Goal: Task Accomplishment & Management: Complete application form

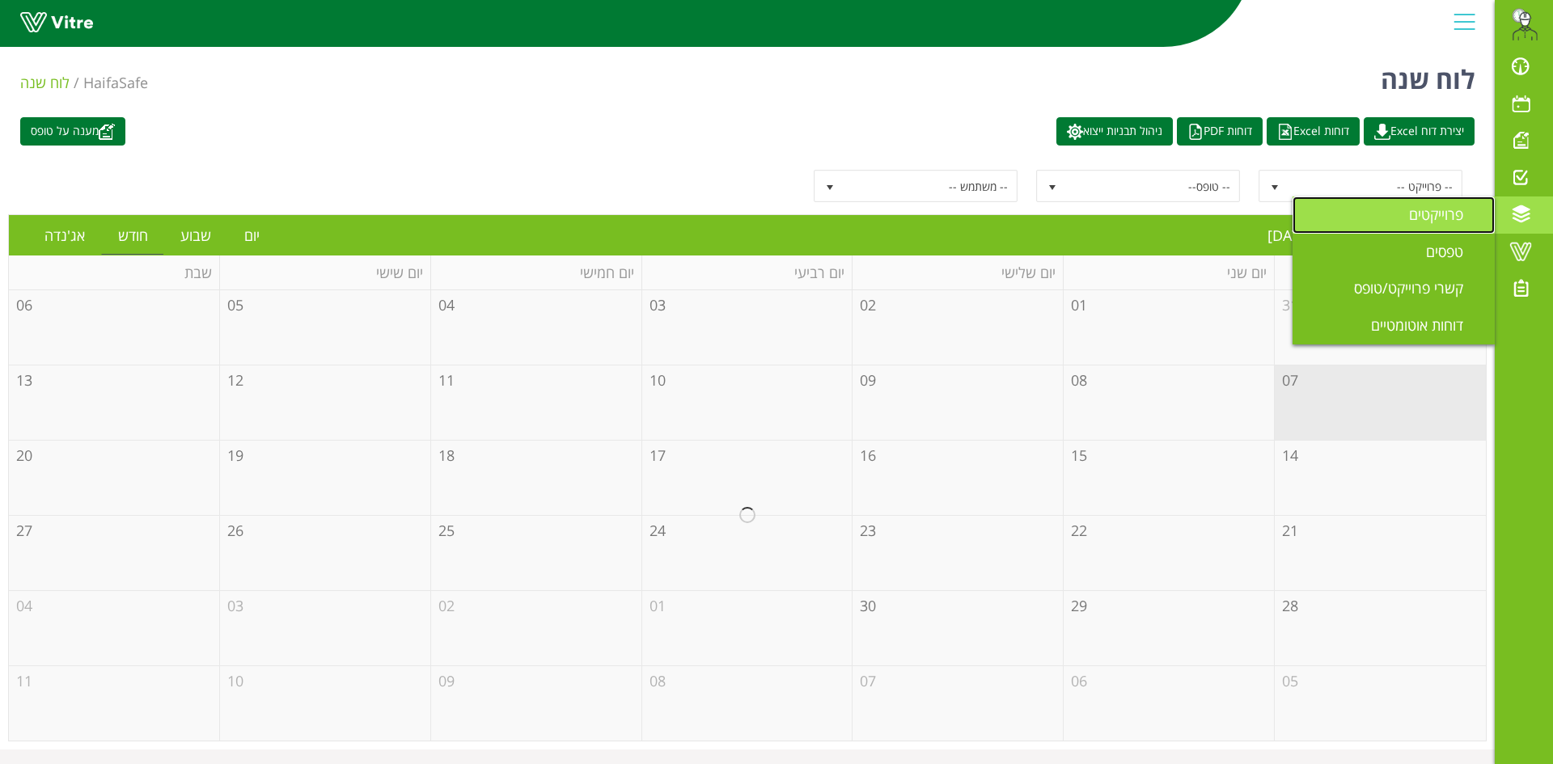
click at [1401, 222] on link "פרוייקטים" at bounding box center [1393, 215] width 202 height 37
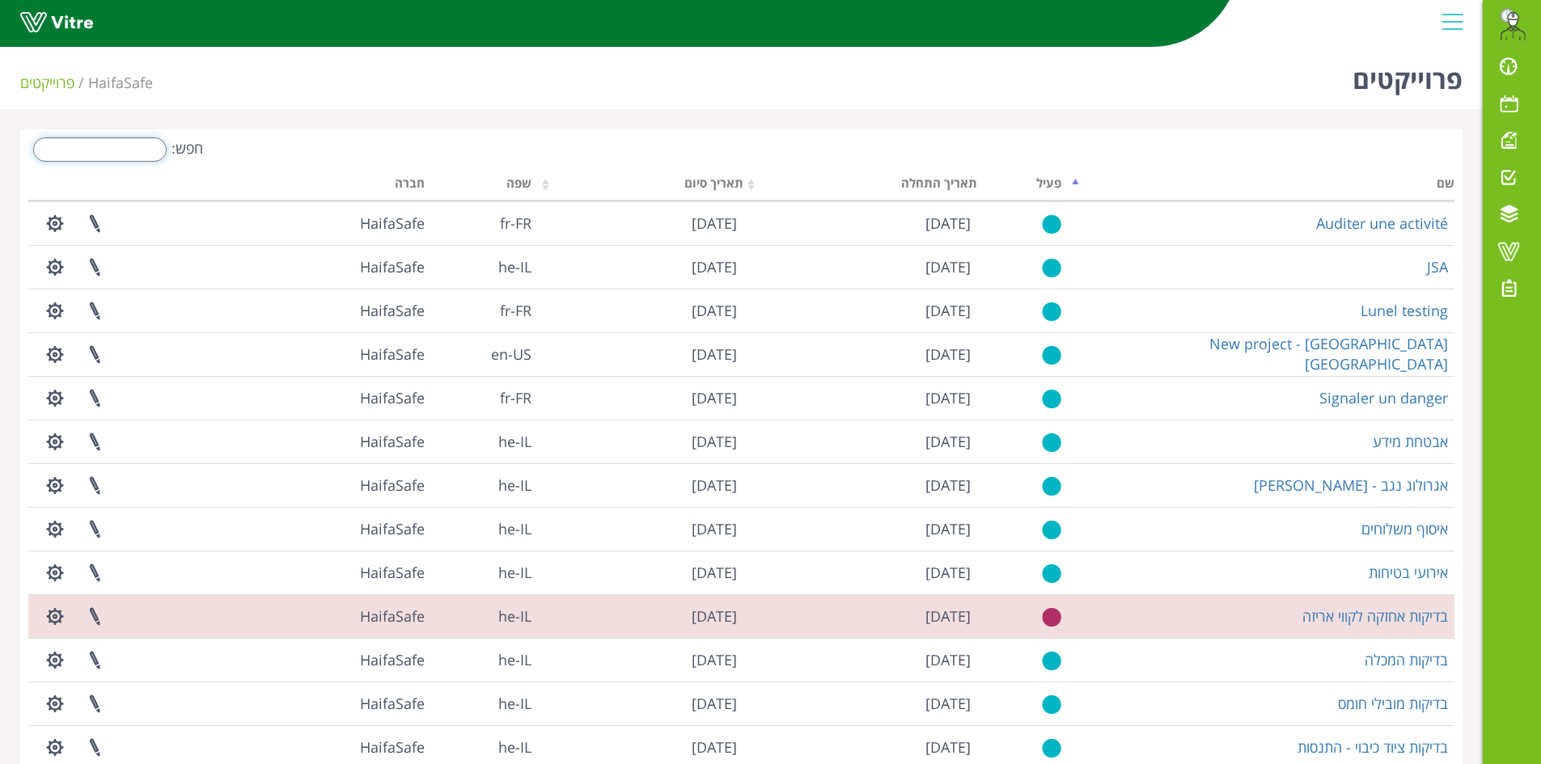
click at [116, 158] on input "חפש:" at bounding box center [99, 149] width 133 height 24
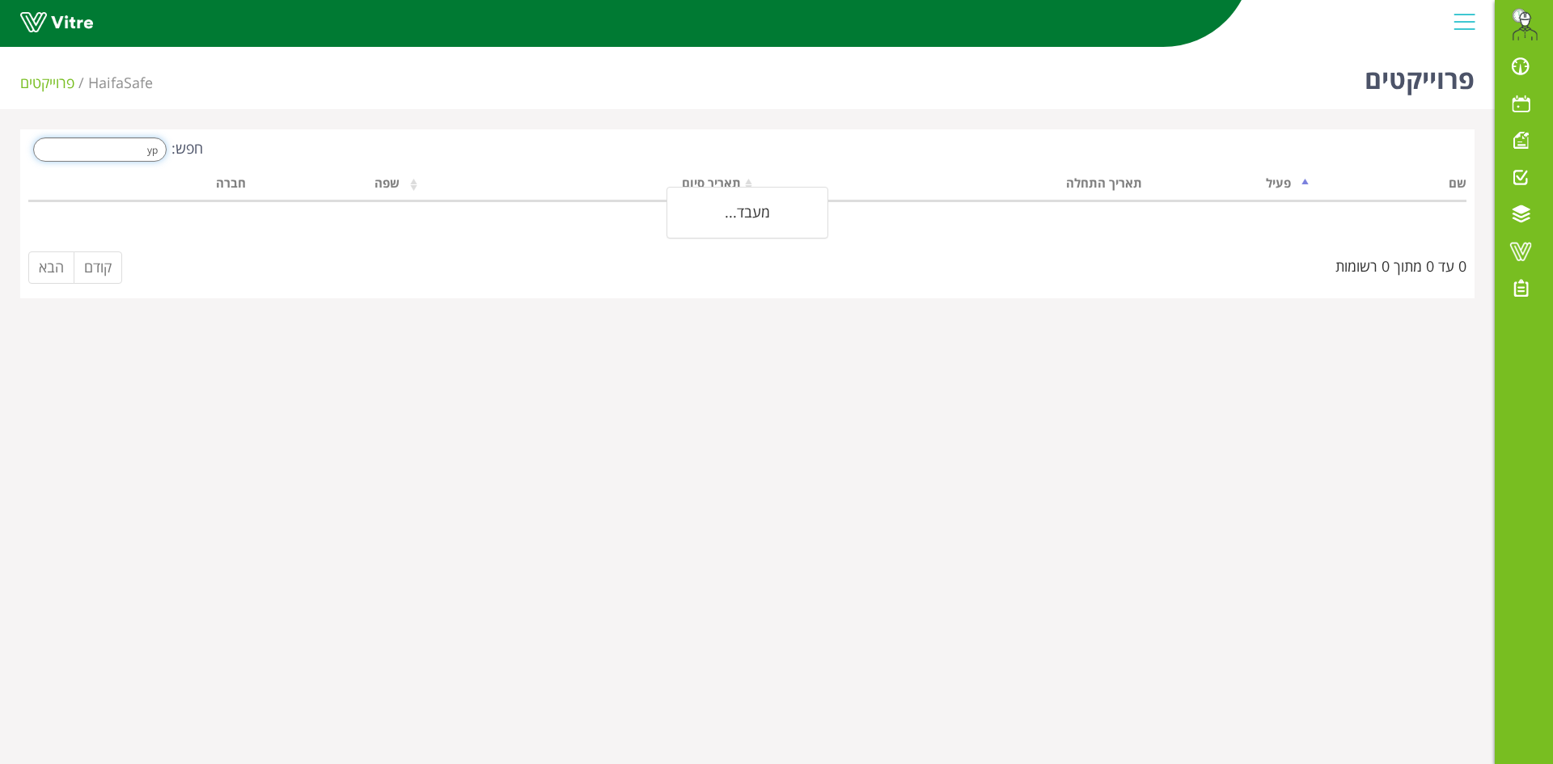
type input "y"
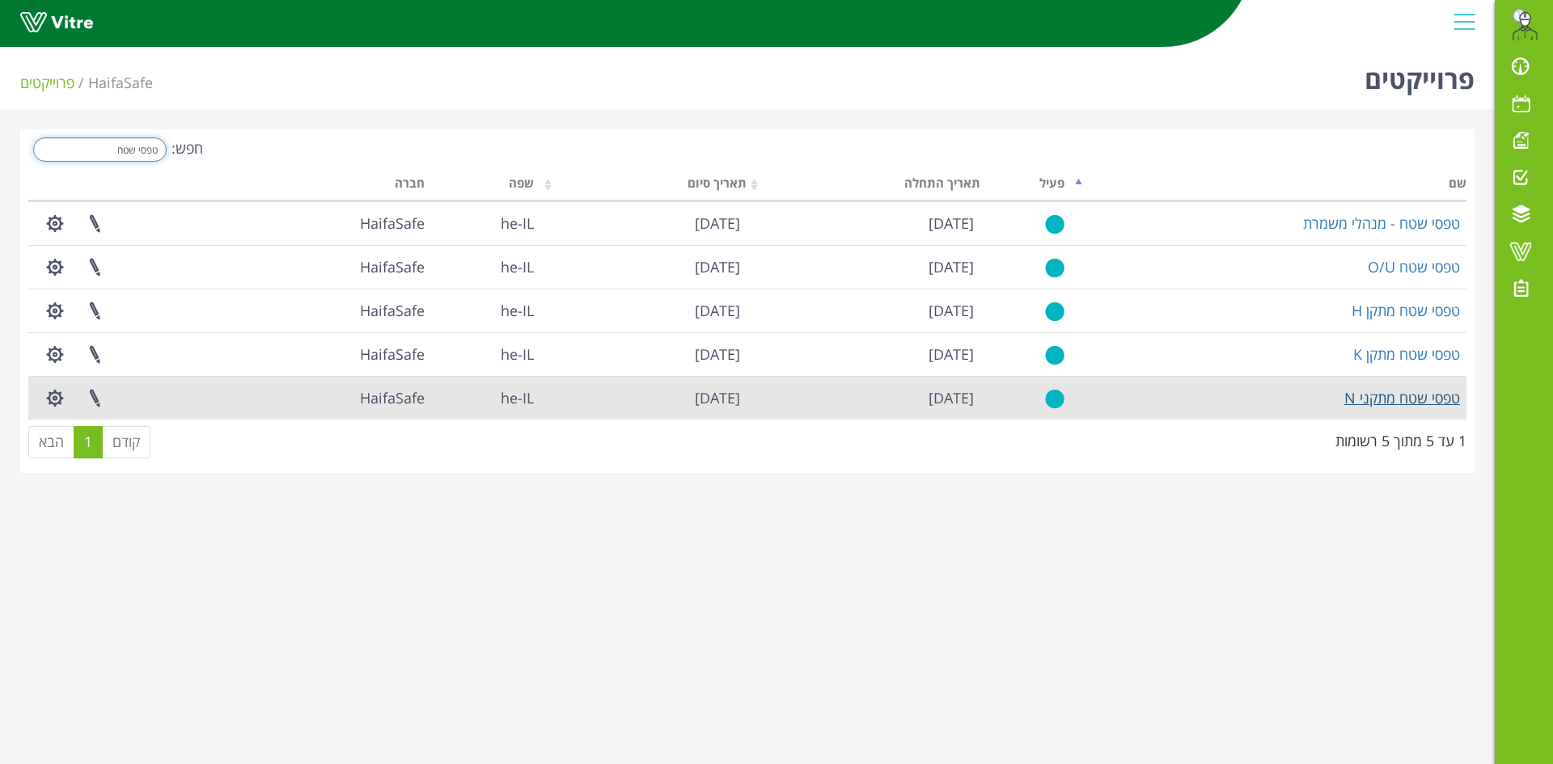
type input "טפסי שטח"
click at [1410, 392] on link "טפסי שטח מתקני N" at bounding box center [1402, 397] width 116 height 19
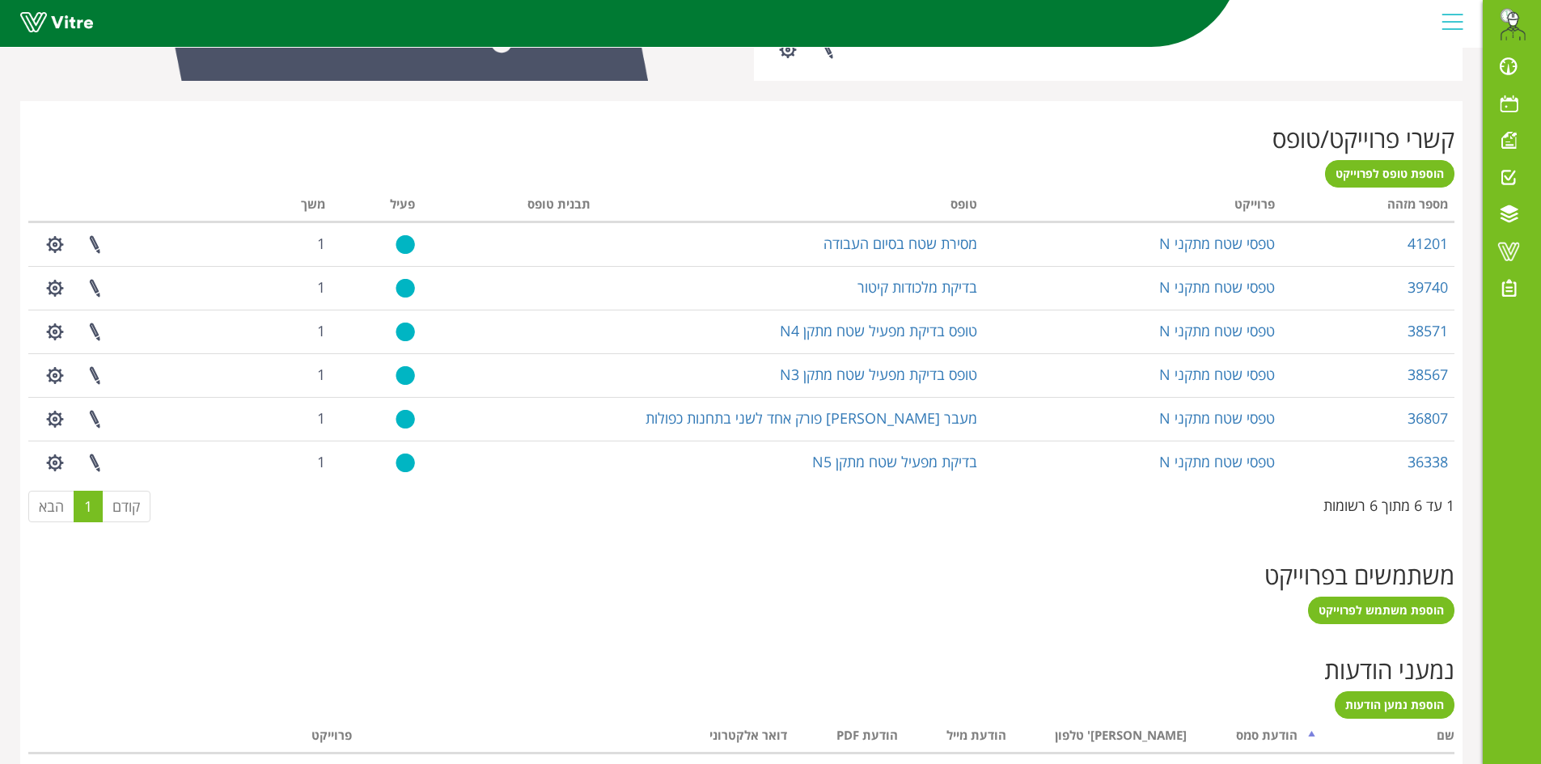
scroll to position [566, 0]
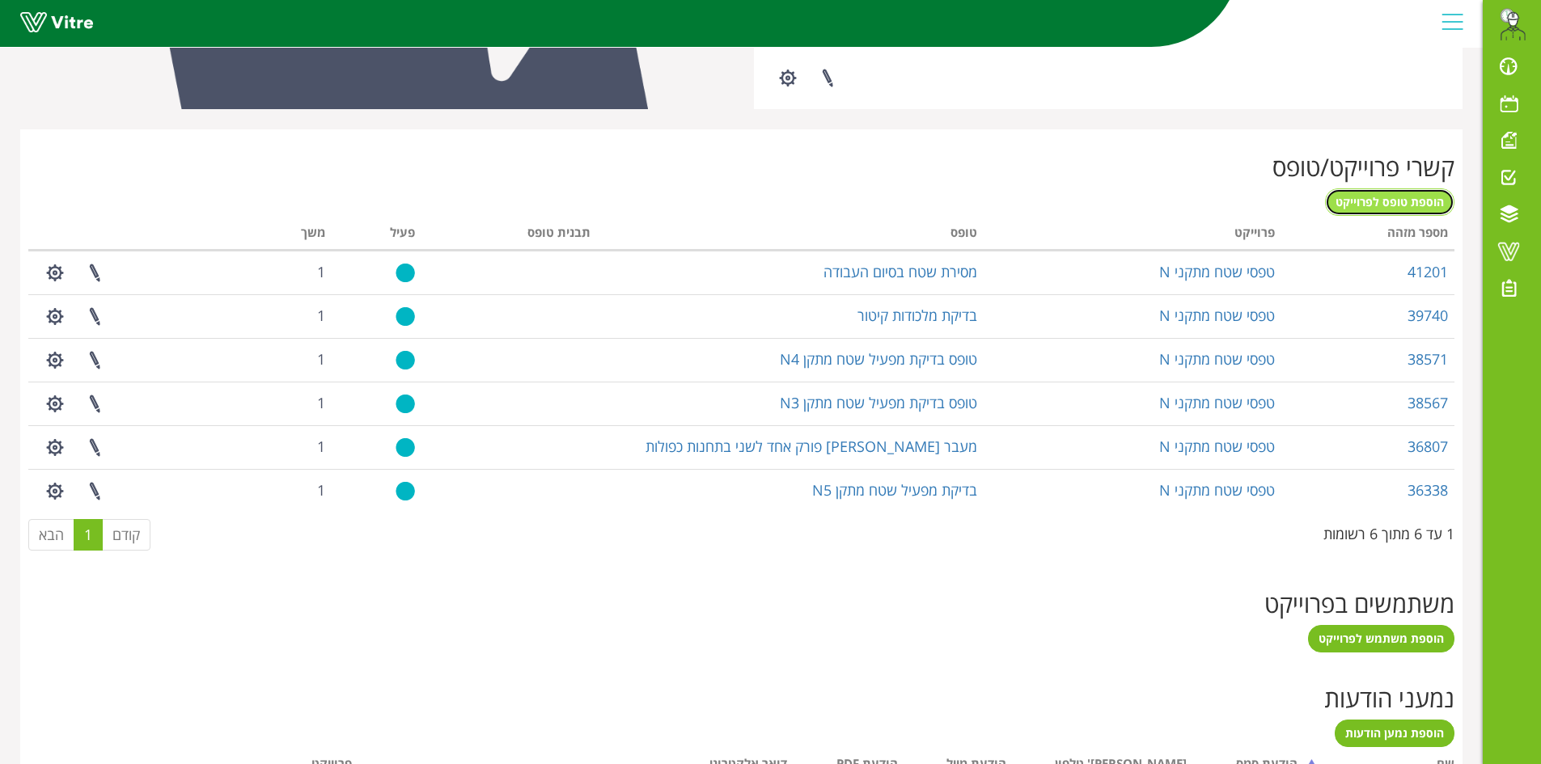
click at [1389, 204] on span "הוספת טופס לפרוייקט" at bounding box center [1389, 201] width 108 height 15
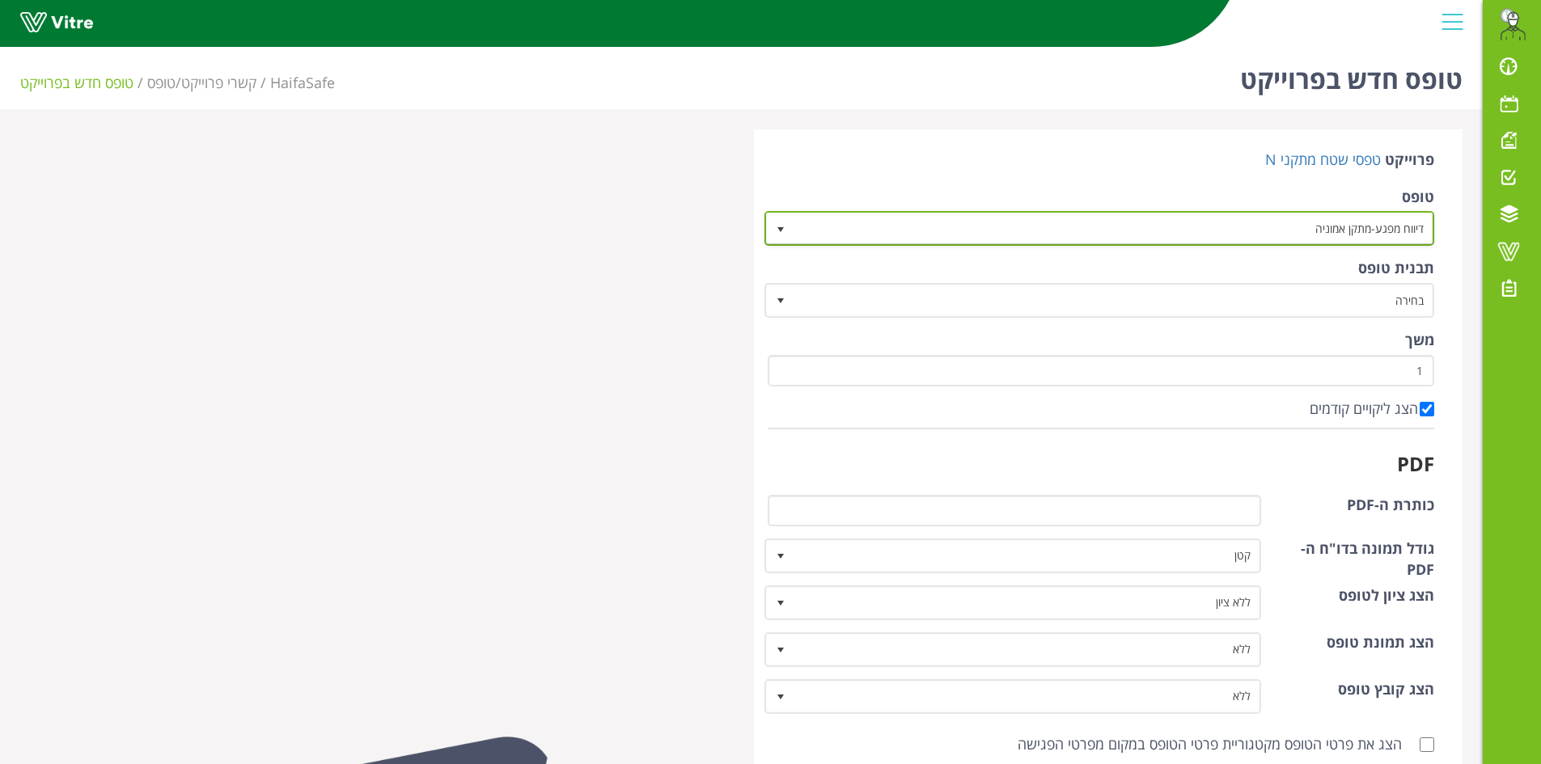
click at [1234, 215] on span "דיווח מפגע-מתקן אמוניה" at bounding box center [1114, 228] width 638 height 29
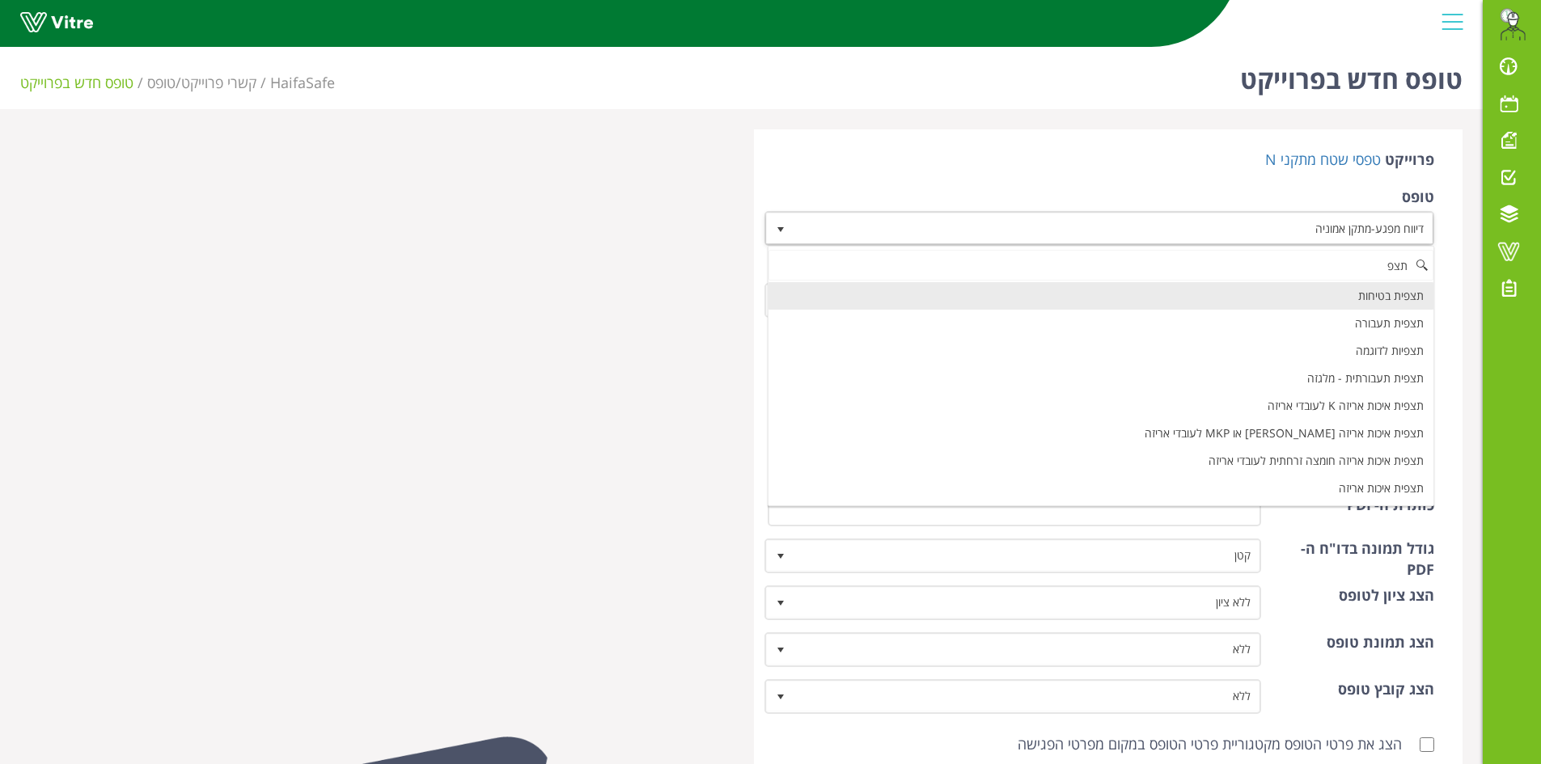
click at [1356, 295] on li "תצפית בטיחות" at bounding box center [1101, 295] width 666 height 27
type input "תצפ"
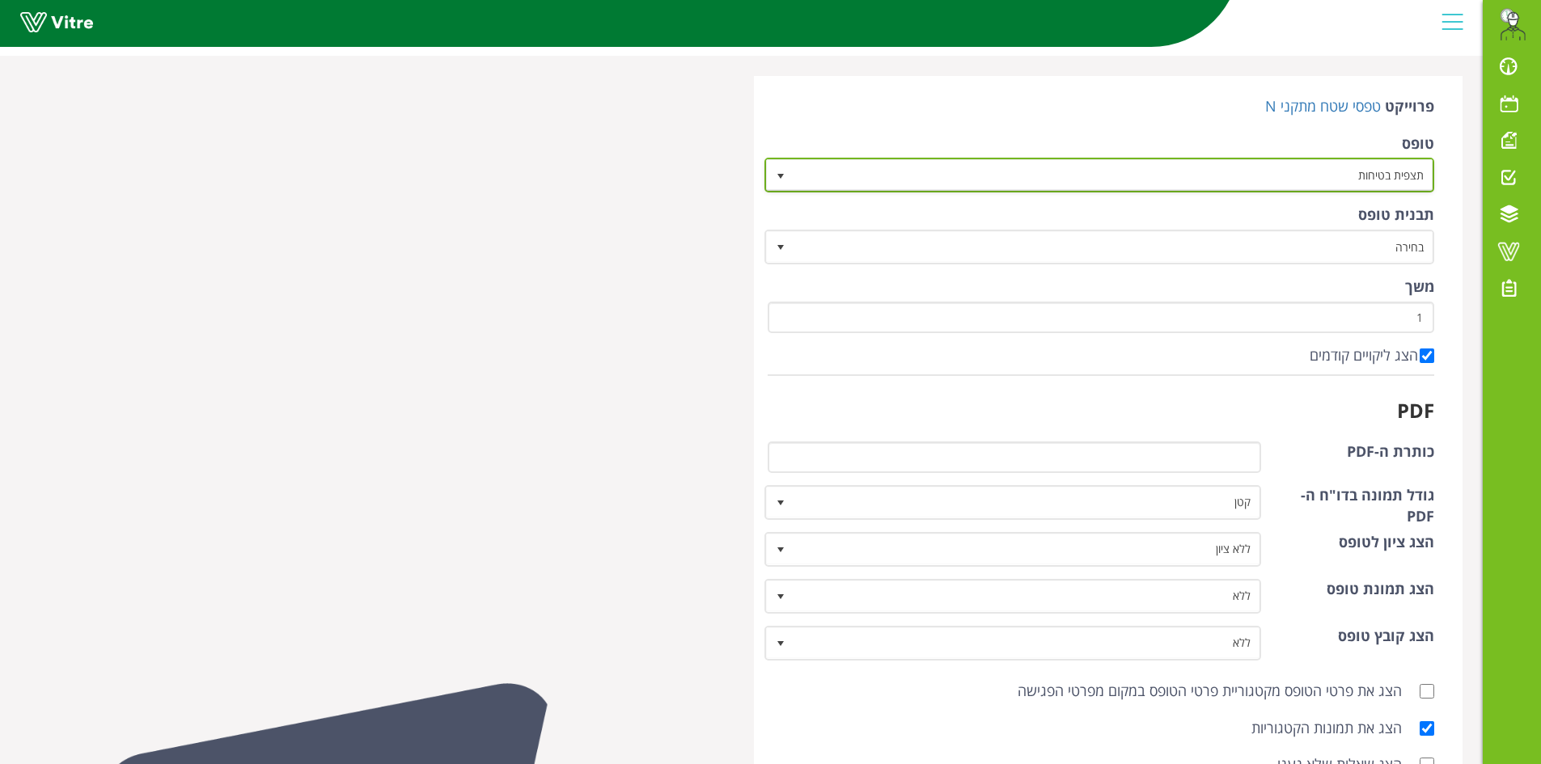
scroll to position [520, 0]
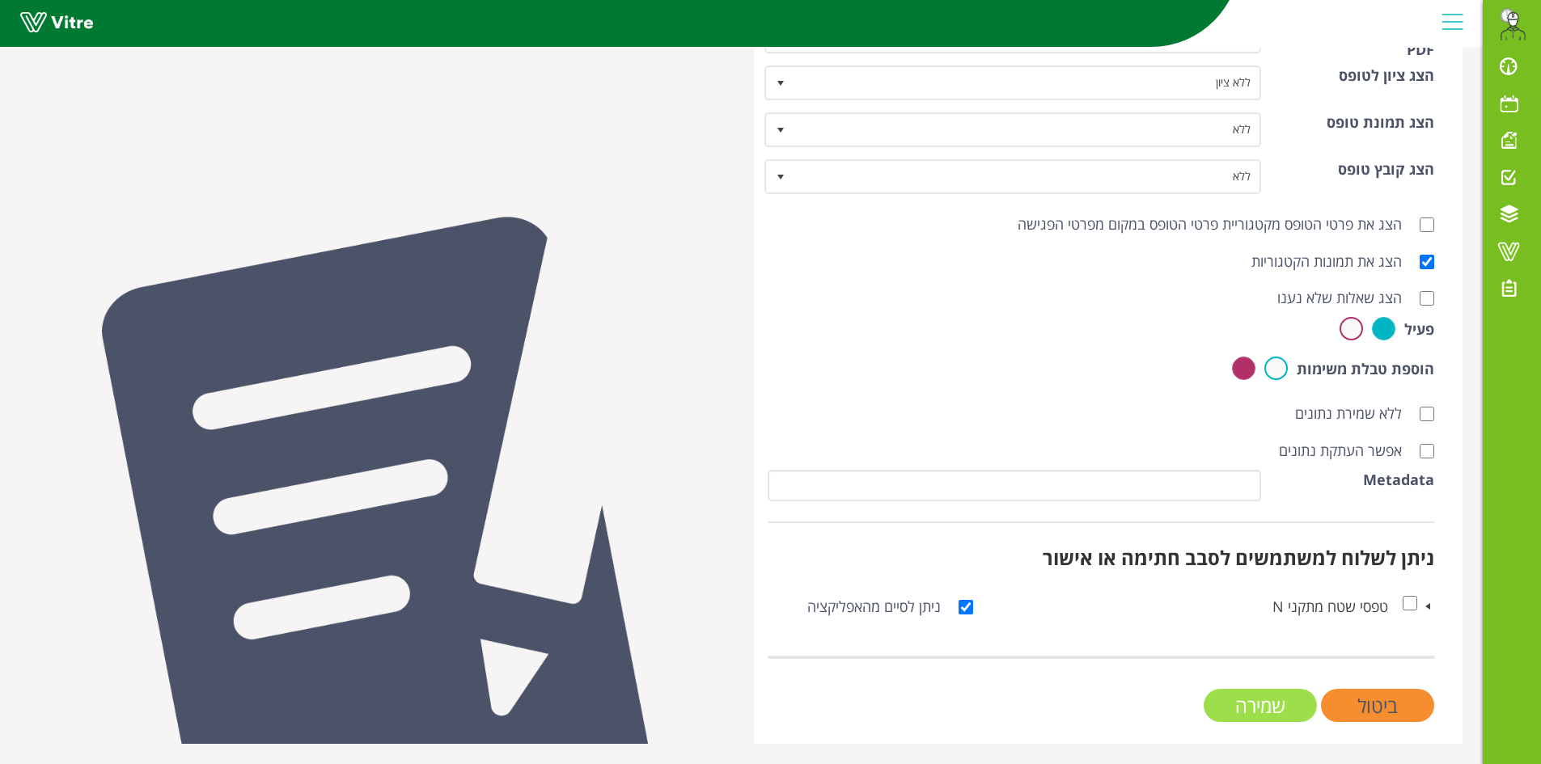
click at [1238, 700] on input "שמירה" at bounding box center [1259, 705] width 113 height 33
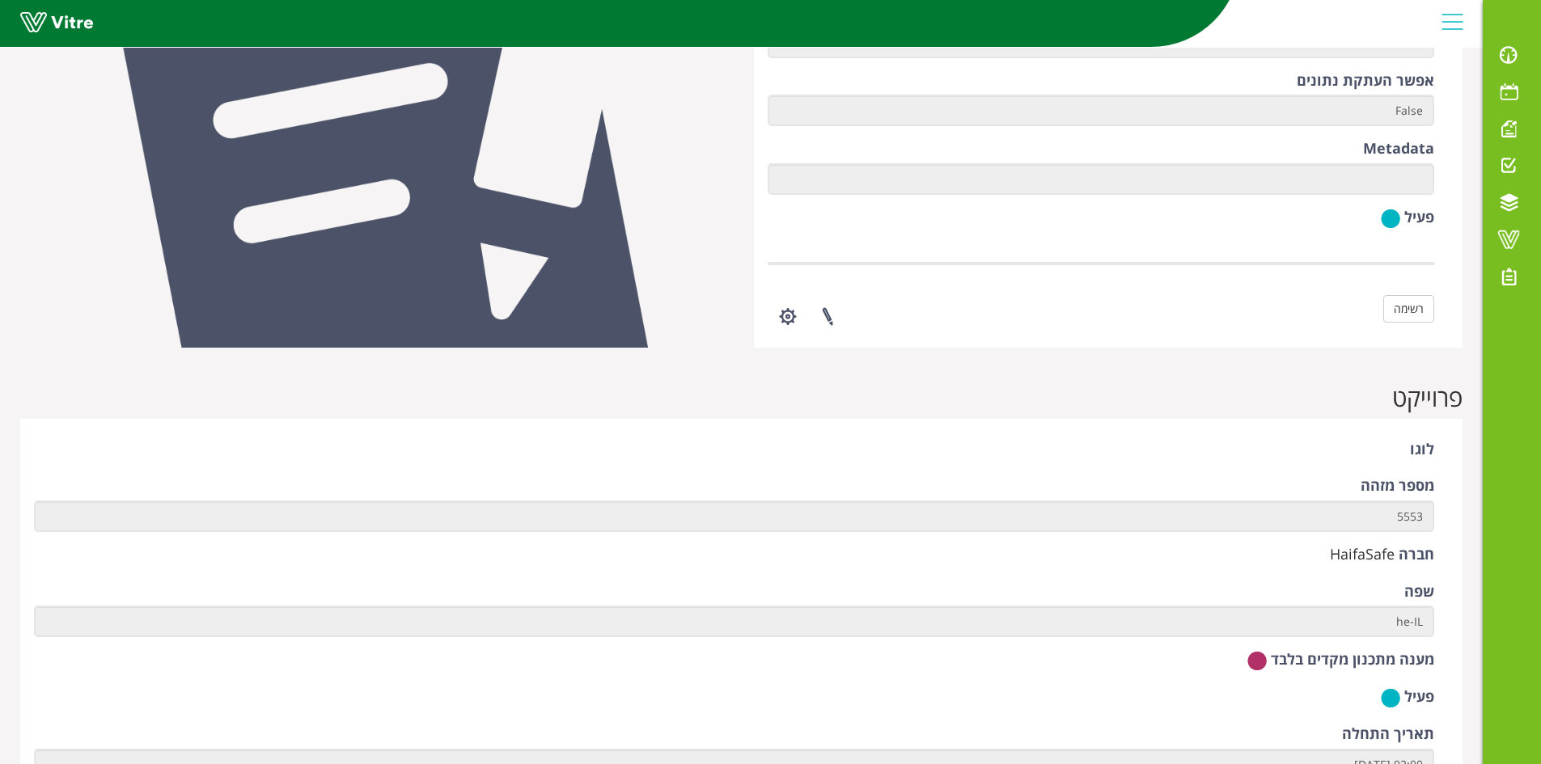
scroll to position [728, 0]
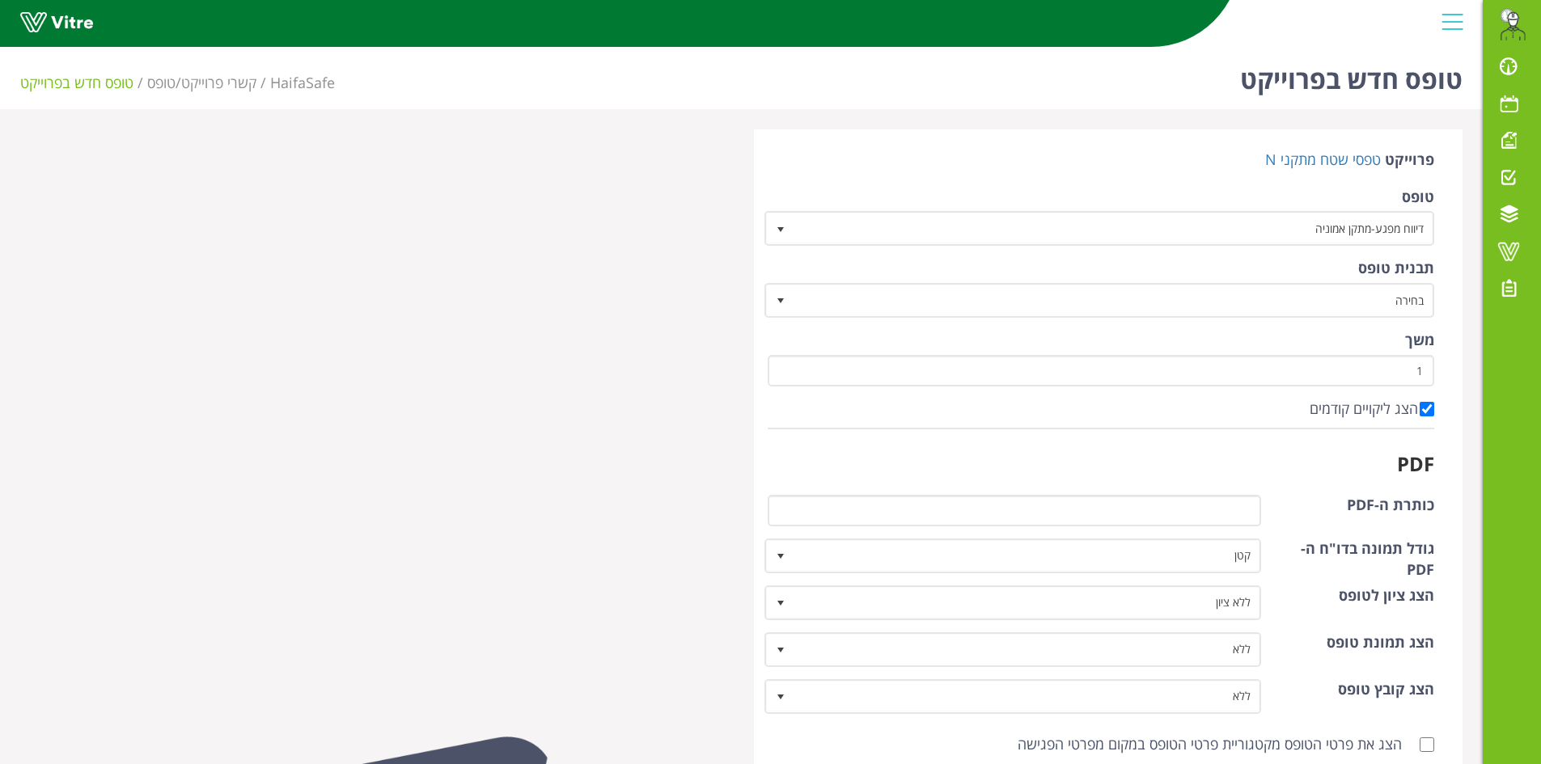
scroll to position [520, 0]
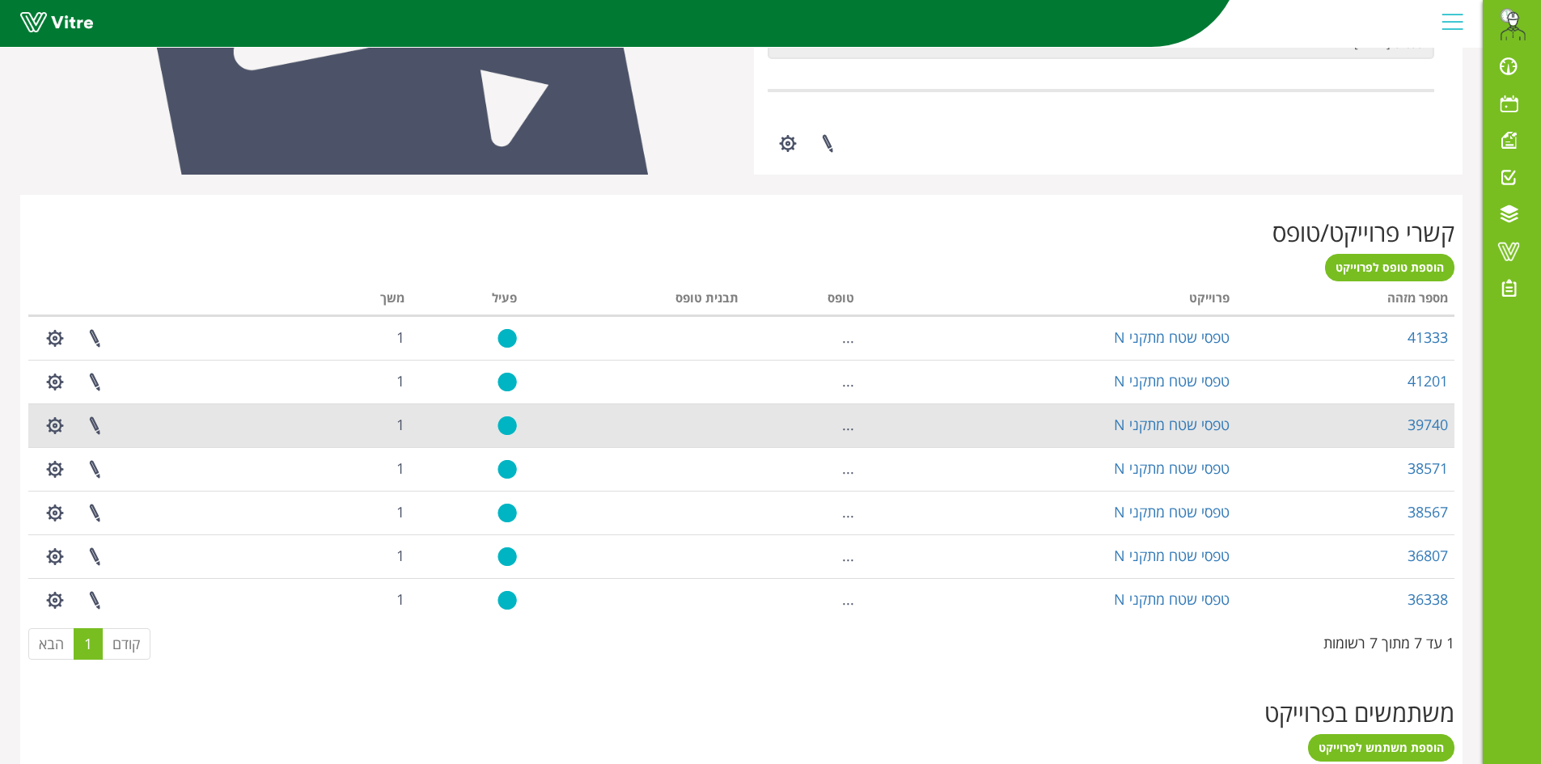
scroll to position [530, 0]
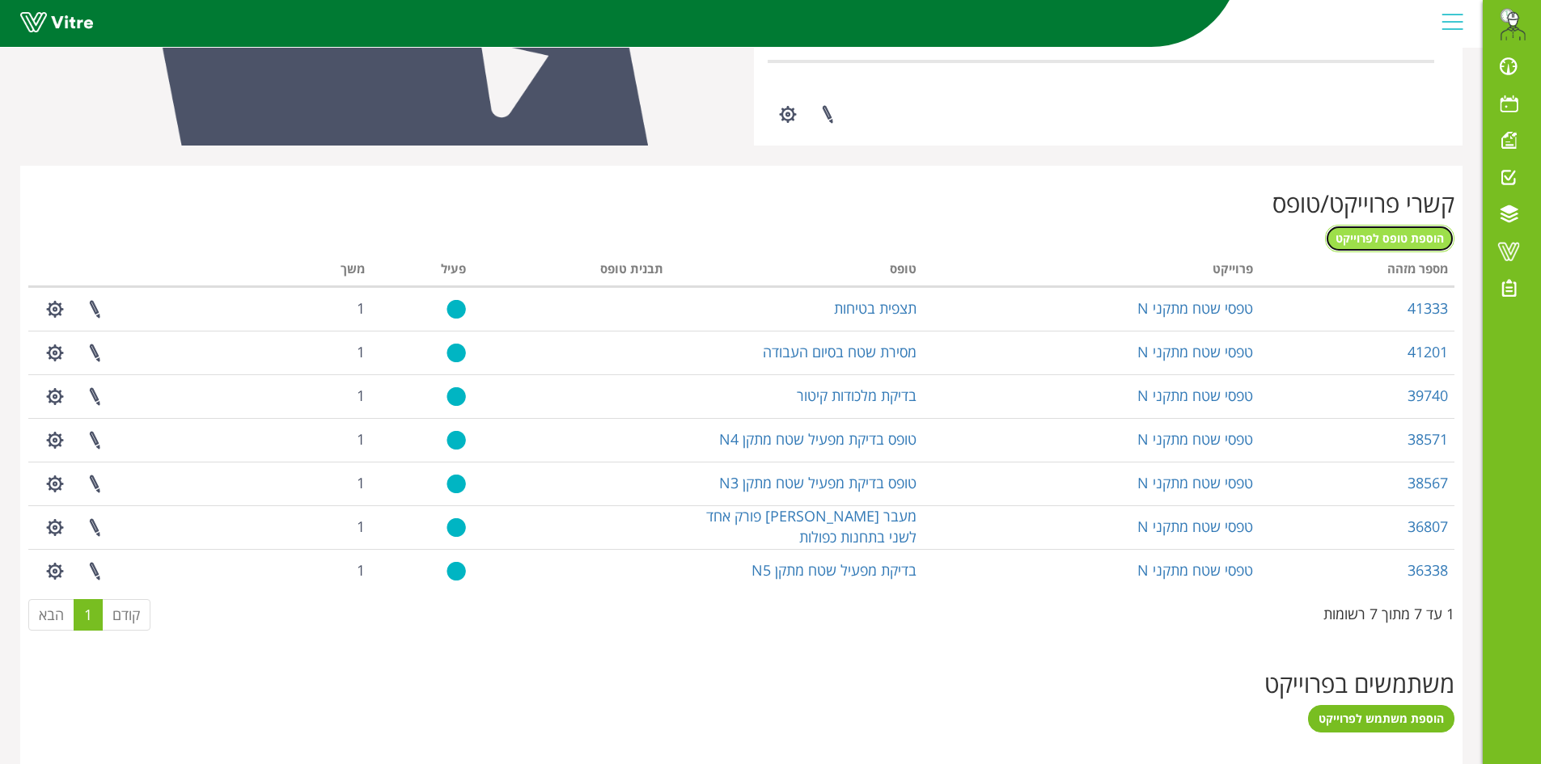
click at [1375, 239] on span "הוספת טופס לפרוייקט" at bounding box center [1389, 237] width 108 height 15
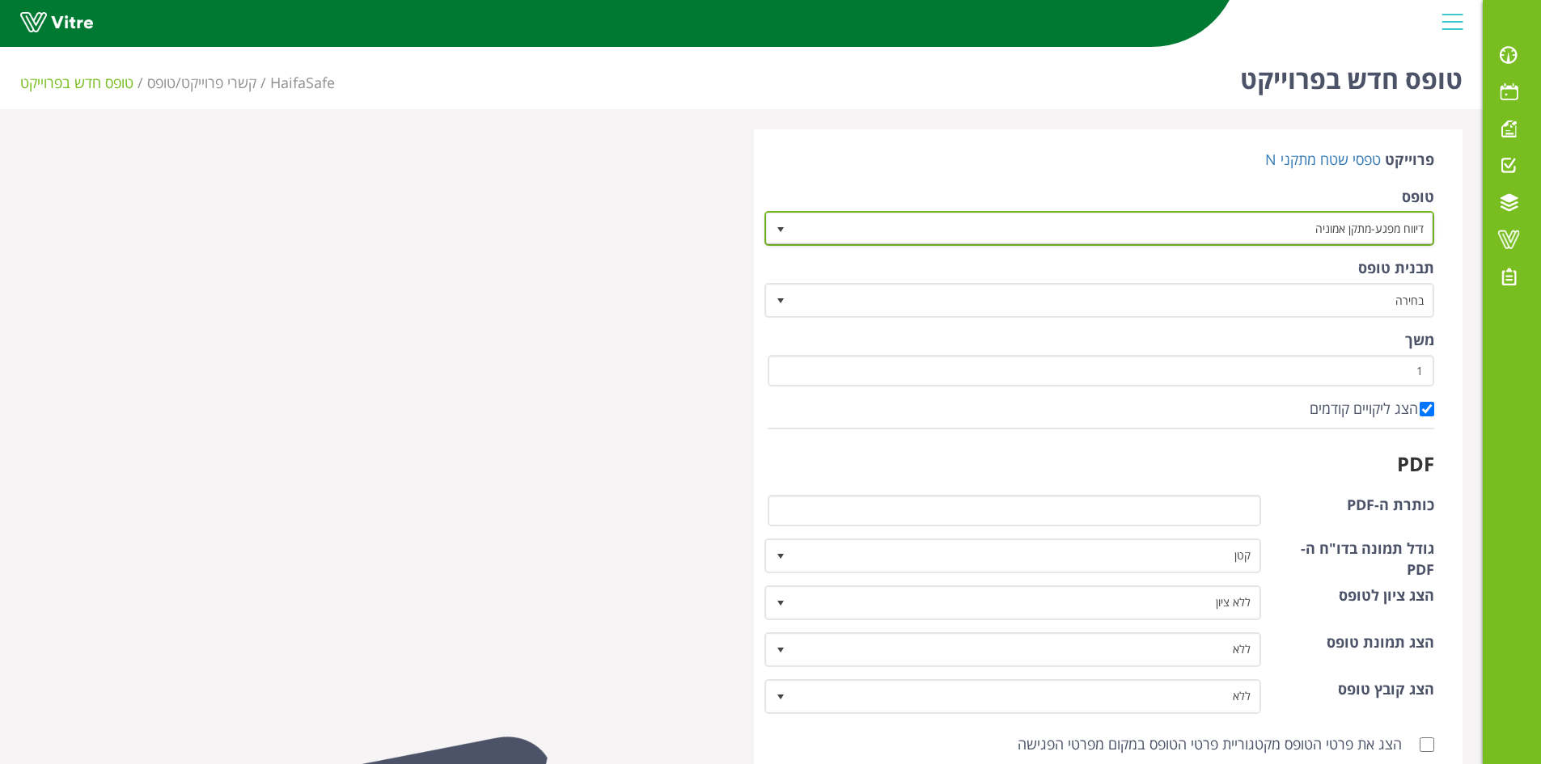
click at [1277, 226] on span "דיווח מפגע-מתקן אמוניה" at bounding box center [1114, 228] width 638 height 29
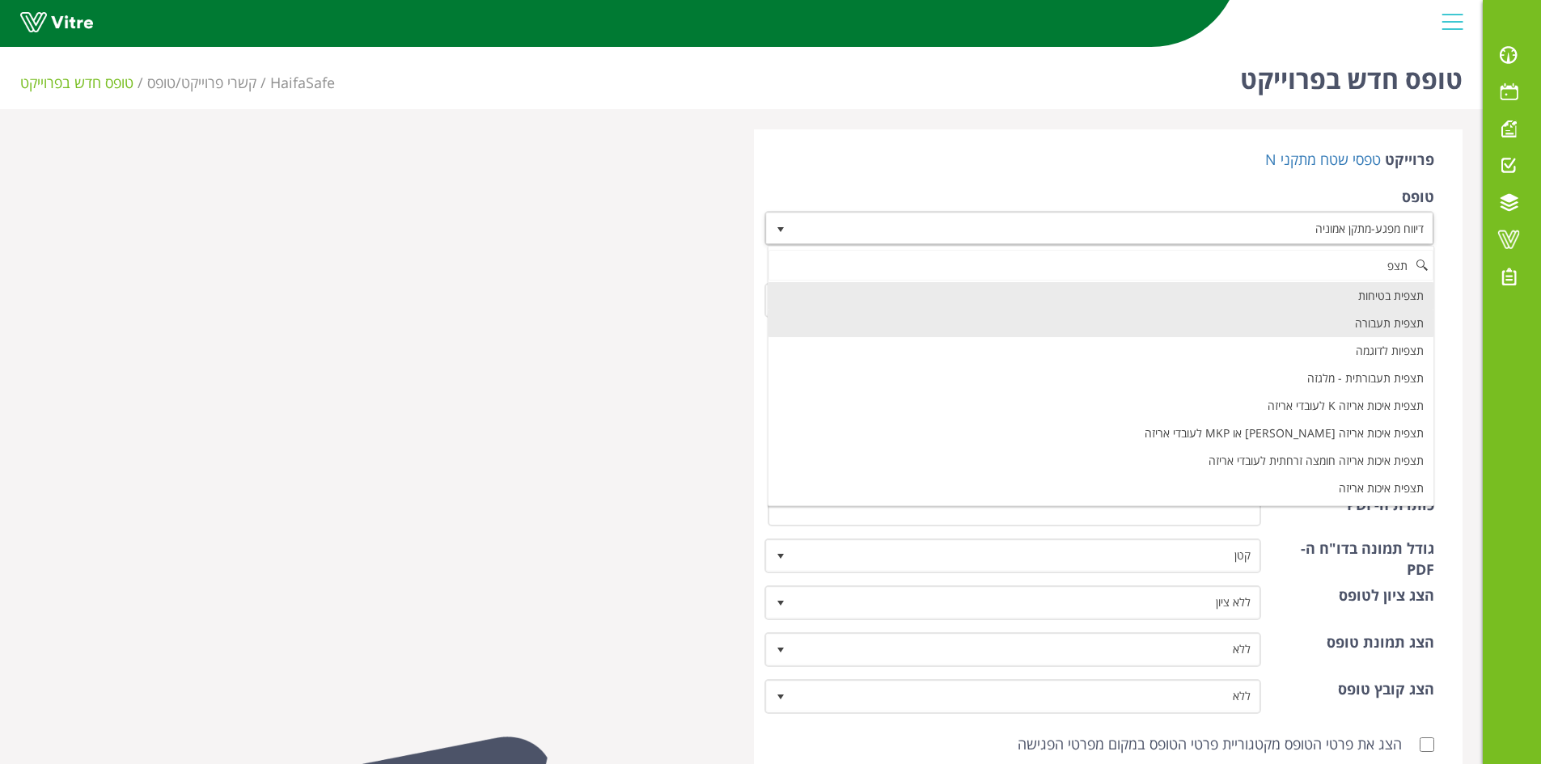
click at [1314, 323] on li "תצפית תעבורה" at bounding box center [1101, 323] width 666 height 27
type input "תצפ"
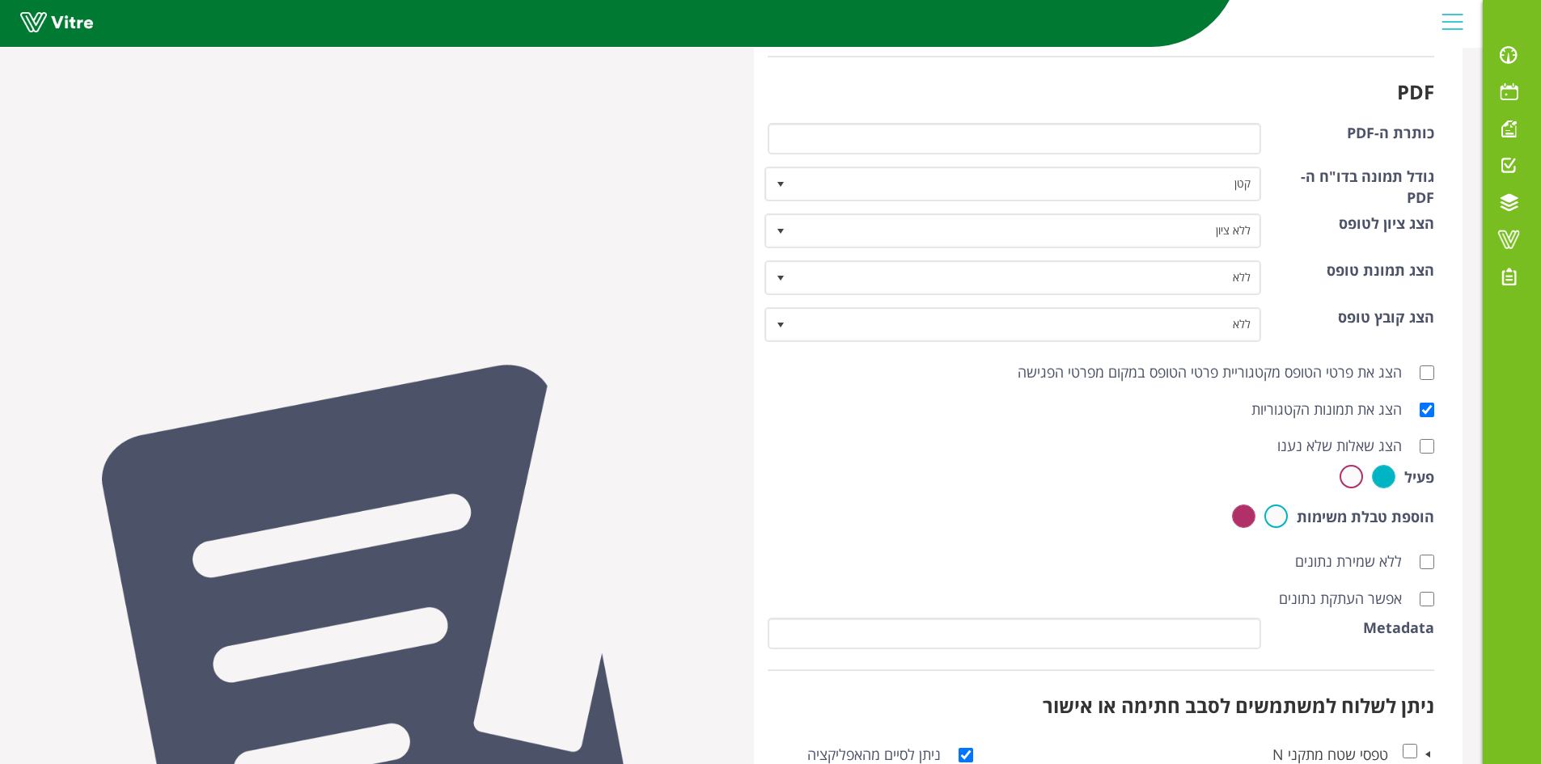
scroll to position [520, 0]
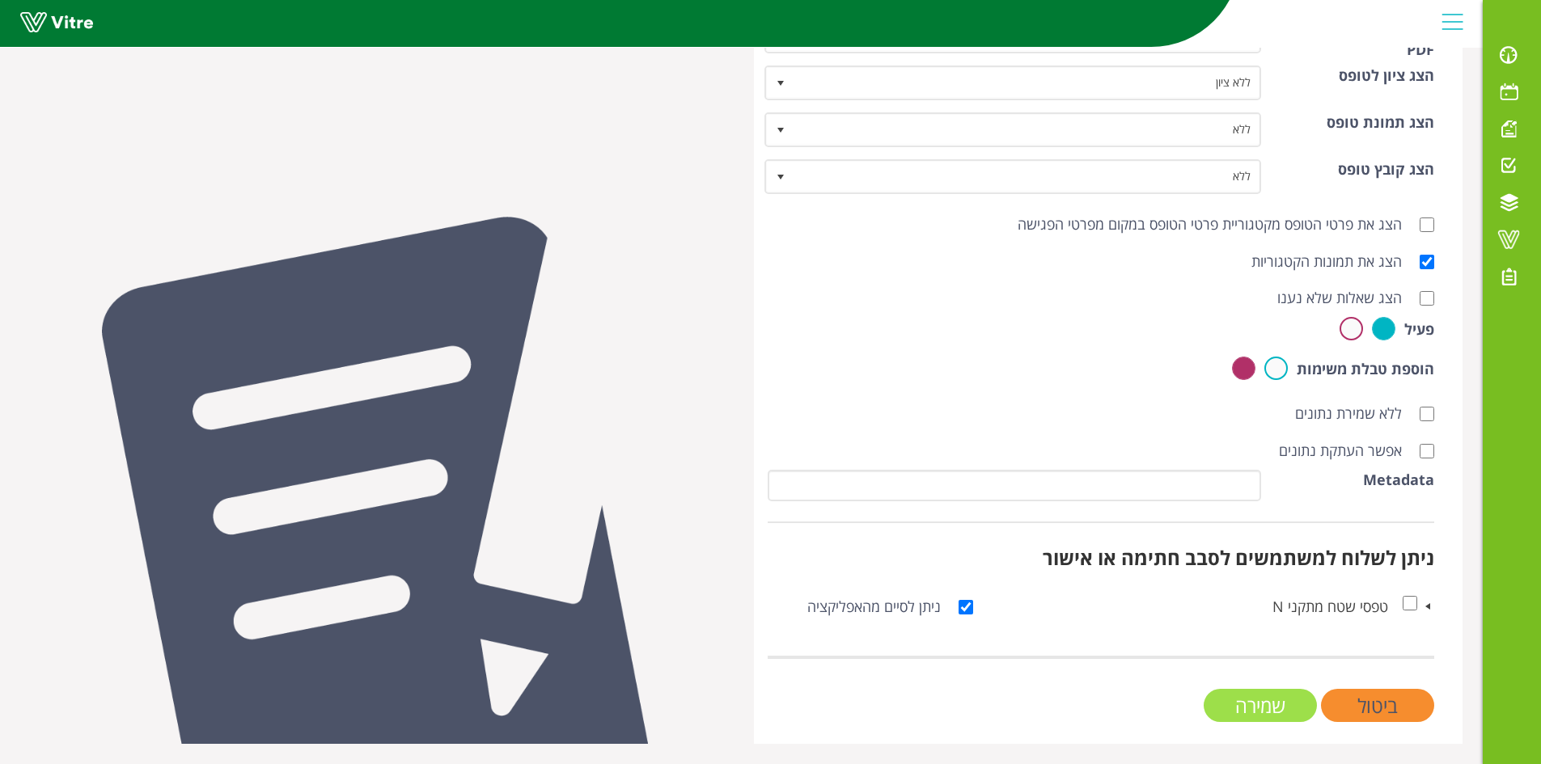
click at [1239, 699] on input "שמירה" at bounding box center [1259, 705] width 113 height 33
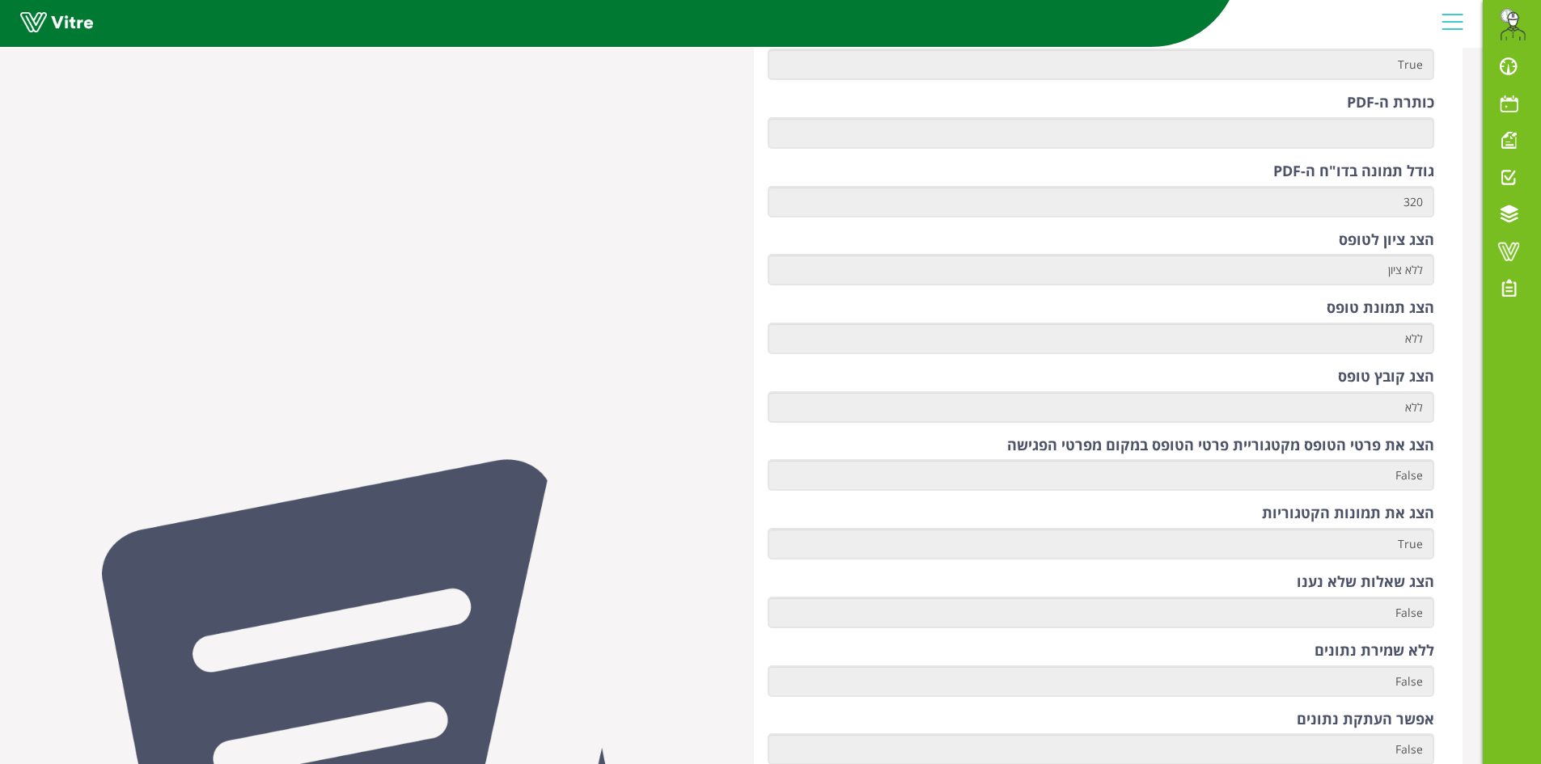
scroll to position [485, 0]
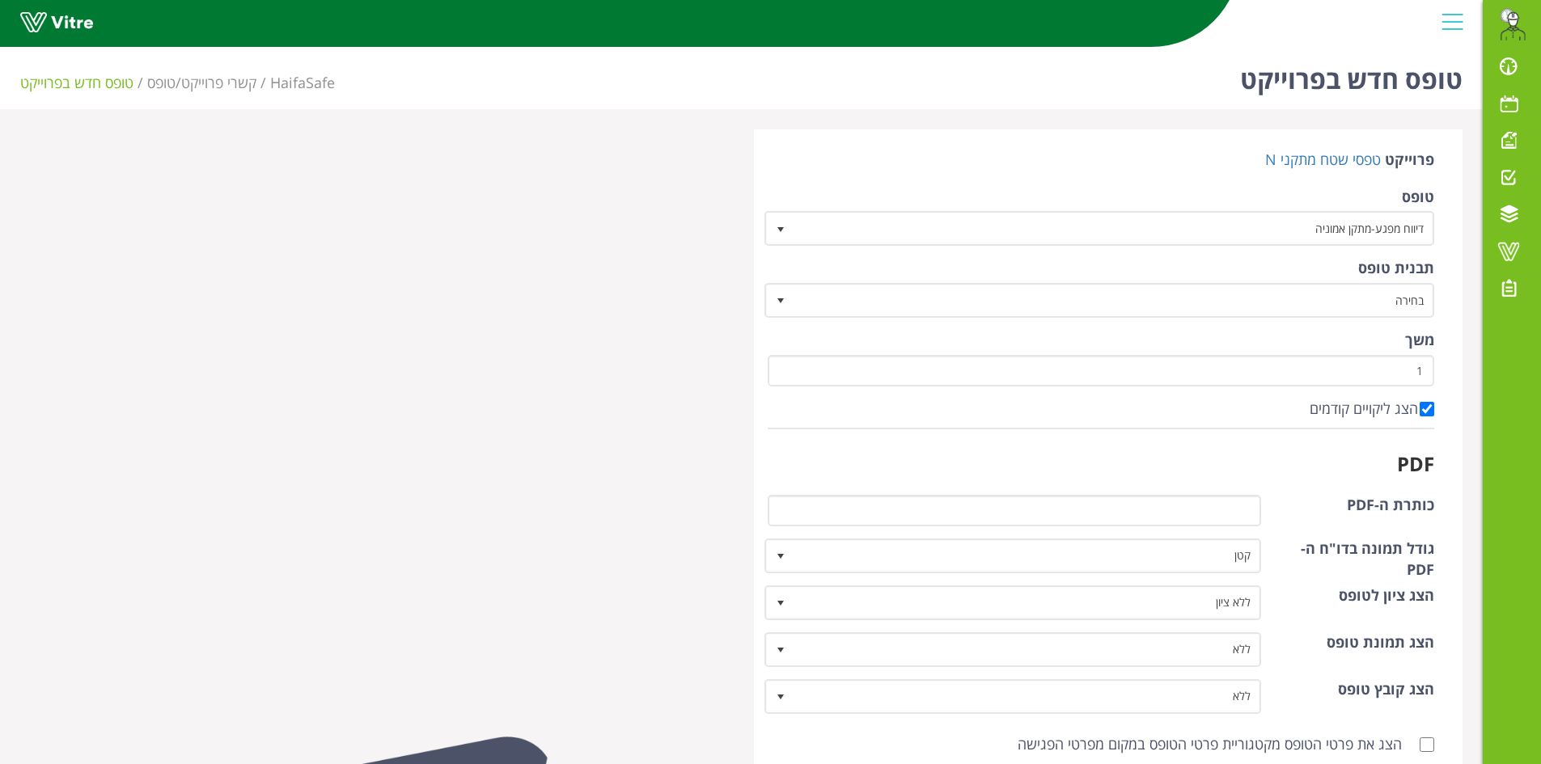
scroll to position [520, 0]
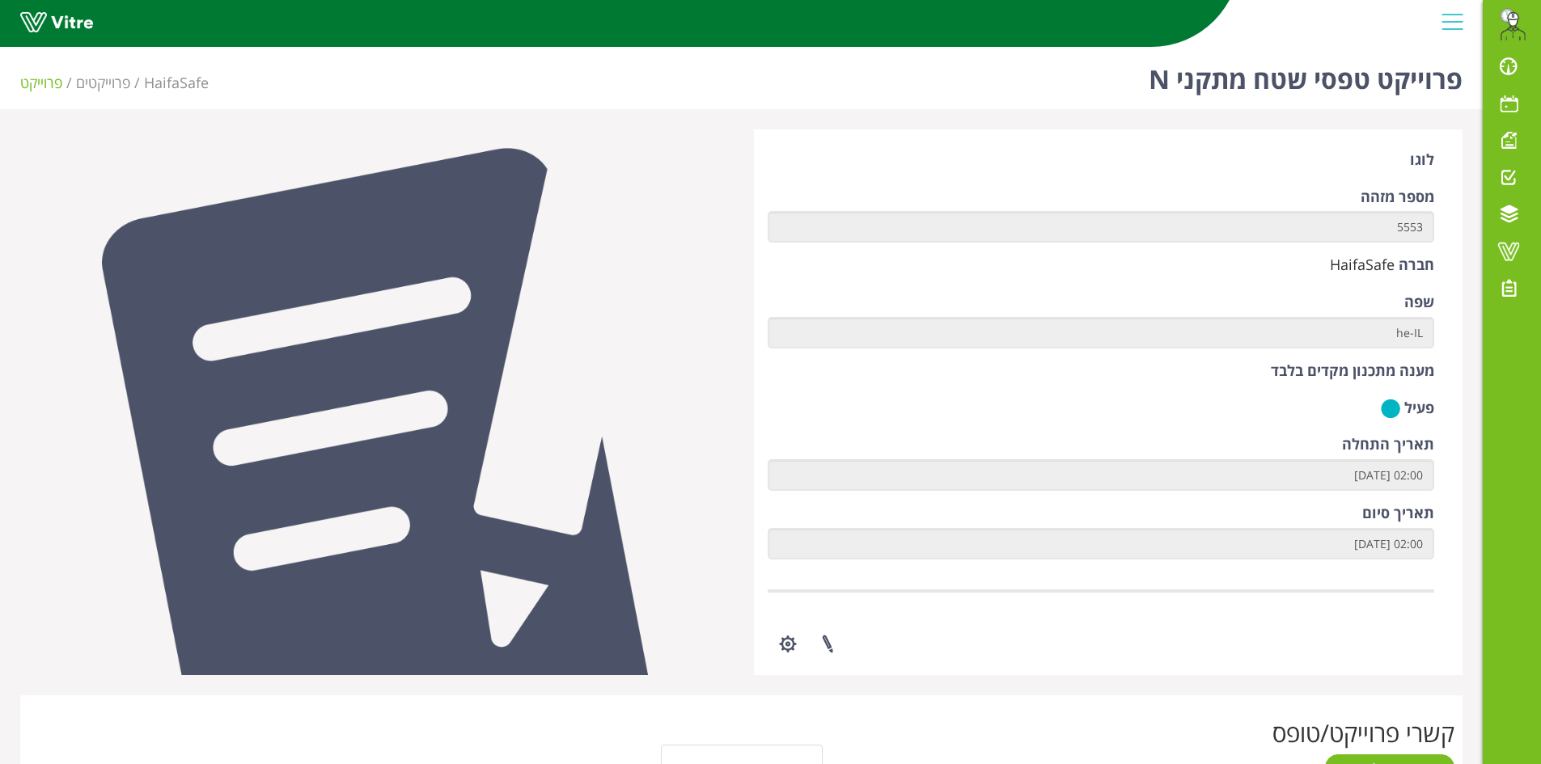
scroll to position [327, 0]
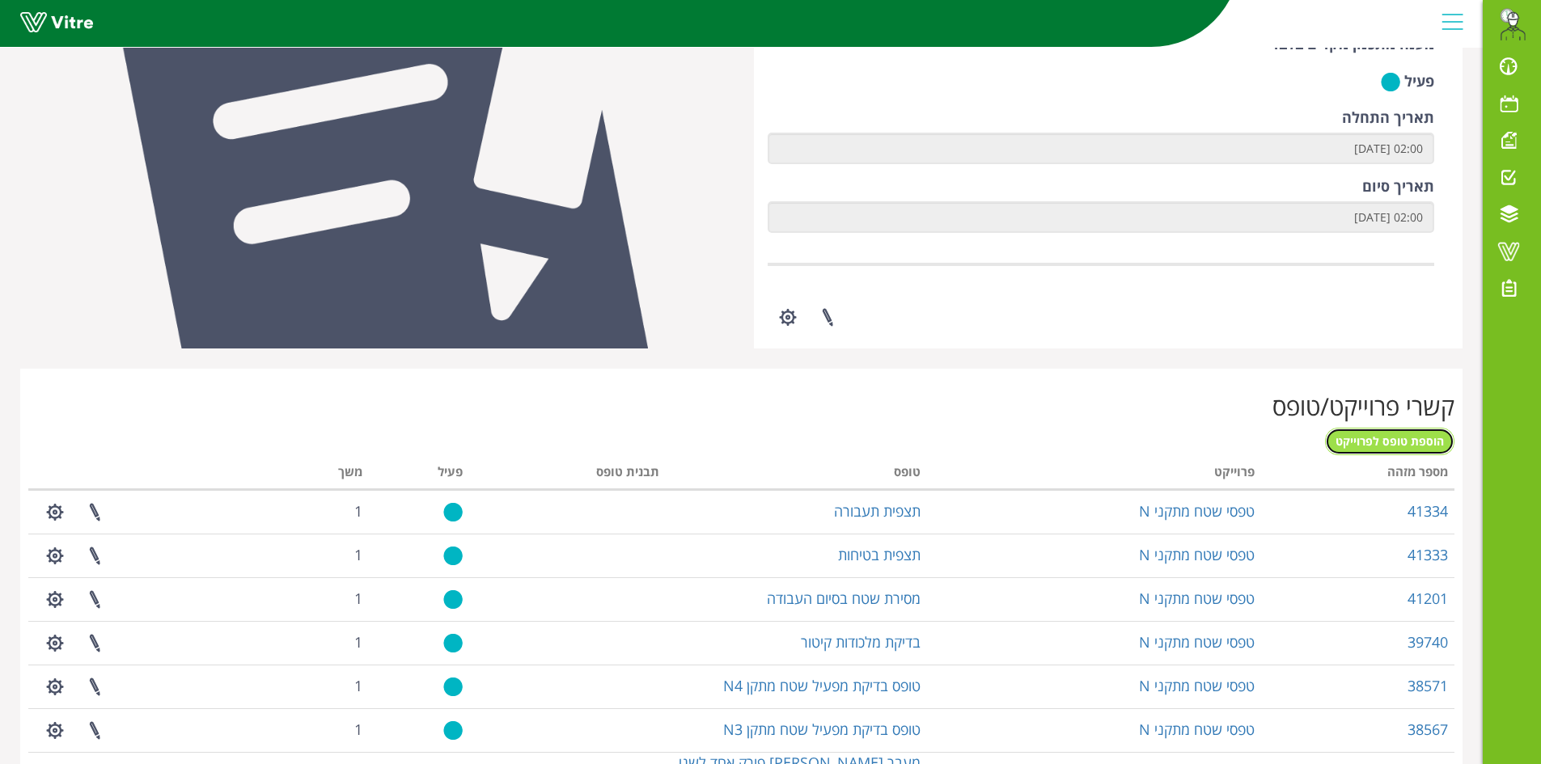
click at [1351, 445] on span "הוספת טופס לפרוייקט" at bounding box center [1389, 440] width 108 height 15
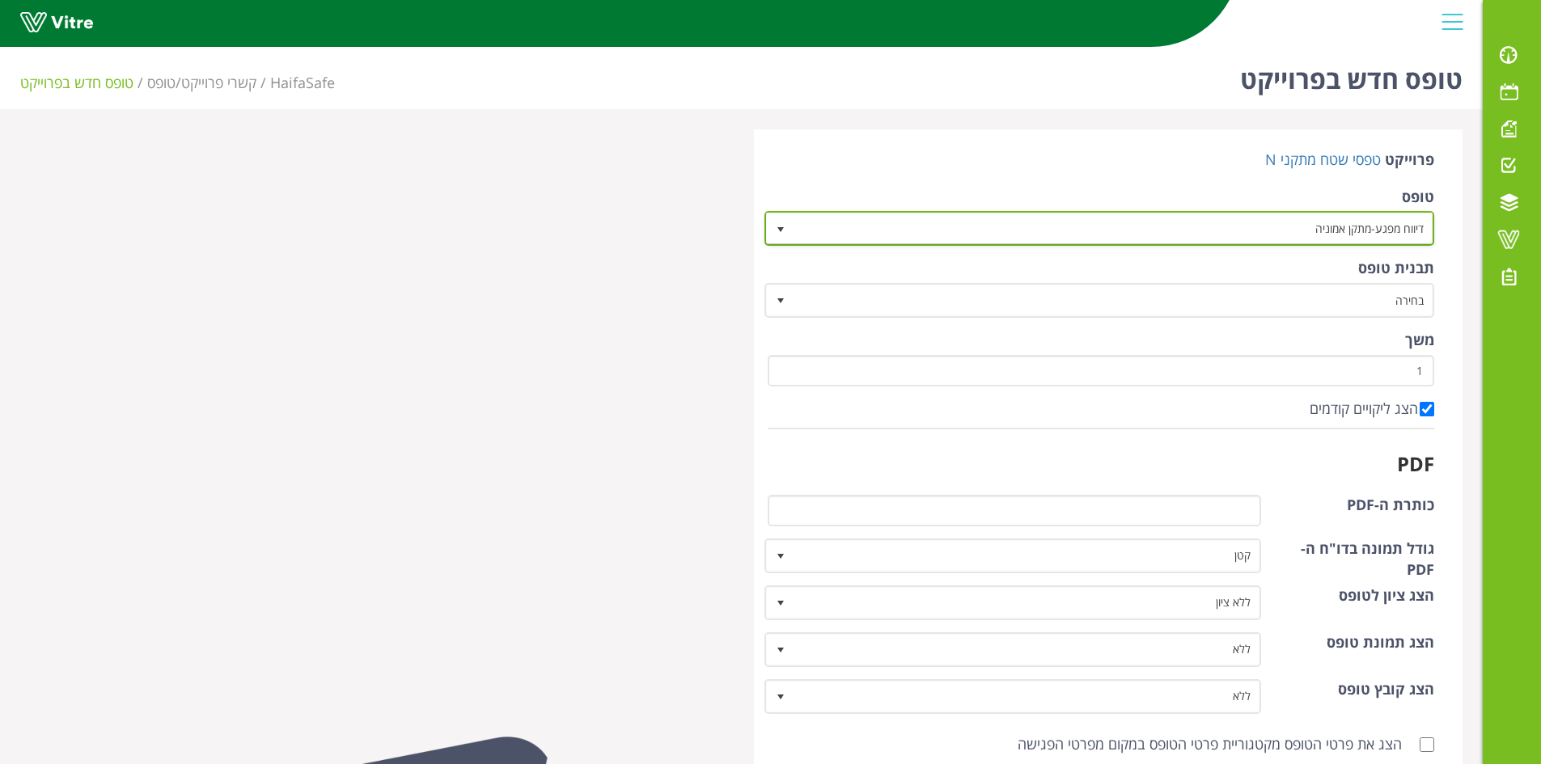
click at [1269, 242] on span "דיווח מפגע-מתקן אמוניה" at bounding box center [1114, 228] width 638 height 29
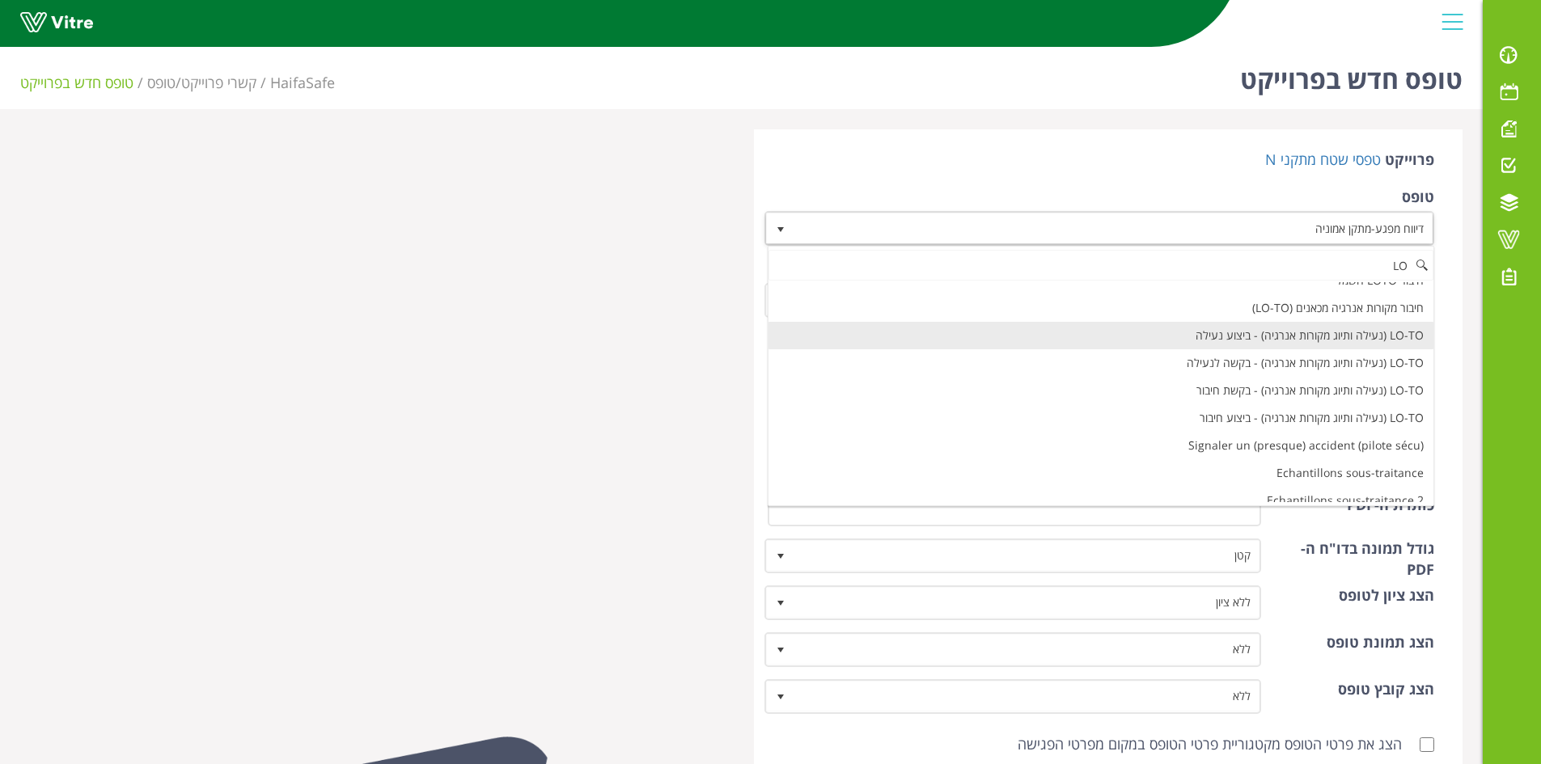
scroll to position [162, 0]
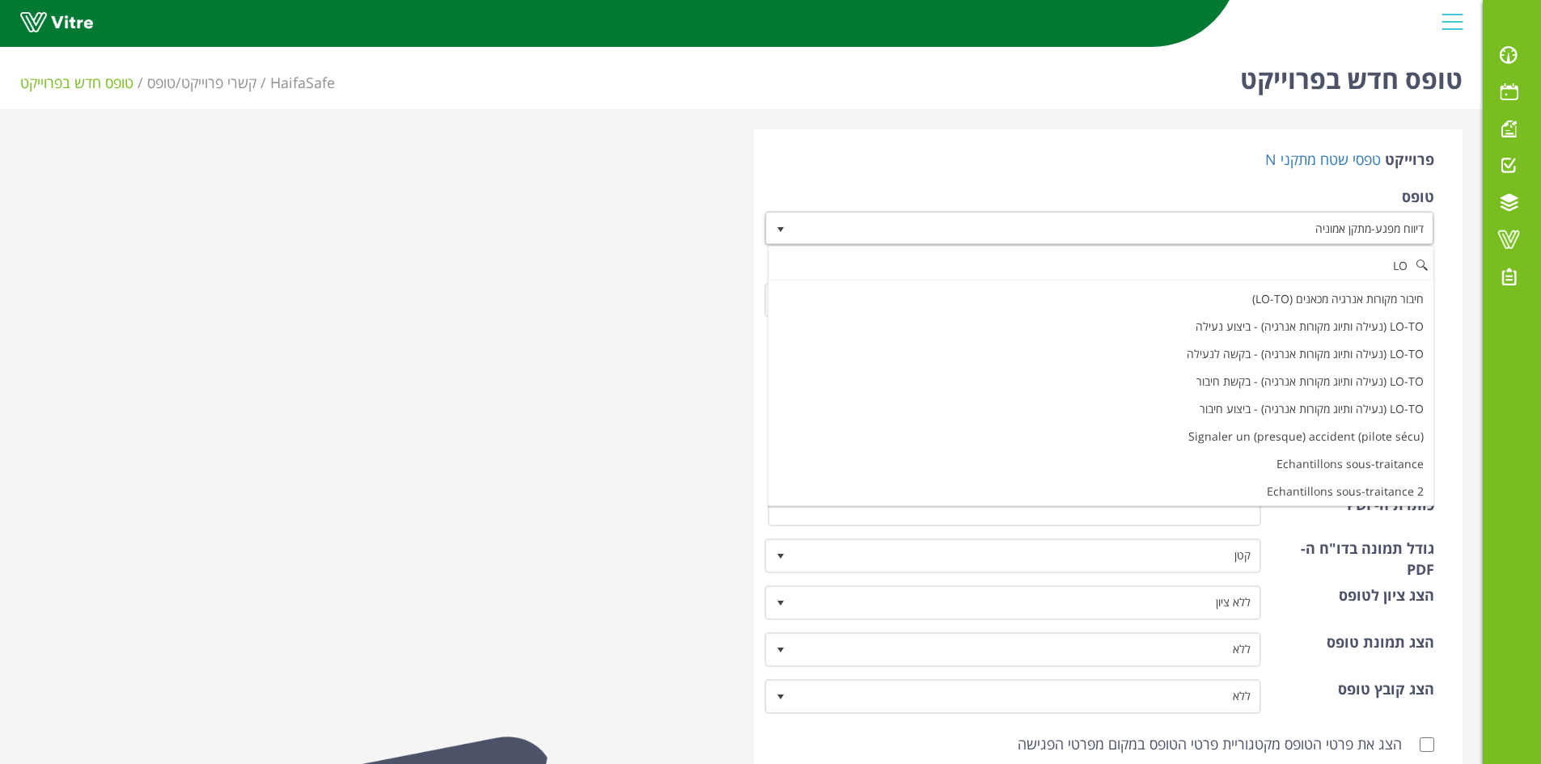
type input "LO"
click at [527, 325] on div at bounding box center [375, 696] width 734 height 1135
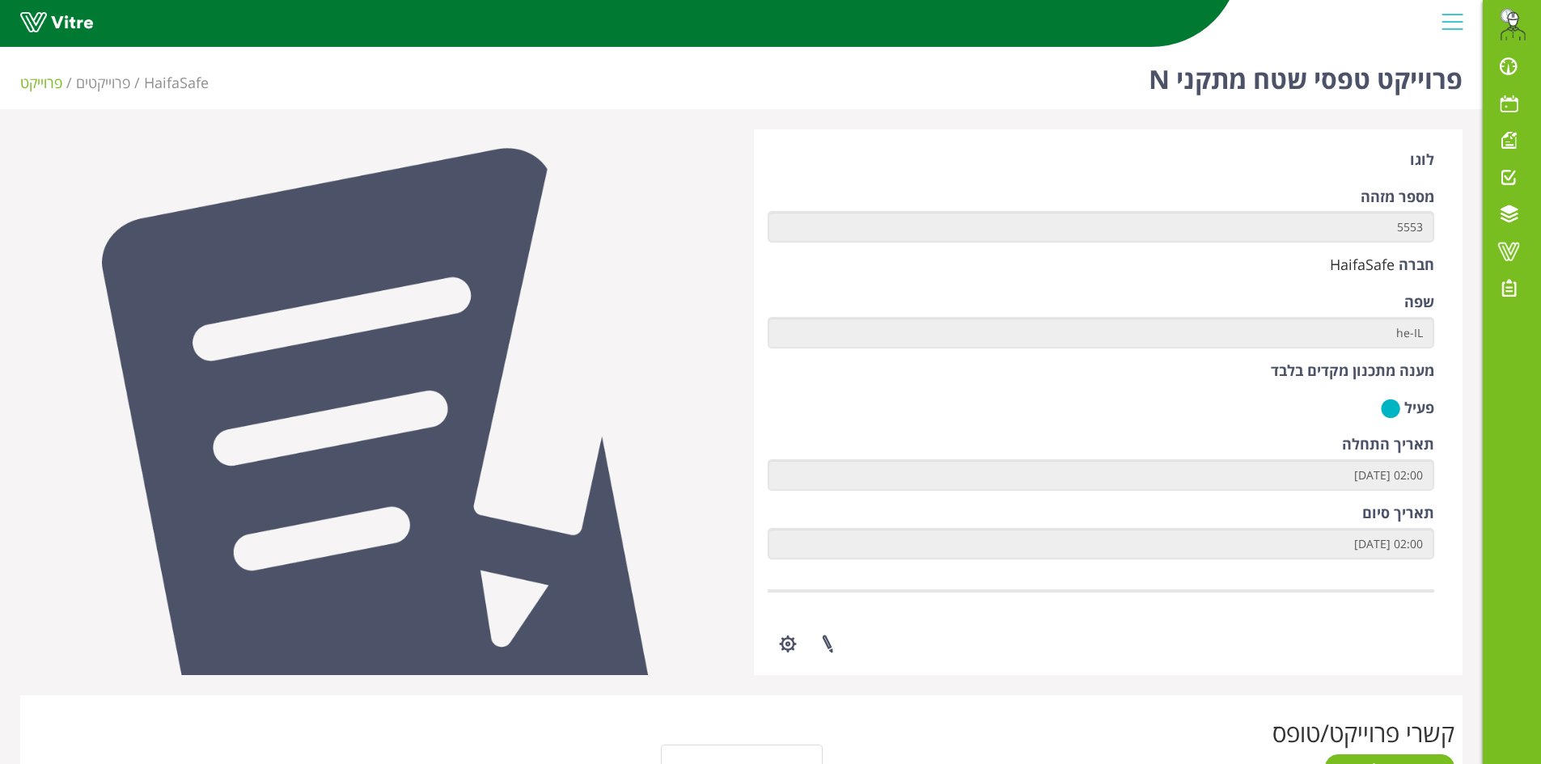
scroll to position [327, 0]
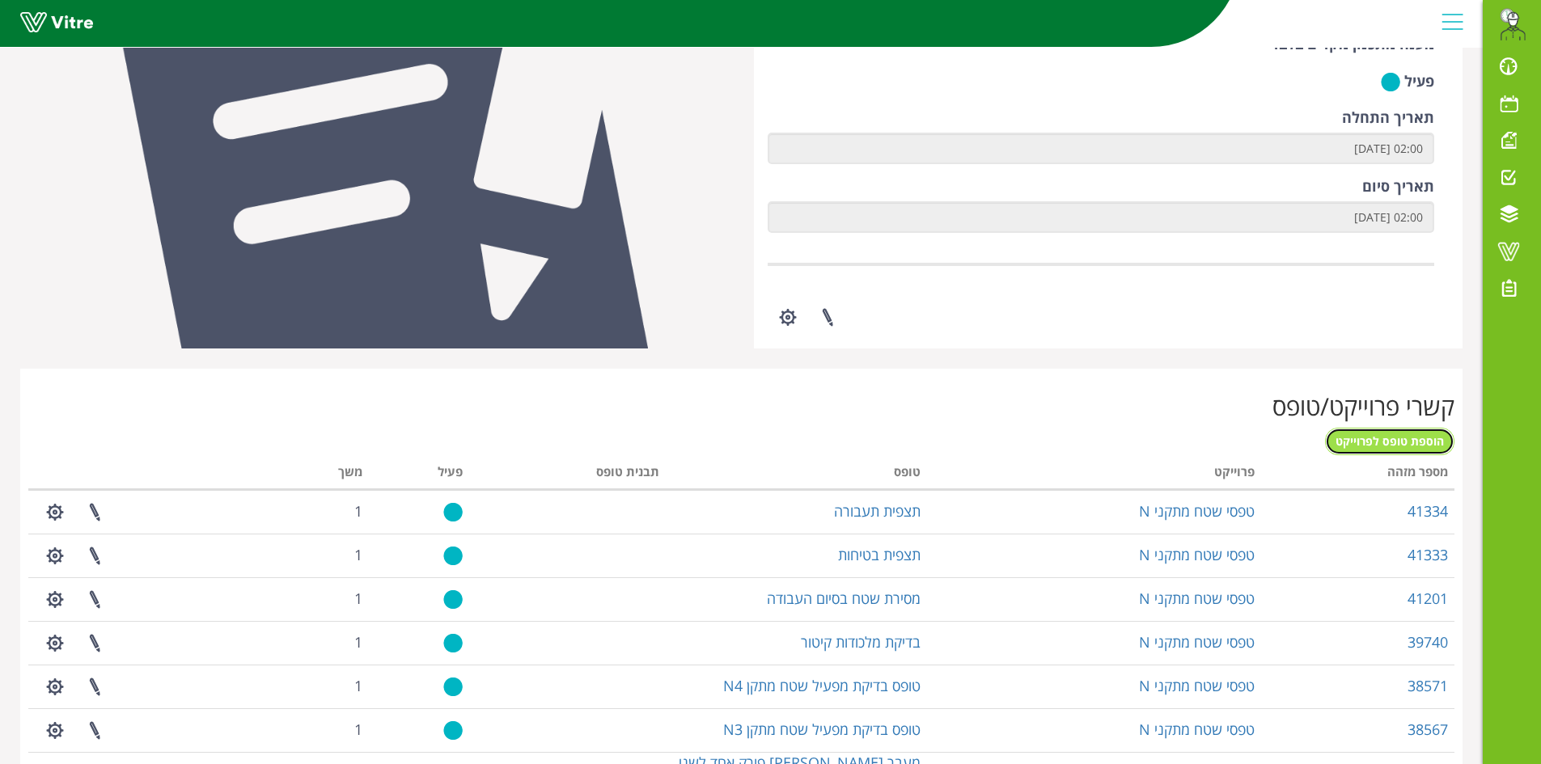
click at [1387, 438] on span "הוספת טופס לפרוייקט" at bounding box center [1389, 440] width 108 height 15
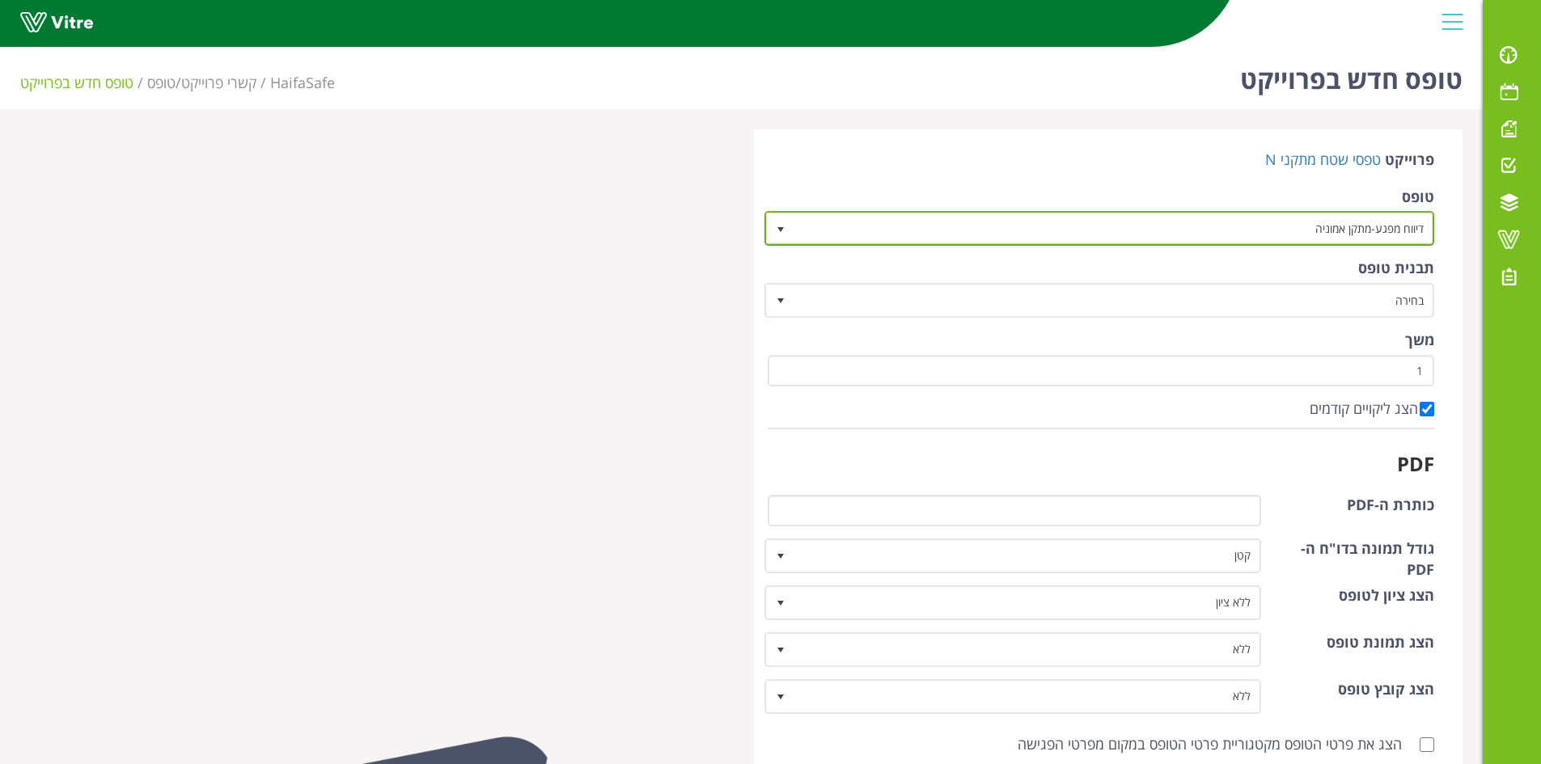
click at [1292, 230] on span "דיווח מפגע-מתקן אמוניה" at bounding box center [1114, 228] width 638 height 29
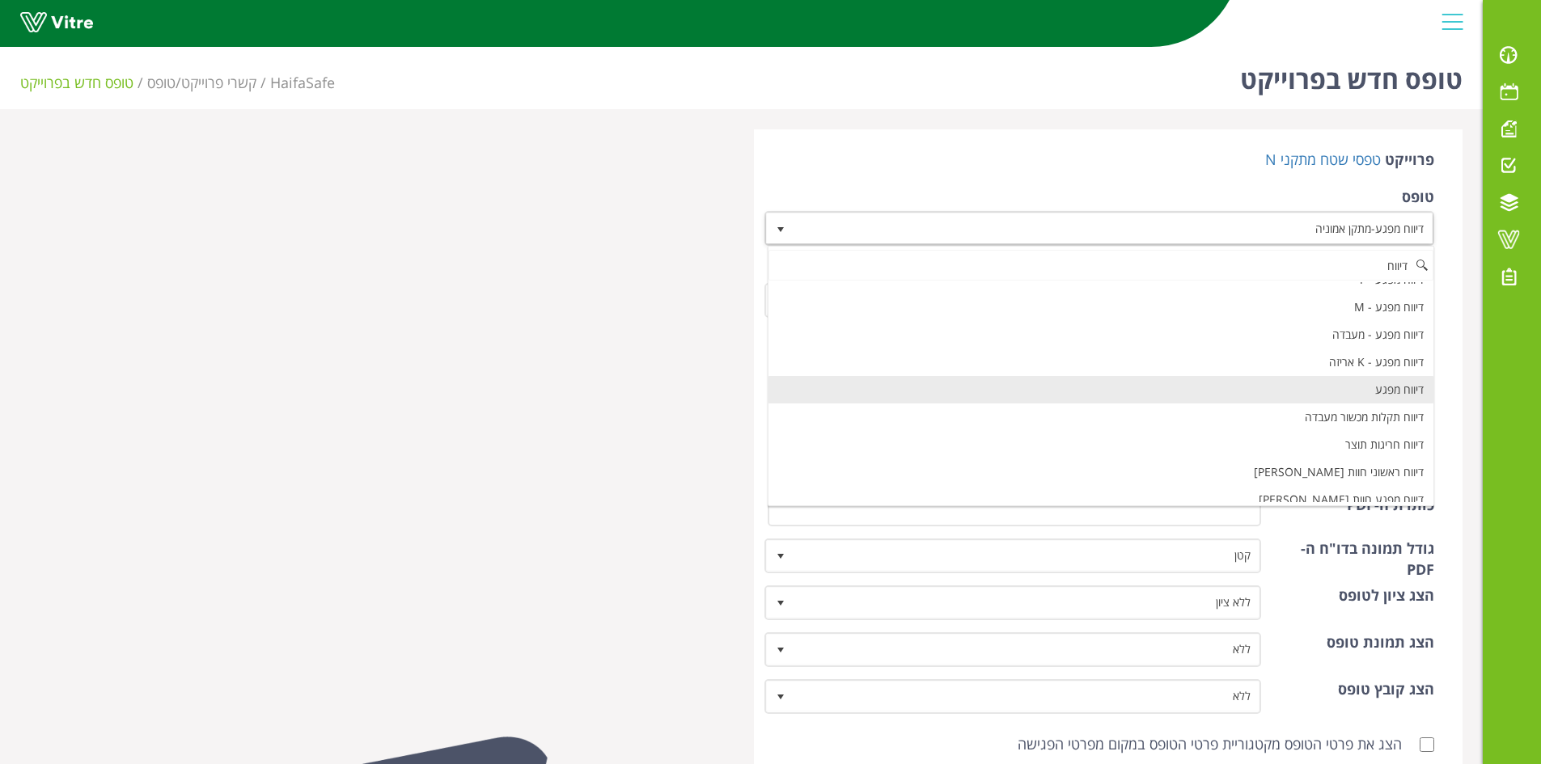
scroll to position [577, 0]
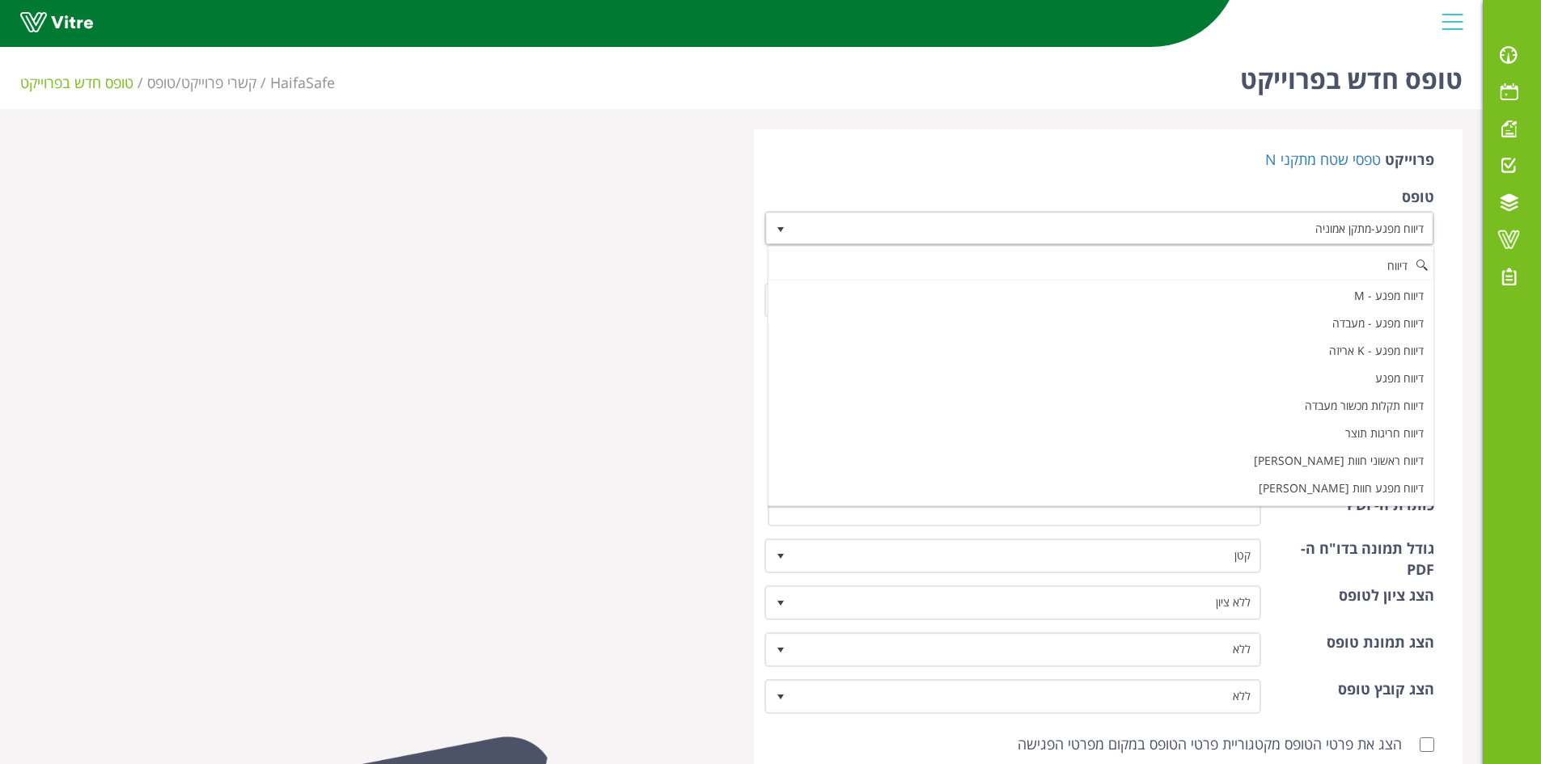
type input "דיווח"
click at [463, 317] on div at bounding box center [375, 696] width 734 height 1135
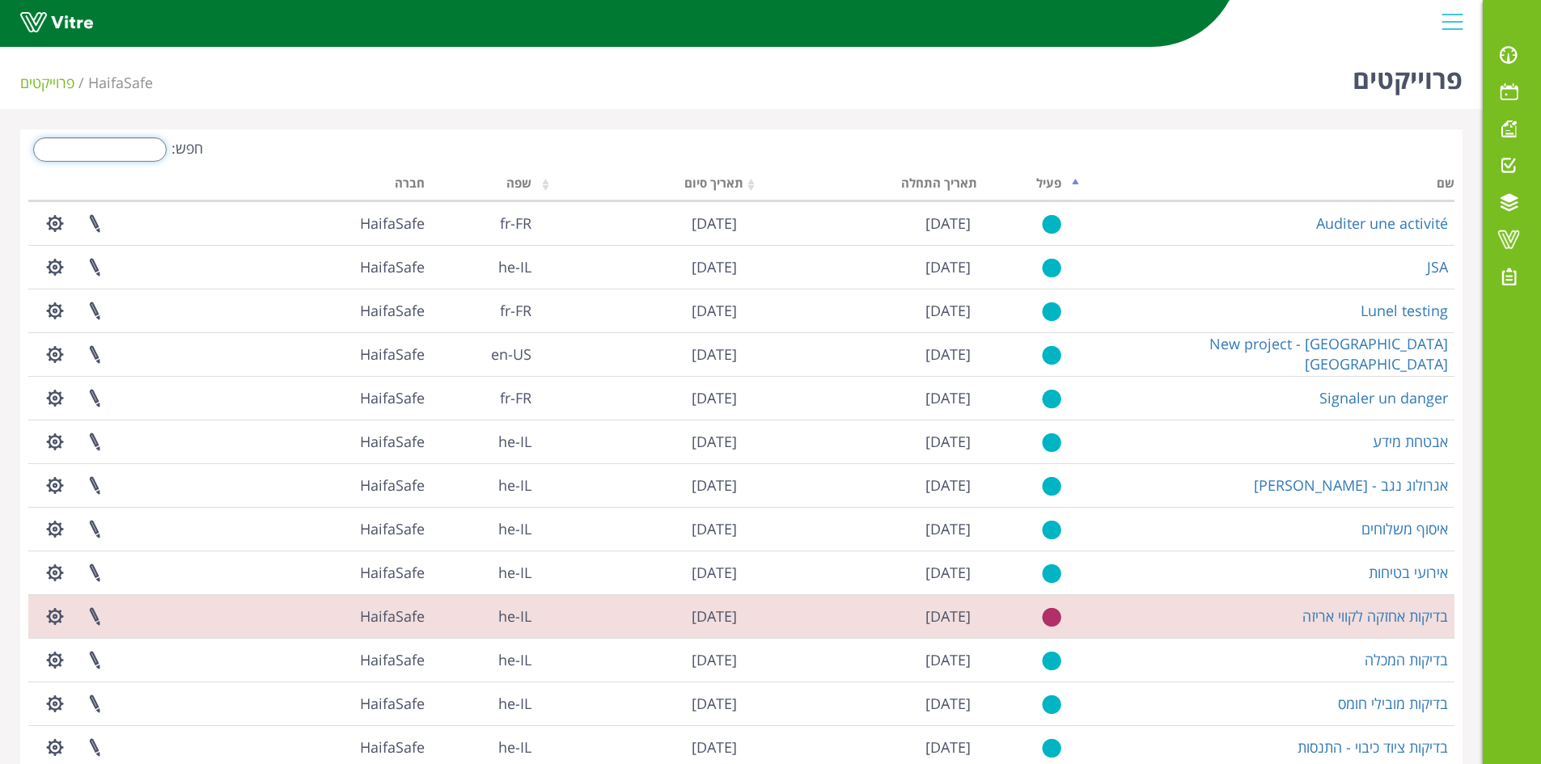
click at [130, 151] on input "חפש:" at bounding box center [99, 149] width 133 height 24
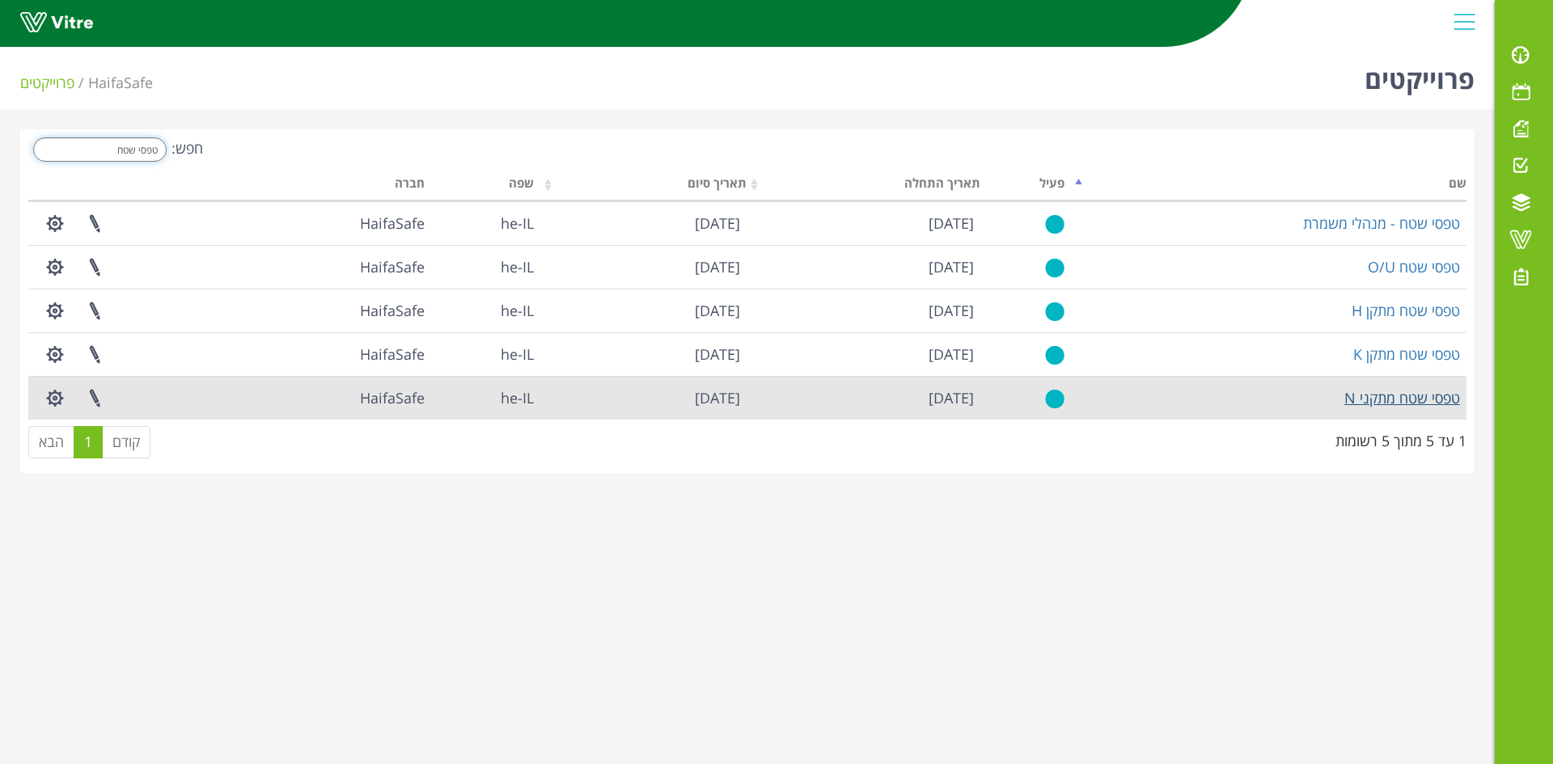
type input "טפסי שטח"
click at [1381, 398] on link "טפסי שטח מתקני N" at bounding box center [1402, 397] width 116 height 19
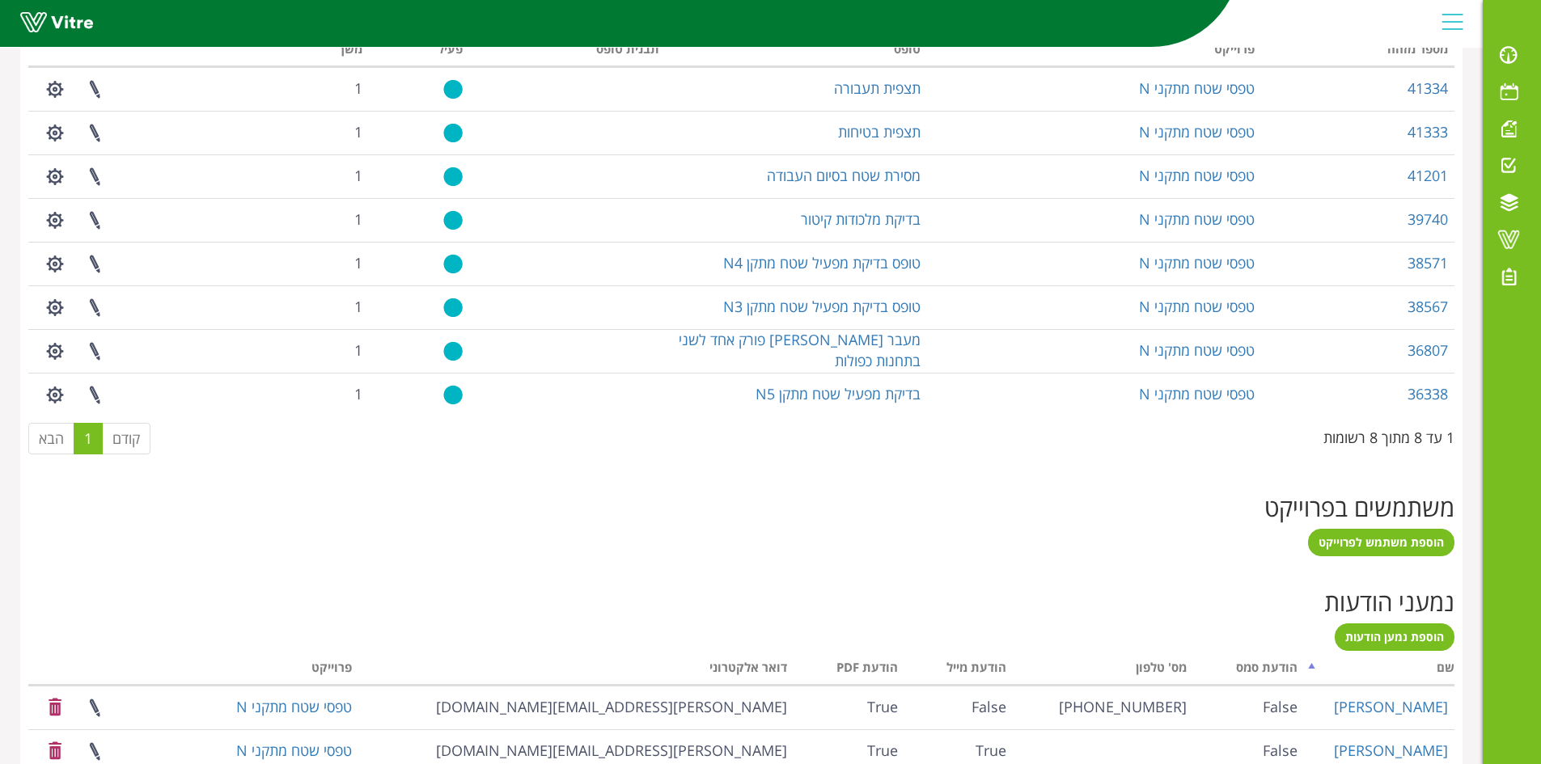
scroll to position [809, 0]
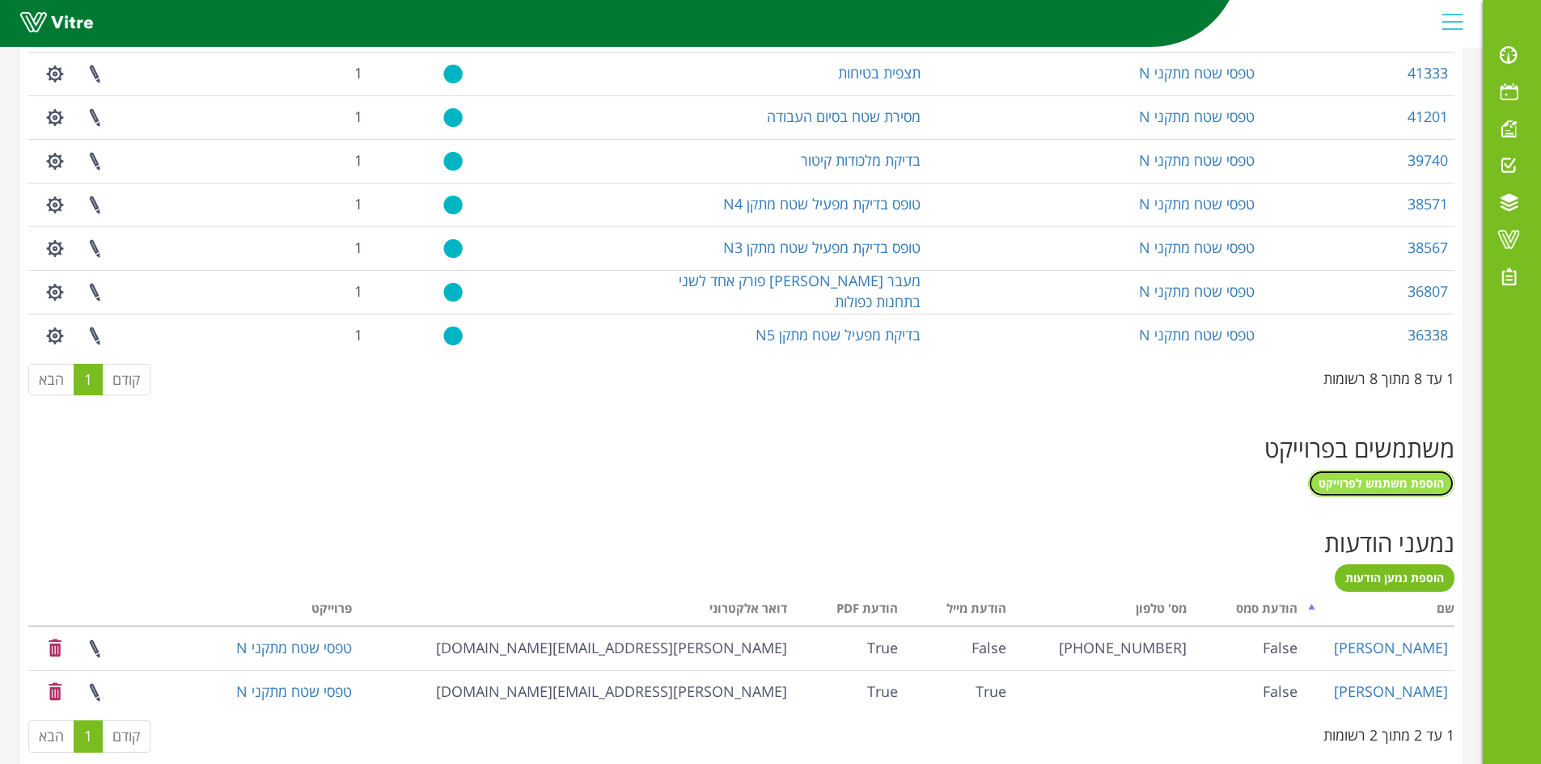
click at [1372, 484] on span "הוספת משתמש לפרוייקט" at bounding box center [1380, 483] width 125 height 15
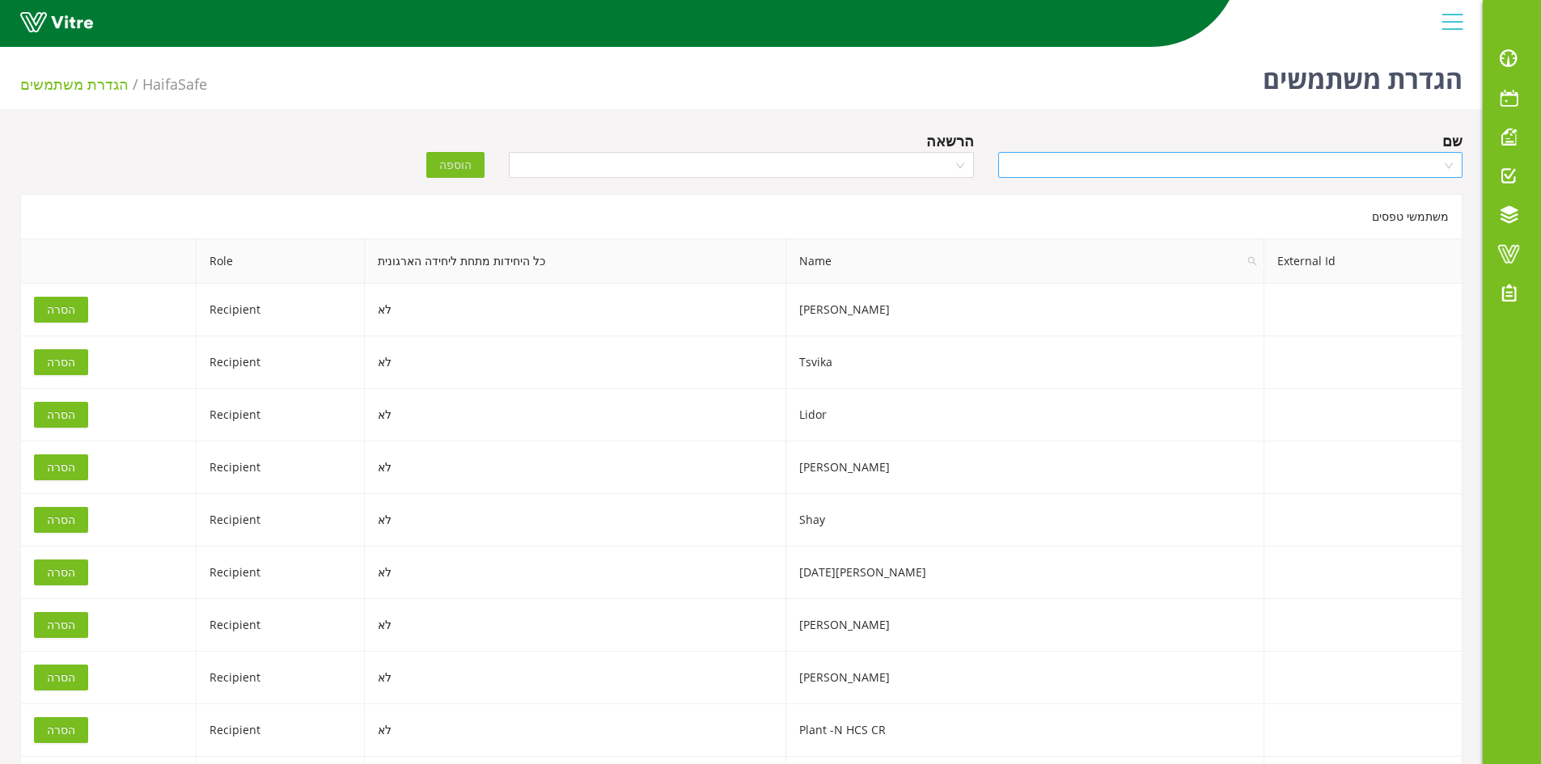
click at [1319, 164] on input "search" at bounding box center [1224, 165] width 433 height 24
type input "ELDA"
click at [1436, 199] on div "Eldar" at bounding box center [1229, 197] width 445 height 18
click at [652, 166] on input "search" at bounding box center [734, 165] width 433 height 24
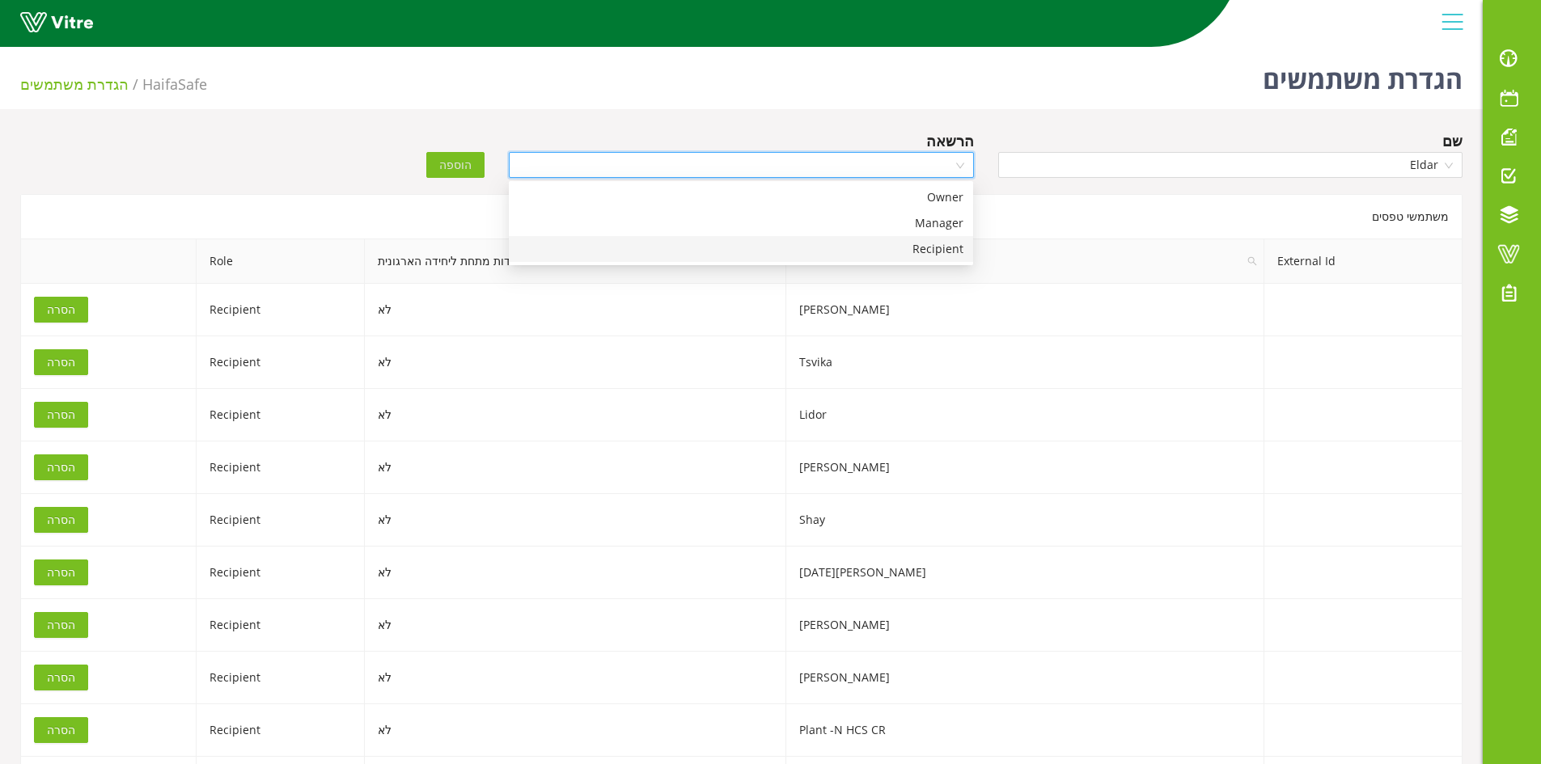
click at [848, 246] on div "Recipient" at bounding box center [740, 249] width 445 height 18
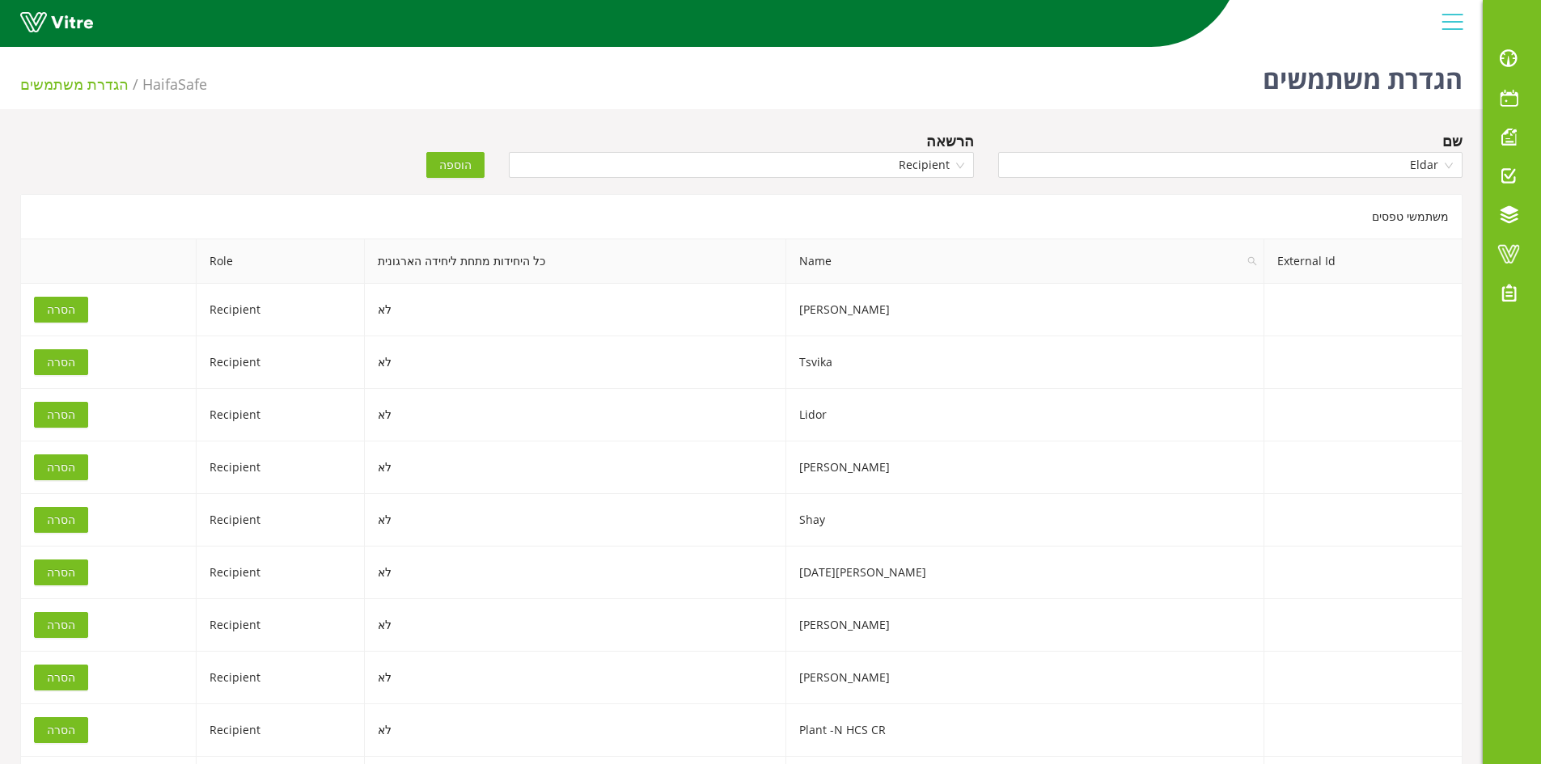
click at [453, 166] on span "הוספה" at bounding box center [455, 165] width 32 height 18
click at [1232, 166] on input "search" at bounding box center [1224, 165] width 433 height 24
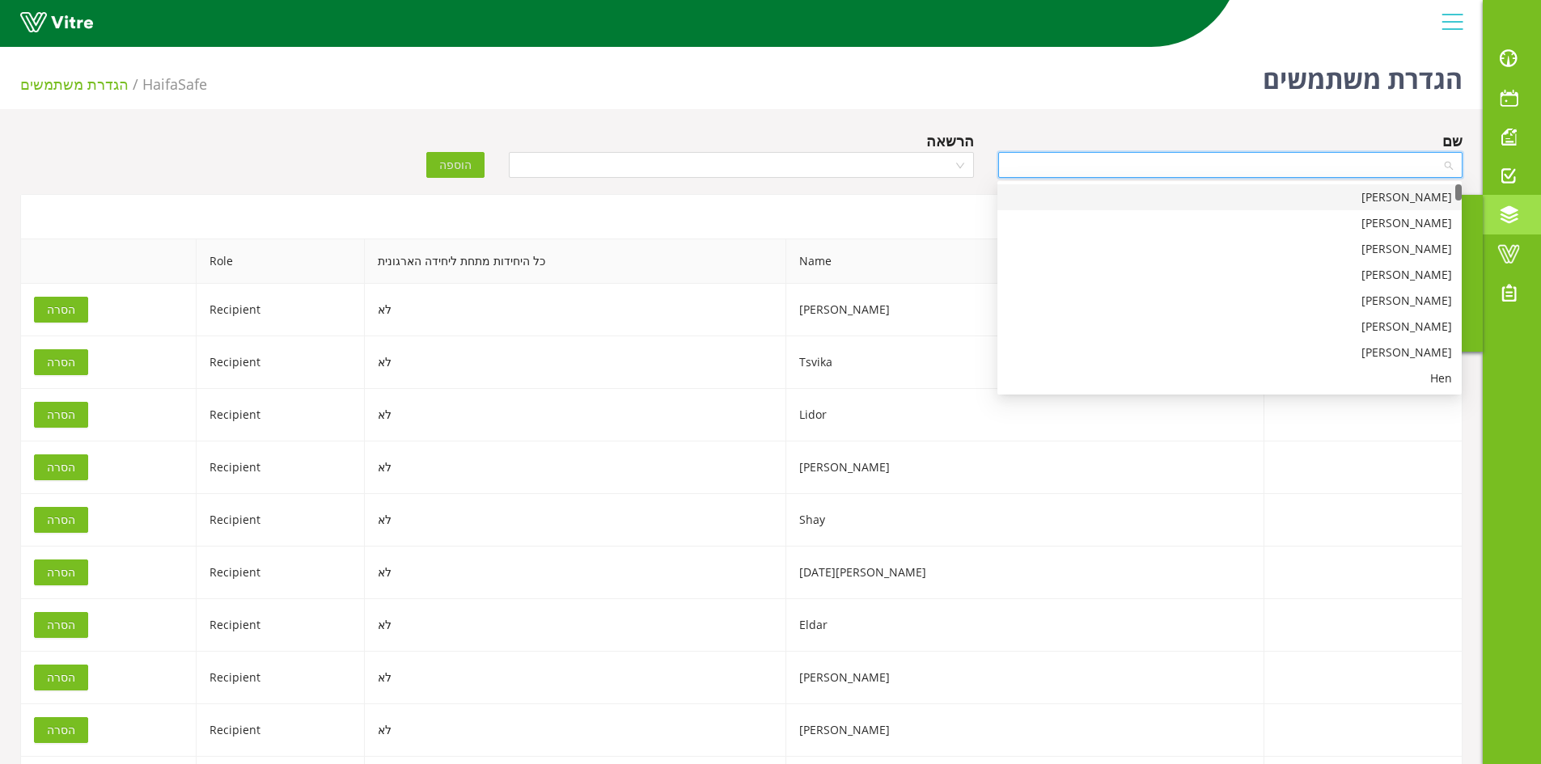
click at [1504, 224] on span at bounding box center [1508, 214] width 40 height 19
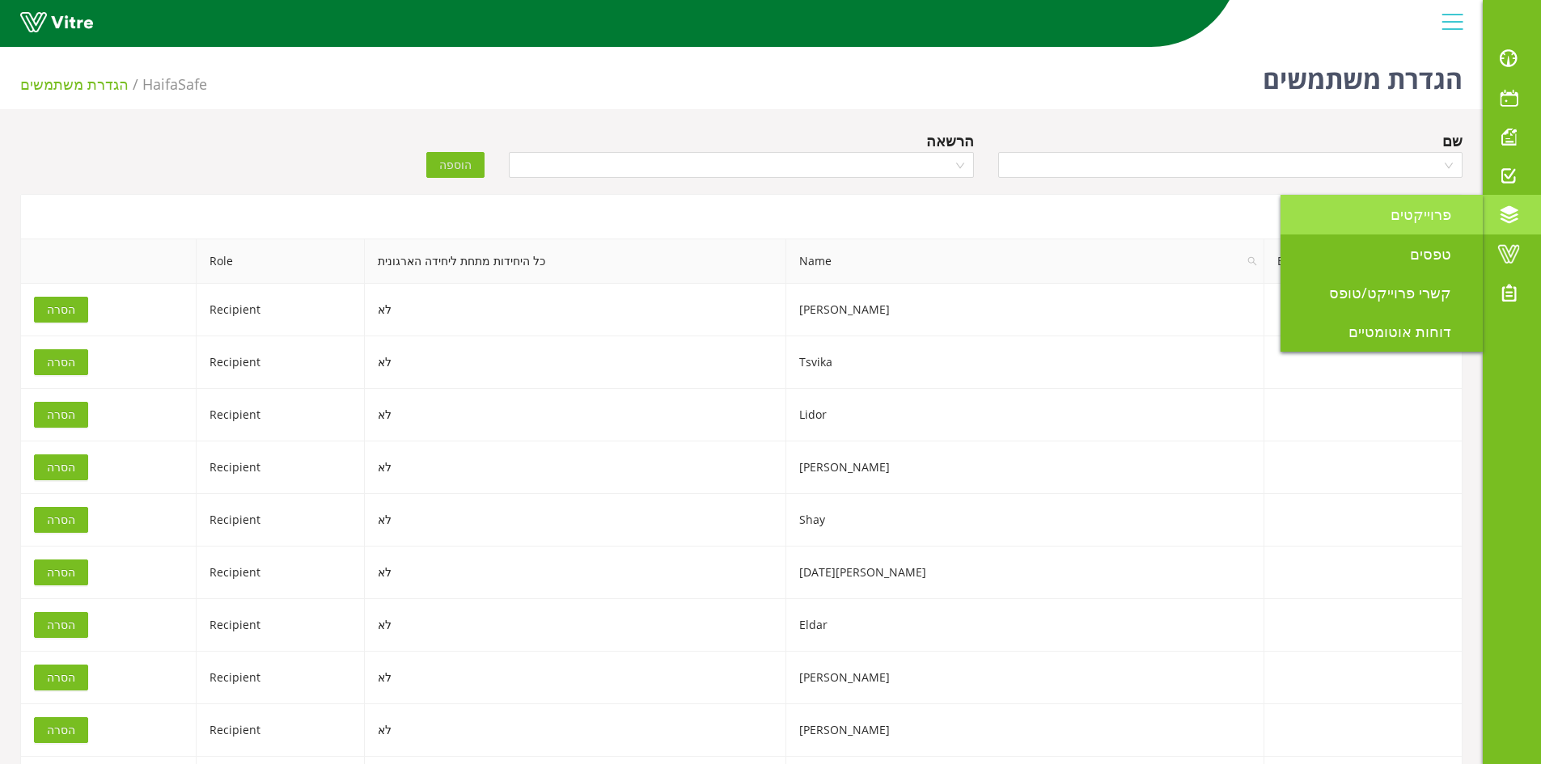
click at [1431, 224] on span "פרוייקטים" at bounding box center [1430, 214] width 80 height 19
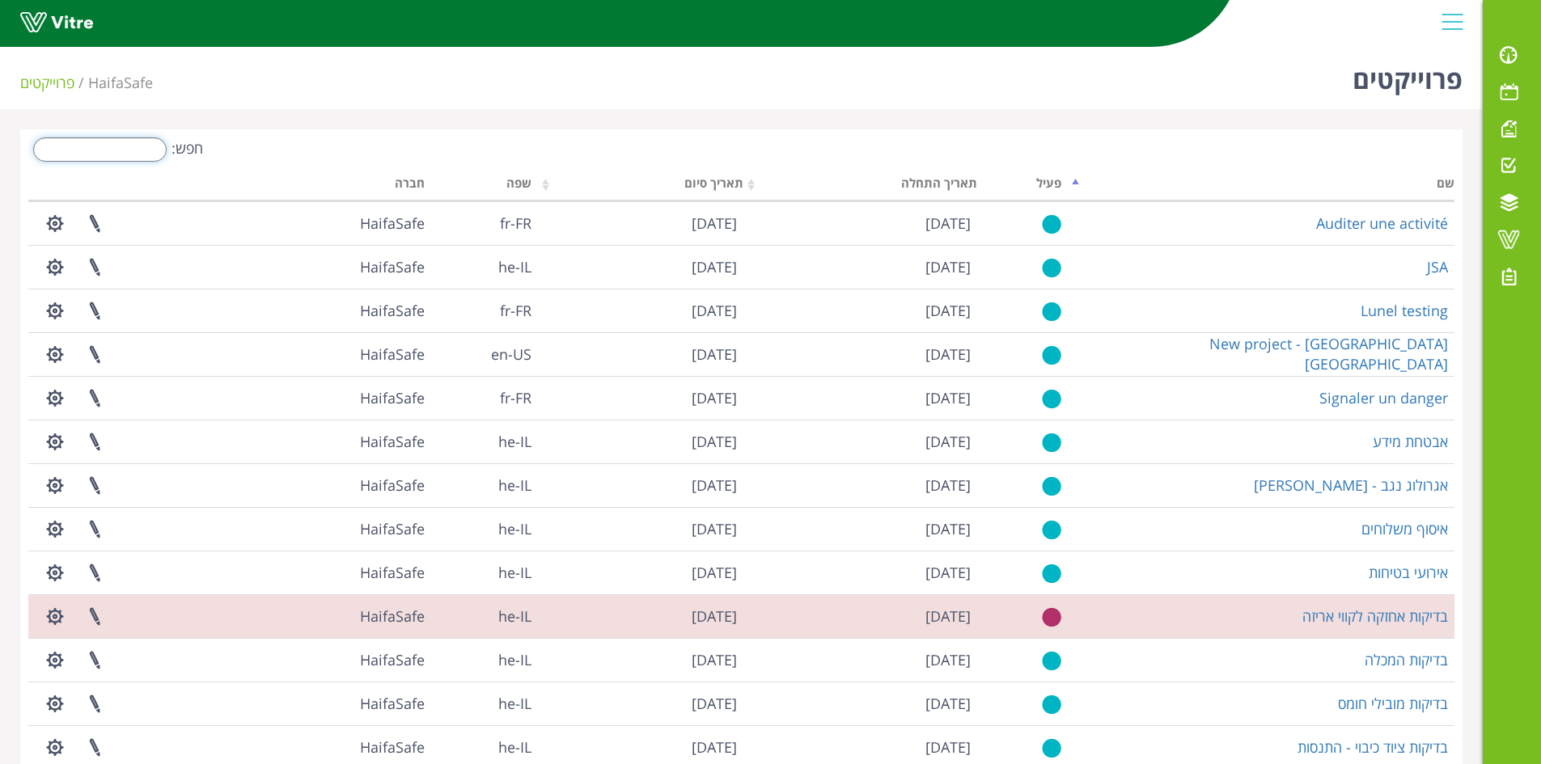
click at [121, 157] on input "חפש:" at bounding box center [99, 149] width 133 height 24
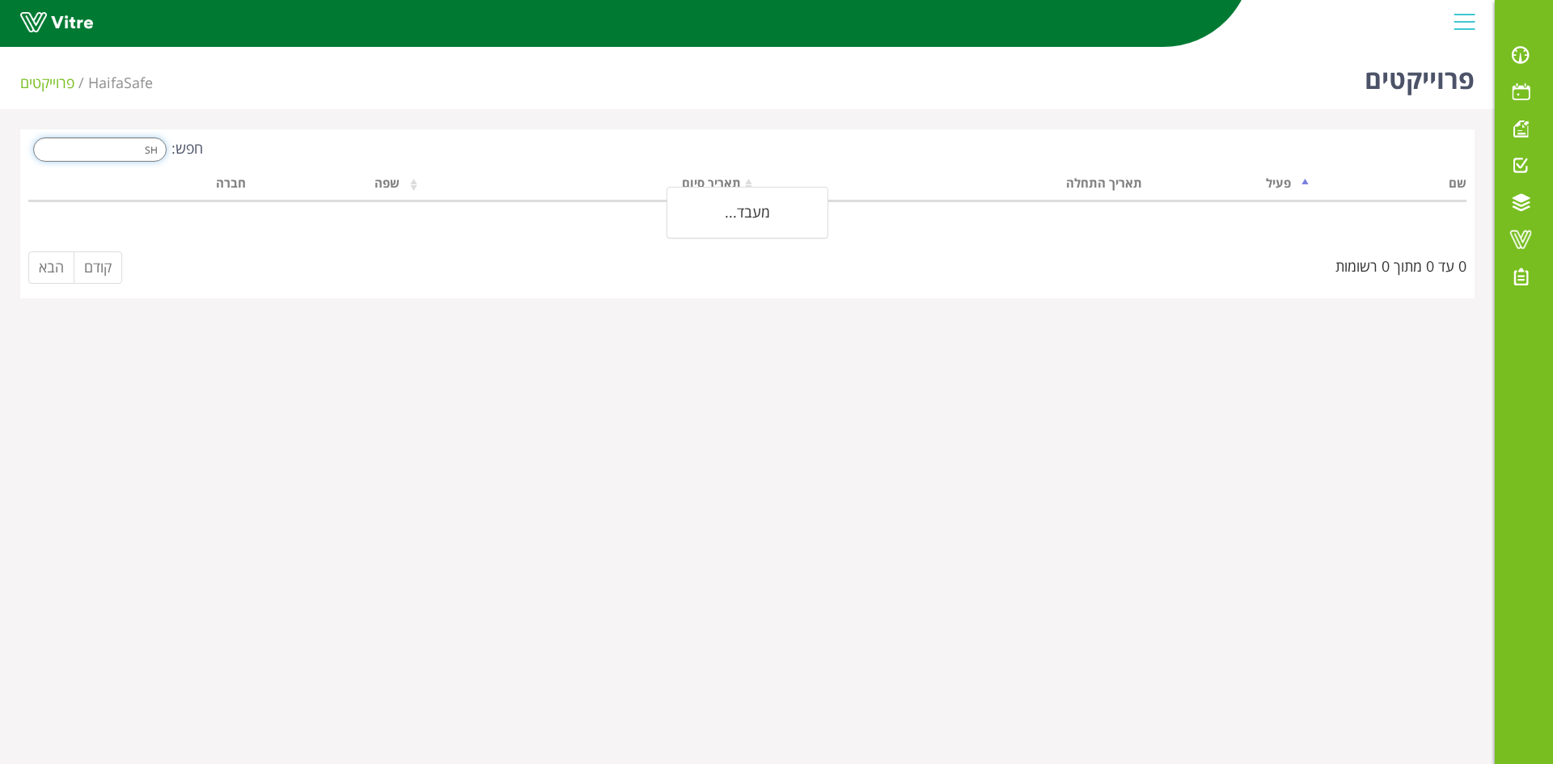
type input "S"
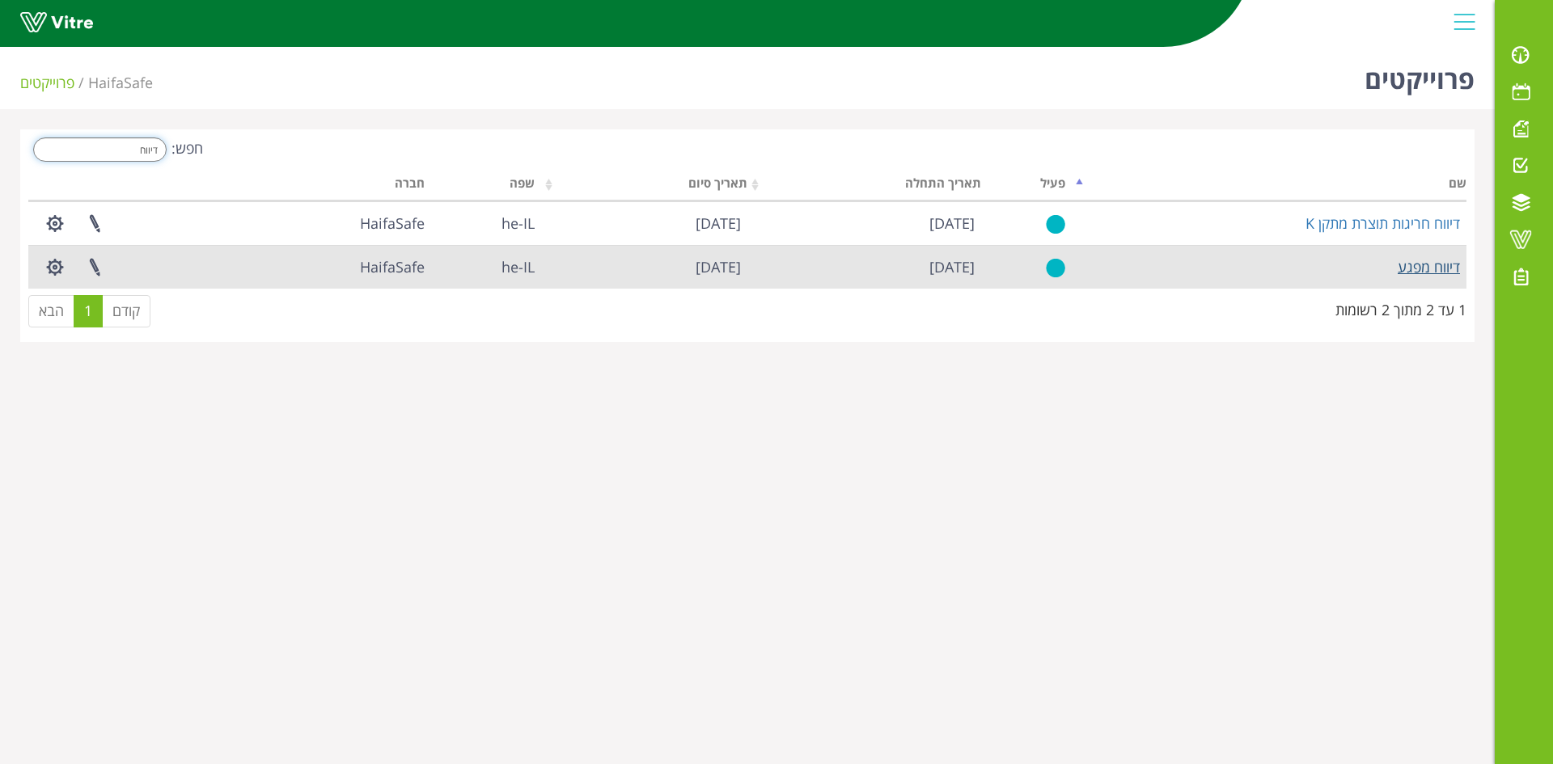
type input "דיווח"
drag, startPoint x: 1413, startPoint y: 266, endPoint x: 1381, endPoint y: 273, distance: 32.4
click at [1411, 266] on link "דיווח מפגע" at bounding box center [1429, 266] width 62 height 19
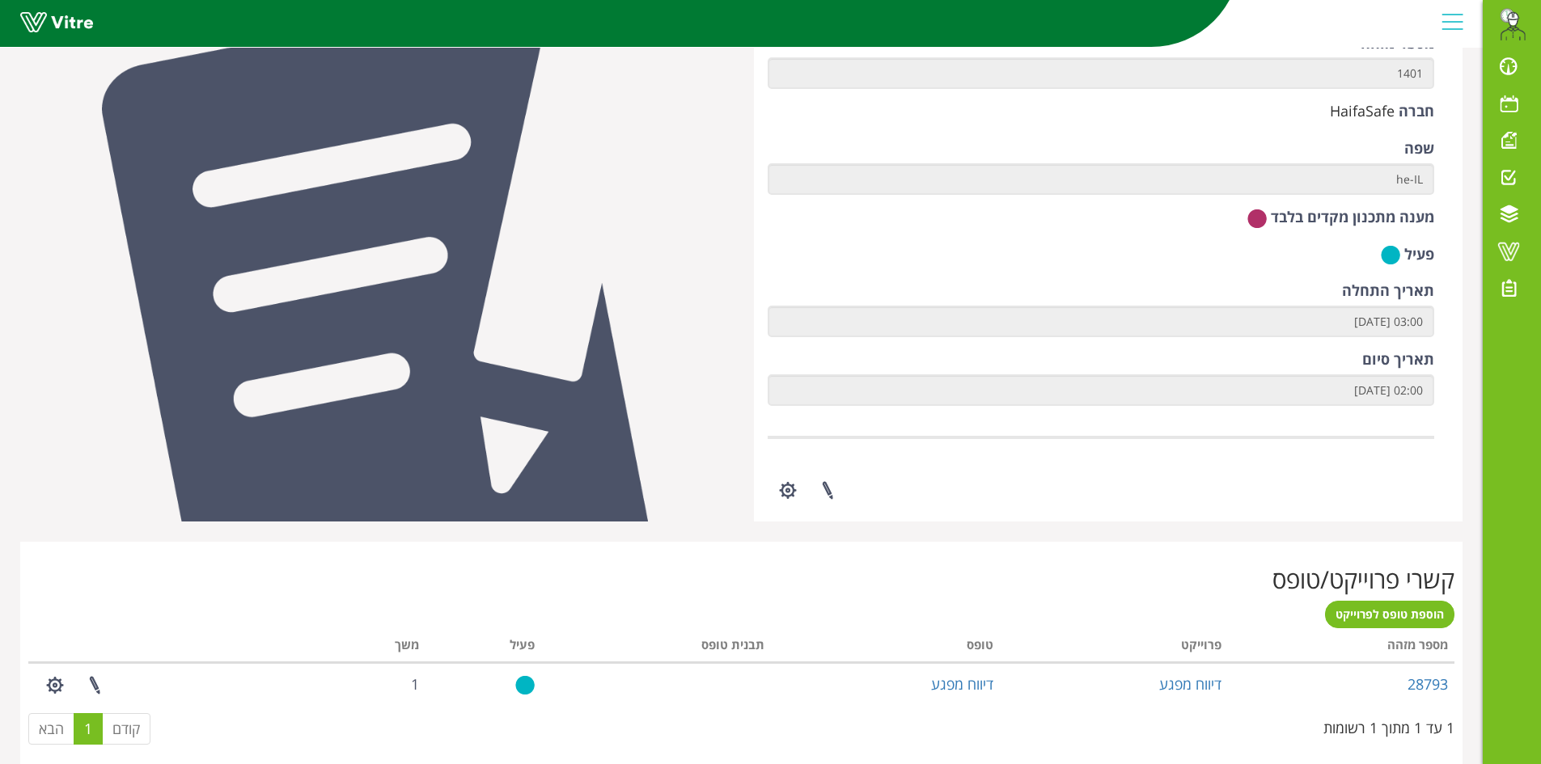
scroll to position [404, 0]
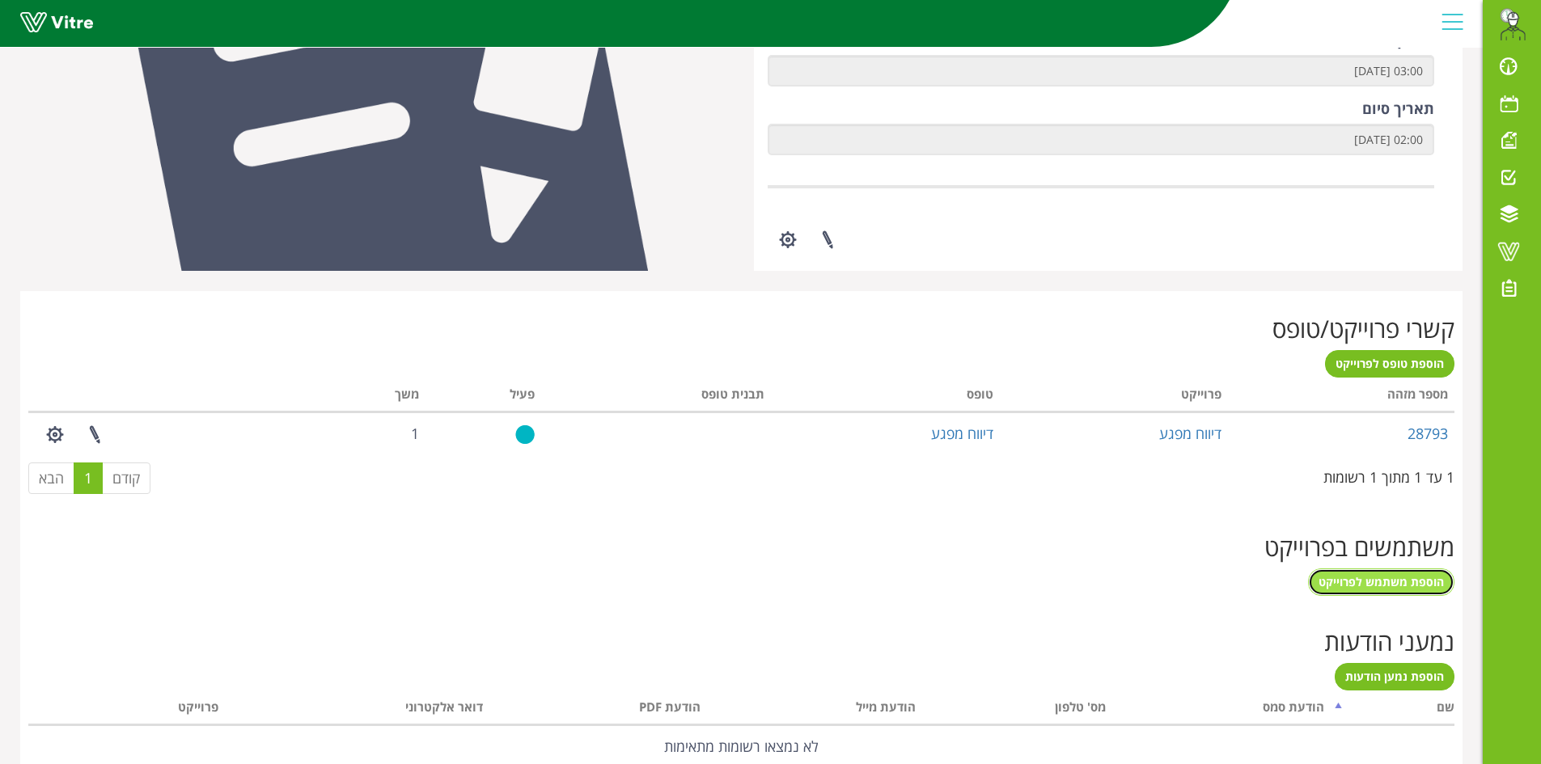
click at [1376, 586] on span "הוספת משתמש לפרוייקט" at bounding box center [1380, 581] width 125 height 15
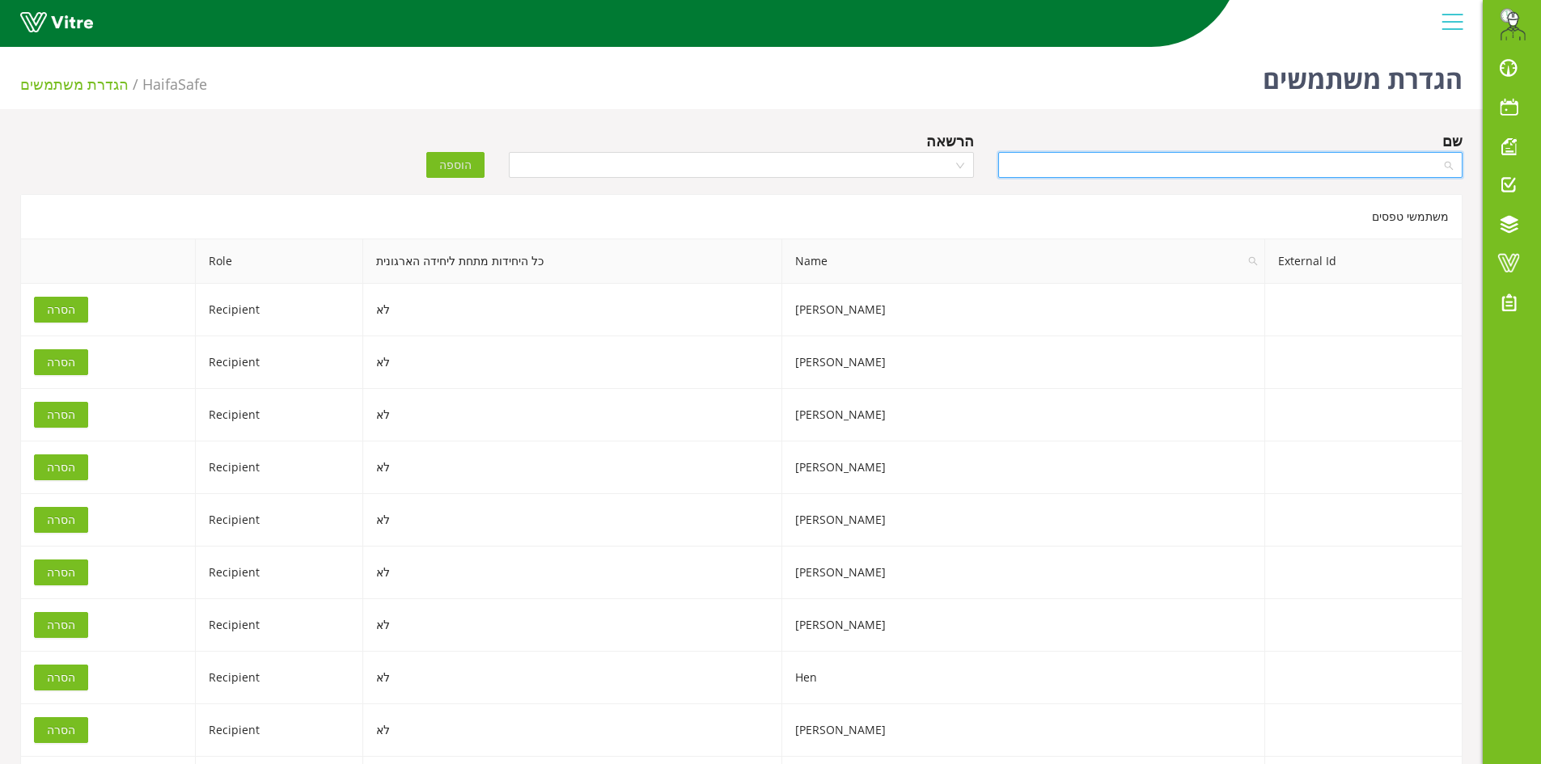
click at [1216, 160] on input "search" at bounding box center [1224, 165] width 433 height 24
type input "ELDAR"
click at [1407, 203] on div "Eldar" at bounding box center [1229, 197] width 445 height 18
click at [915, 171] on input "search" at bounding box center [734, 165] width 433 height 24
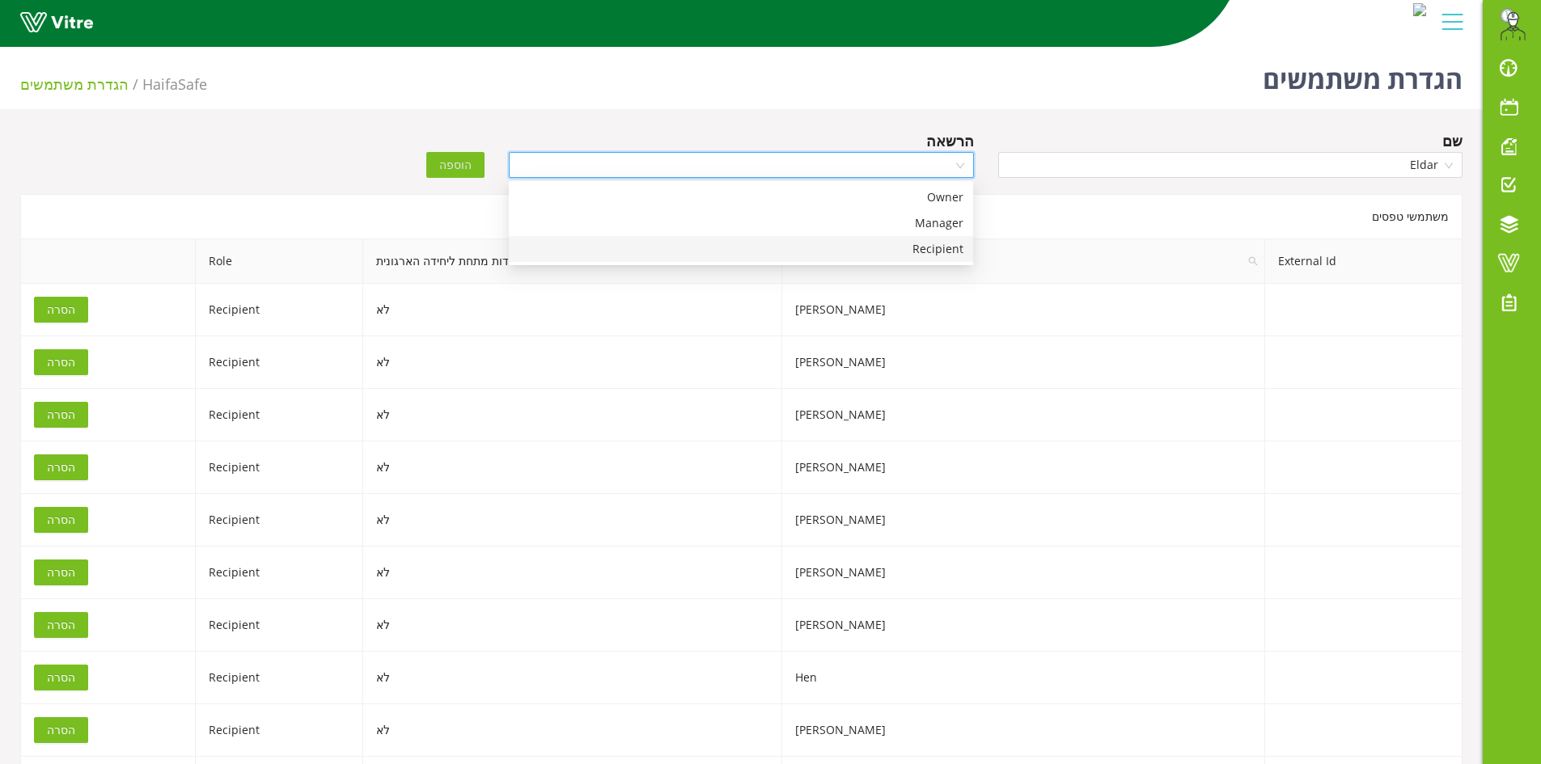
click at [941, 243] on div "Recipient" at bounding box center [740, 249] width 445 height 18
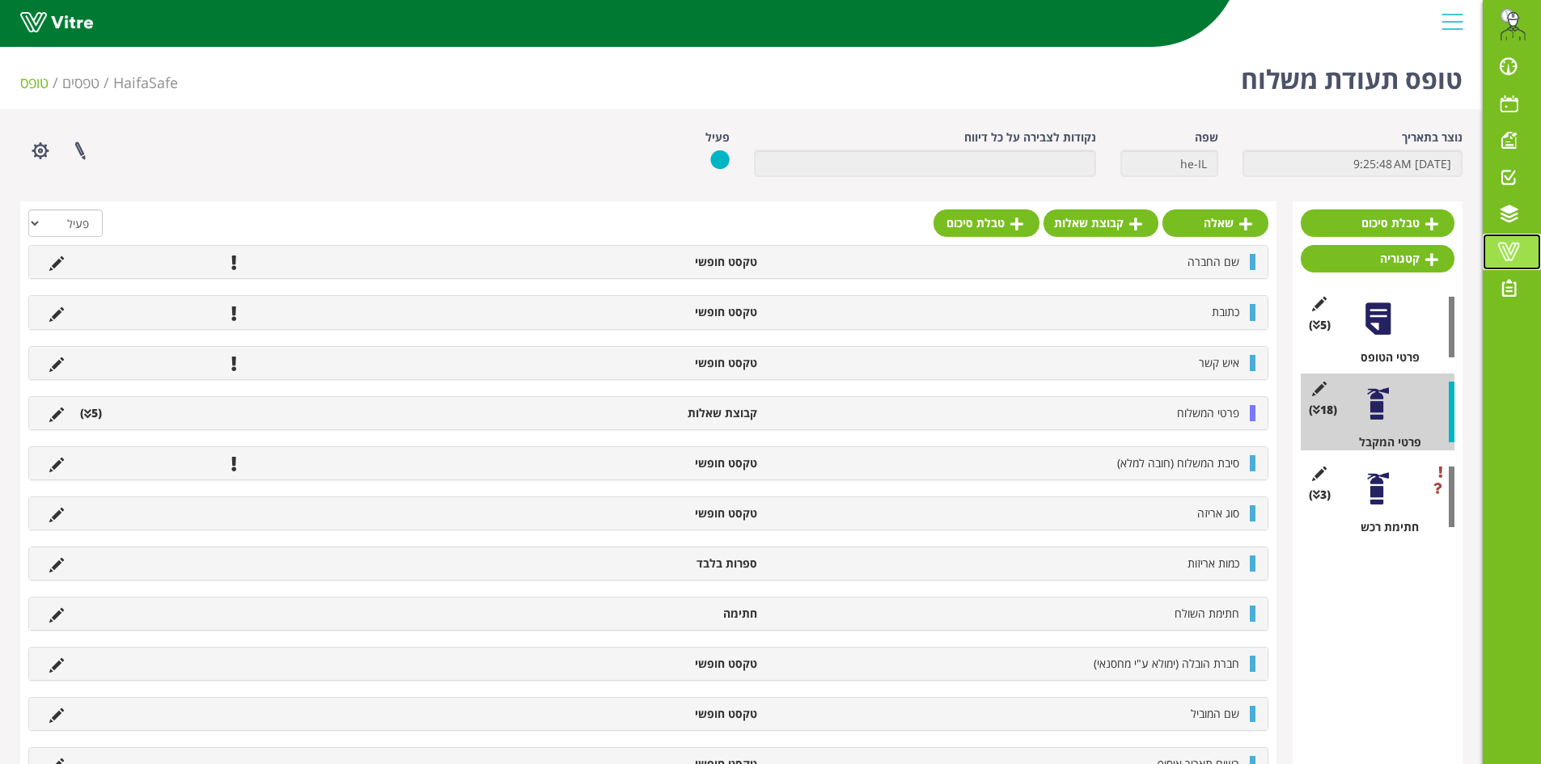
click at [1527, 257] on span at bounding box center [1508, 251] width 40 height 19
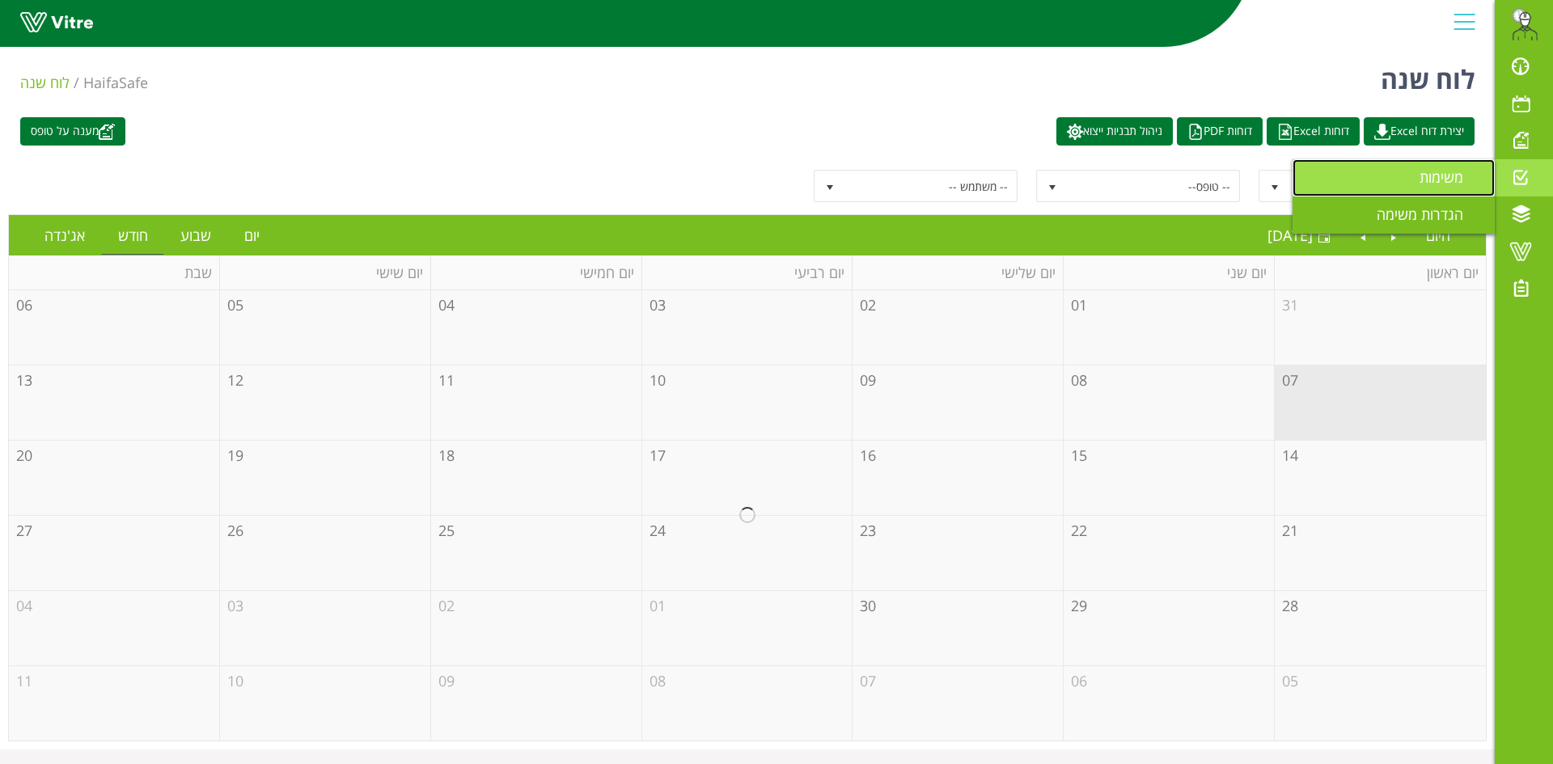
click at [1376, 178] on link "משימות" at bounding box center [1393, 177] width 202 height 37
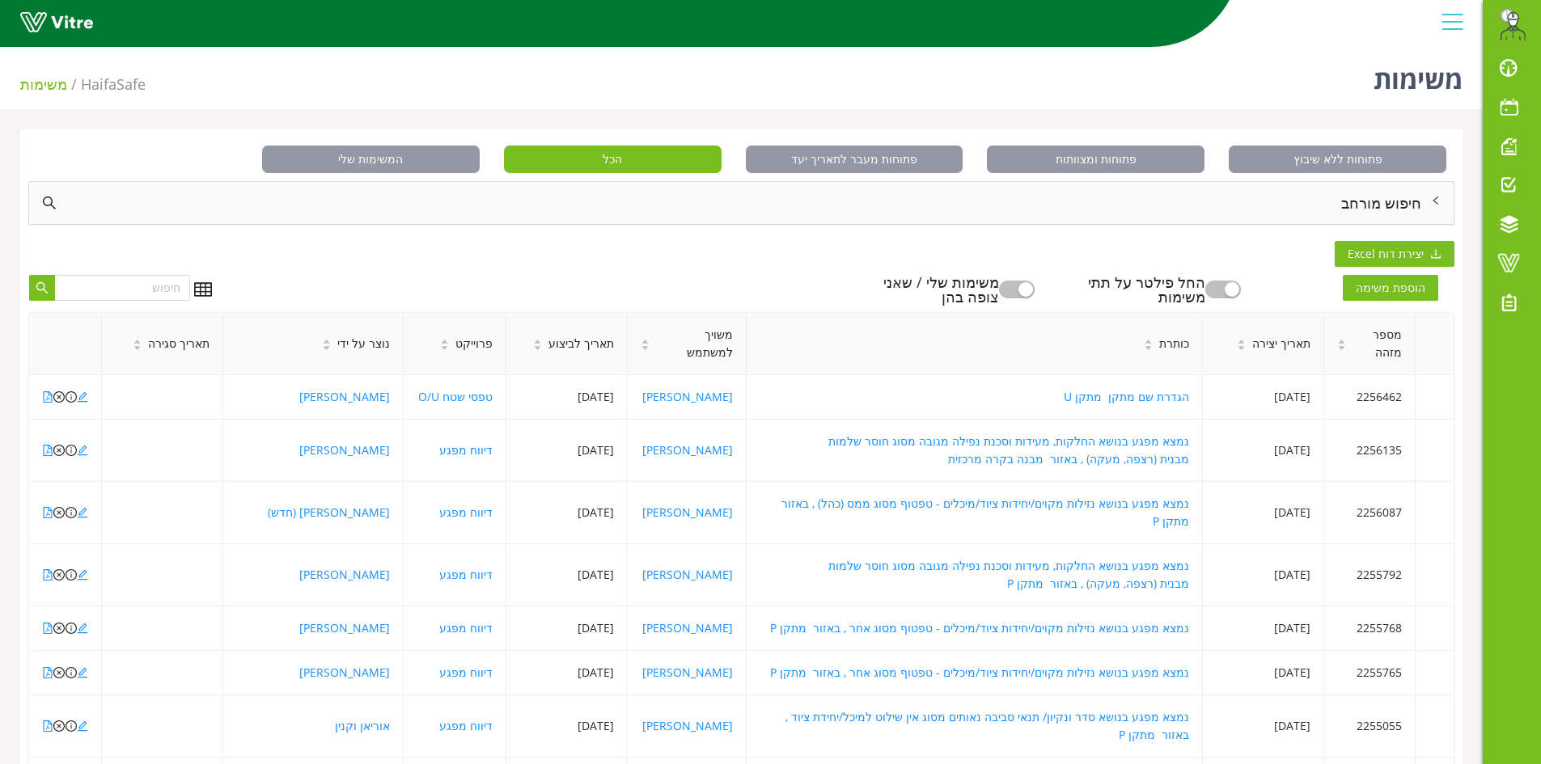
click at [1391, 193] on div "חיפוש מורחב" at bounding box center [741, 203] width 1424 height 42
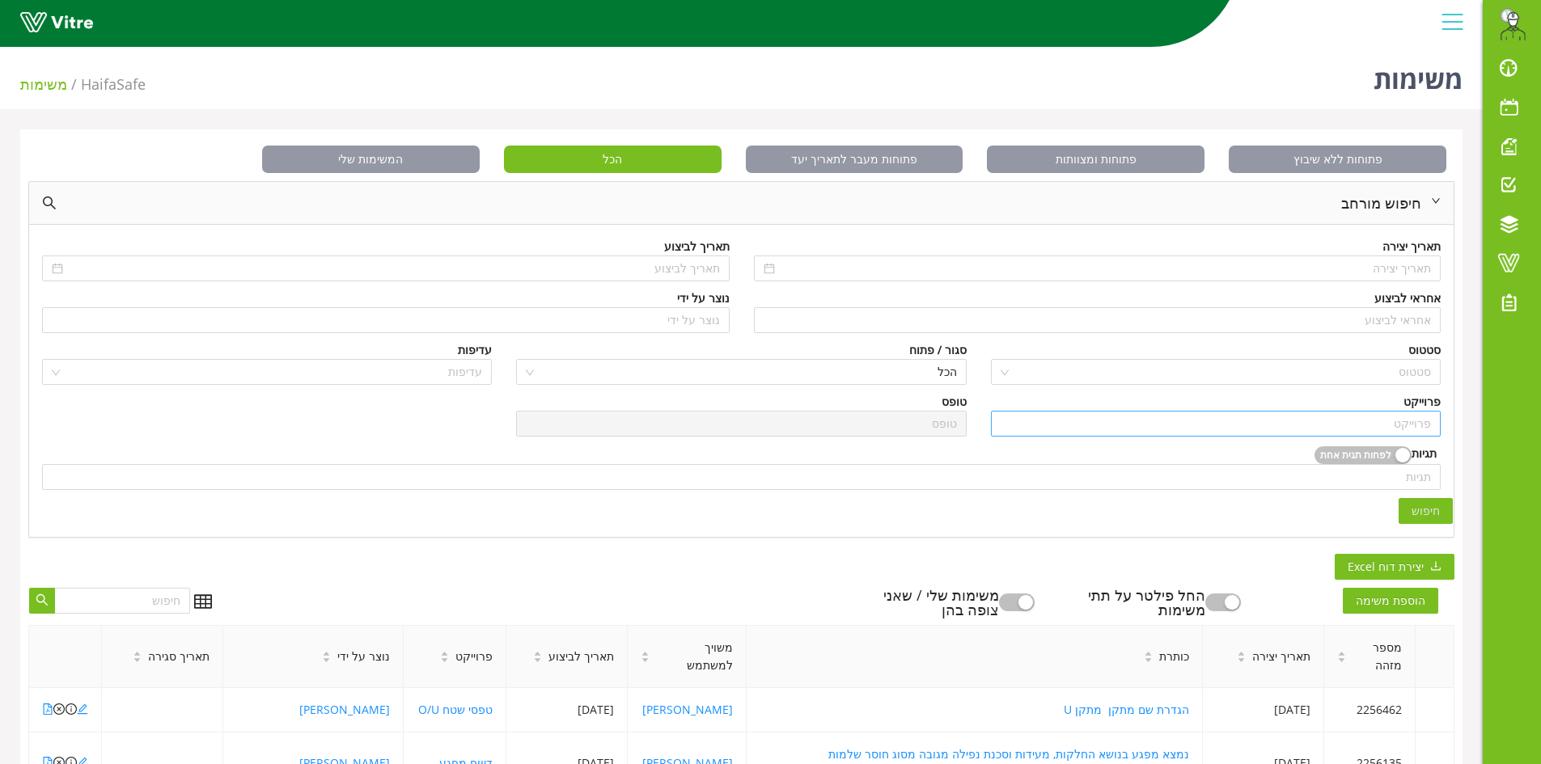
click at [1398, 423] on input "search" at bounding box center [1215, 424] width 430 height 24
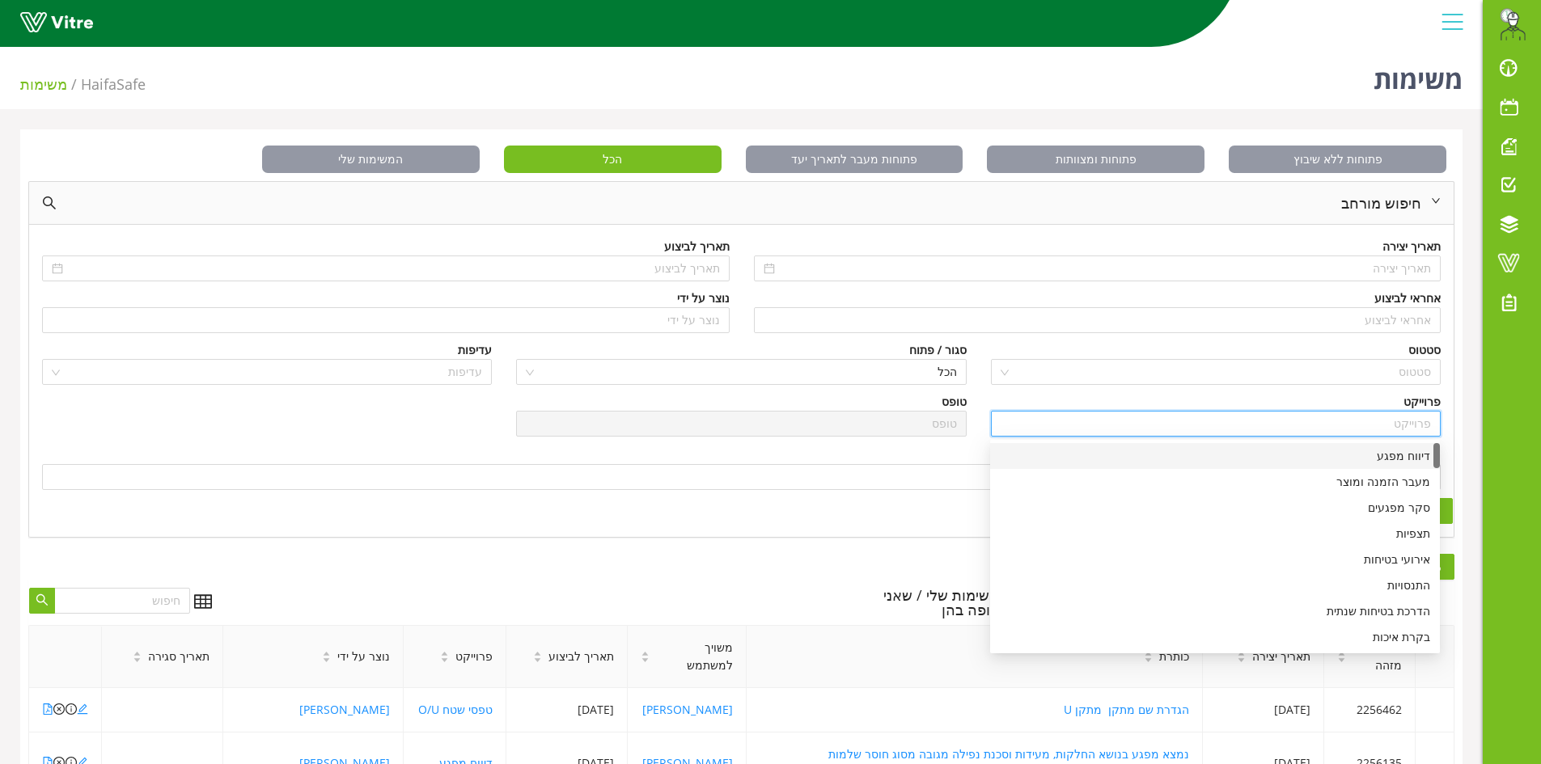
click at [1403, 459] on div "דיווח מפגע" at bounding box center [1215, 456] width 430 height 18
type input "דיווח מפגע"
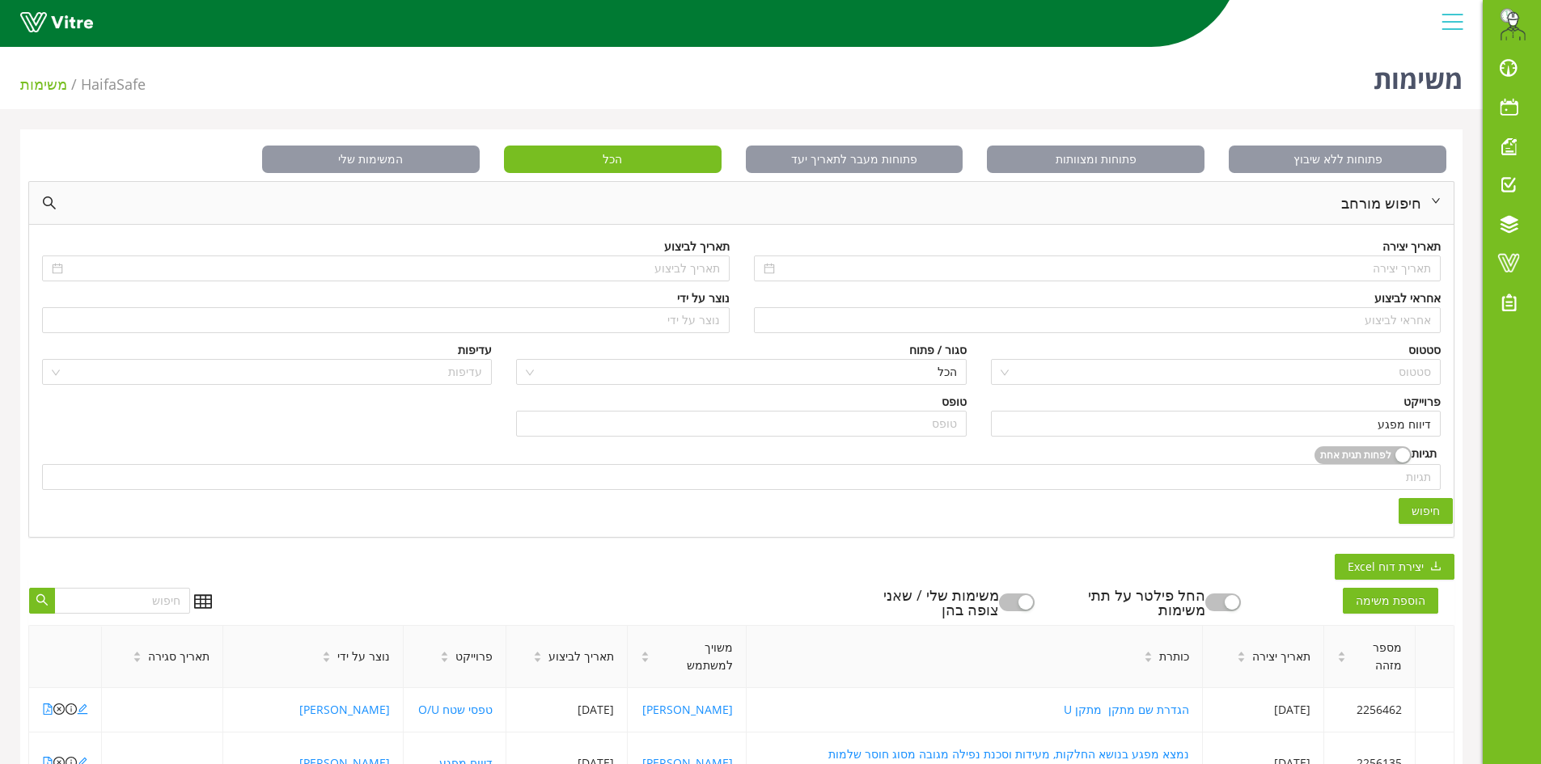
click at [1447, 512] on button "חיפוש" at bounding box center [1425, 511] width 54 height 26
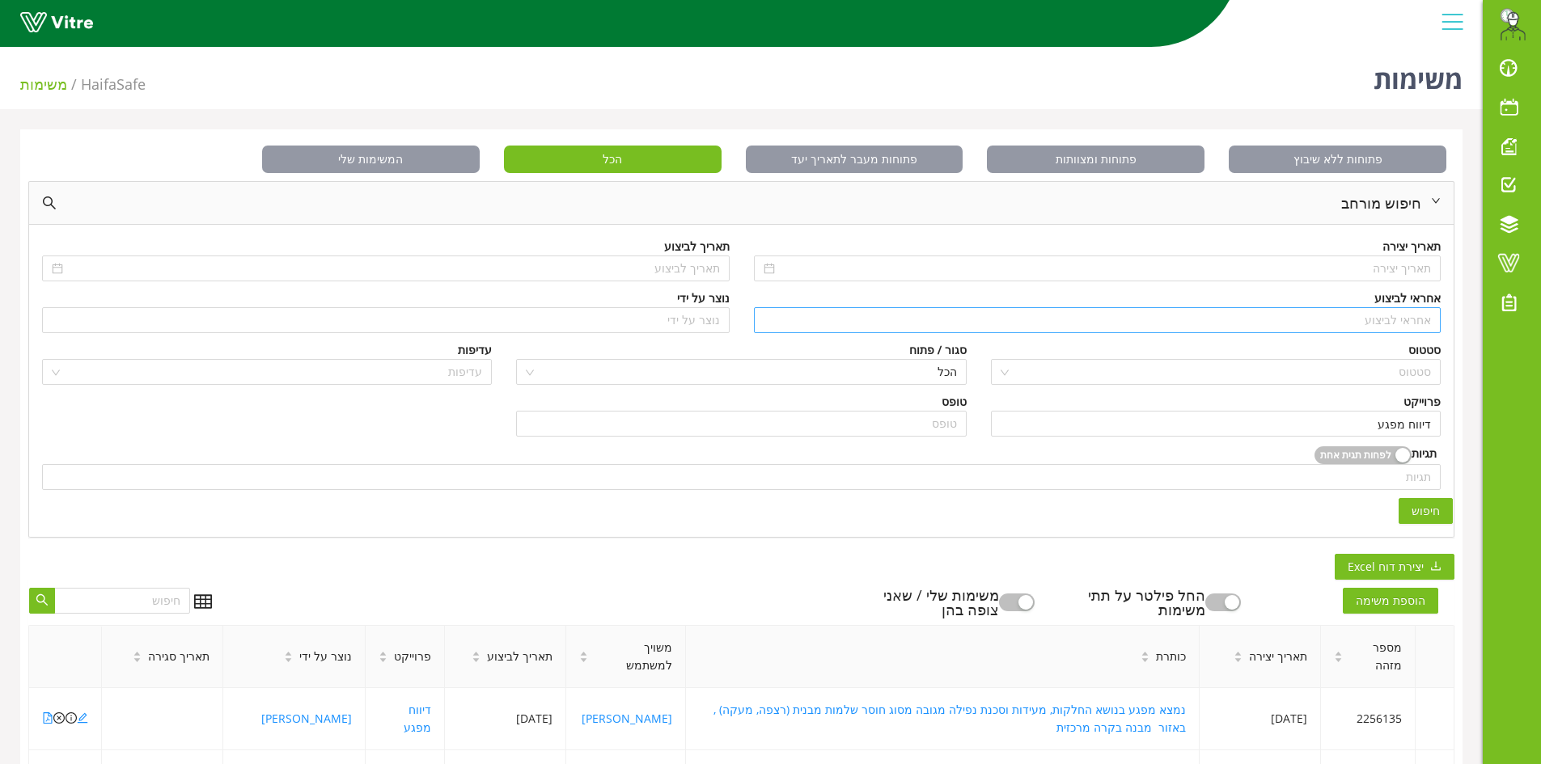
click at [1335, 324] on input "search" at bounding box center [1097, 320] width 668 height 24
type input "N"
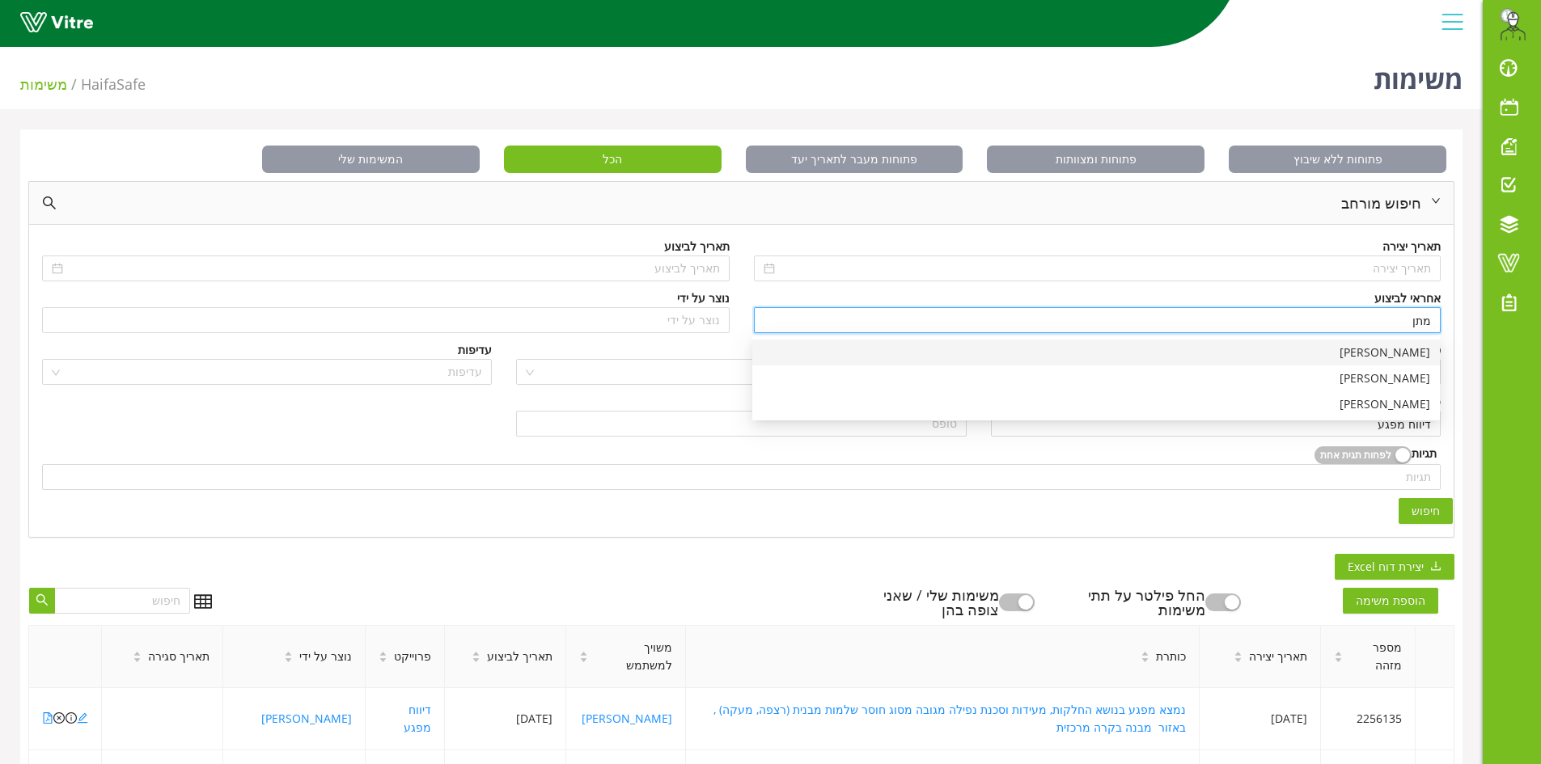
click at [1411, 346] on div "[PERSON_NAME]" at bounding box center [1096, 353] width 668 height 18
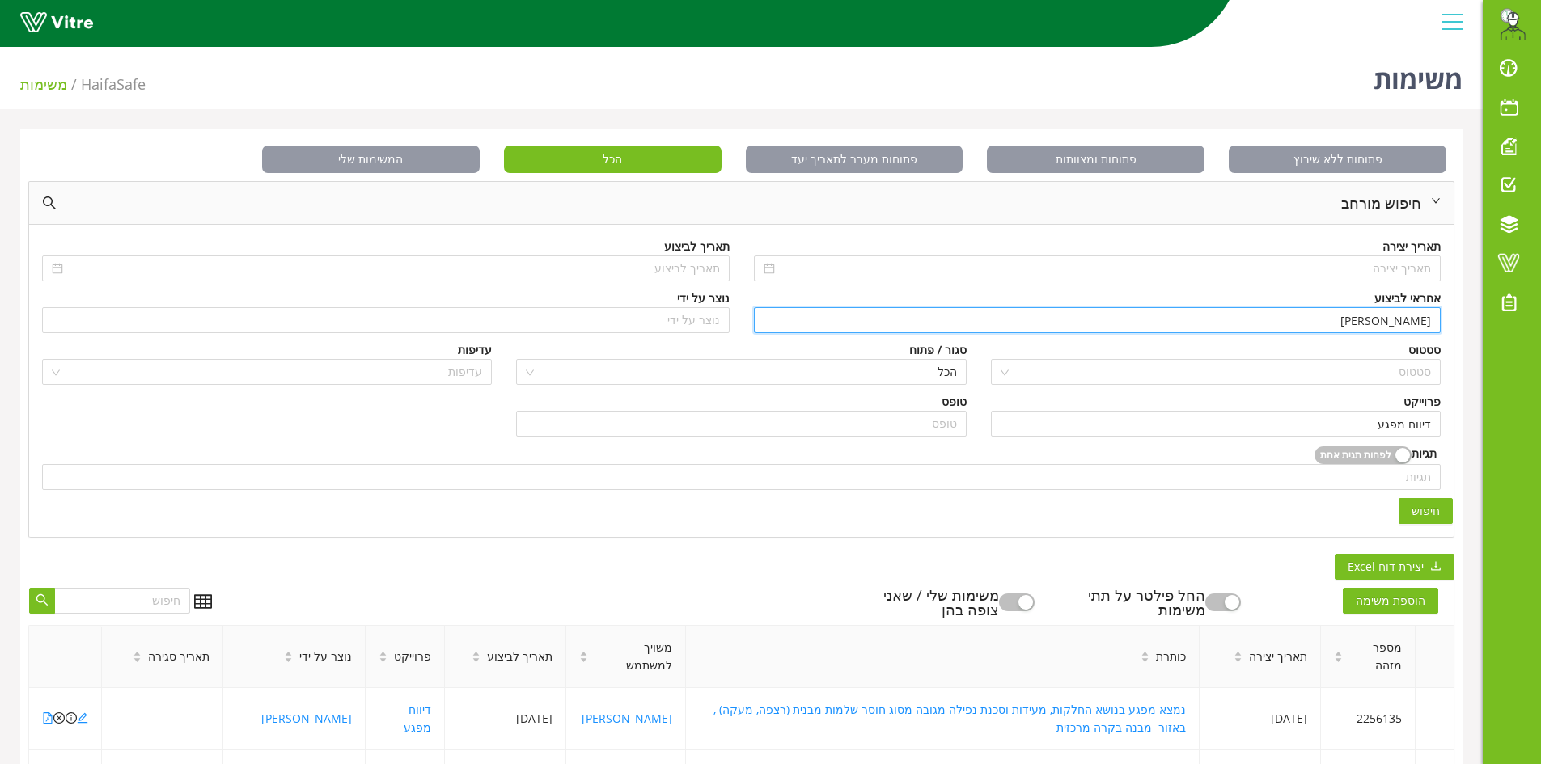
type input "[PERSON_NAME]"
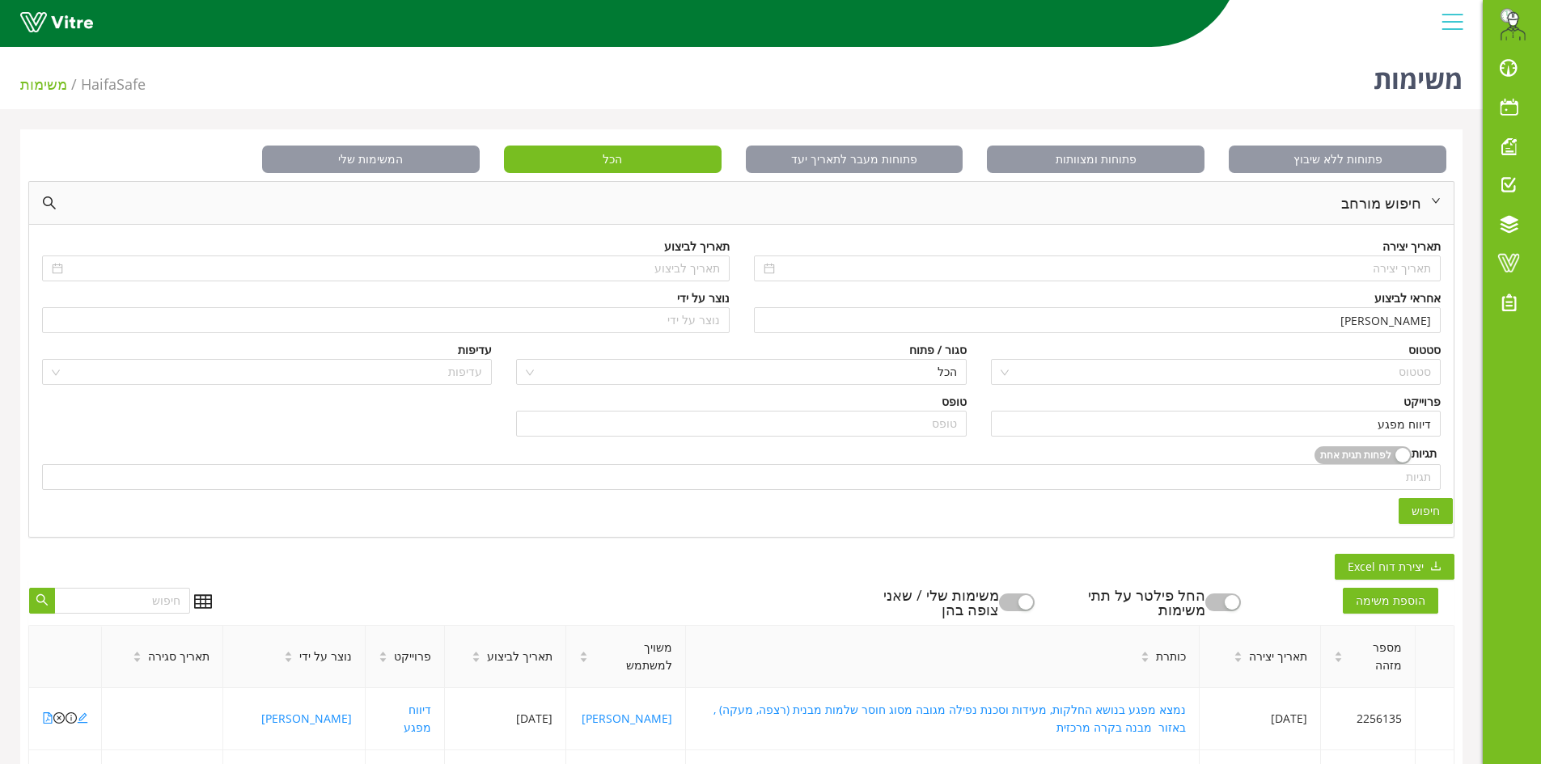
click at [1415, 514] on span "חיפוש" at bounding box center [1425, 511] width 28 height 18
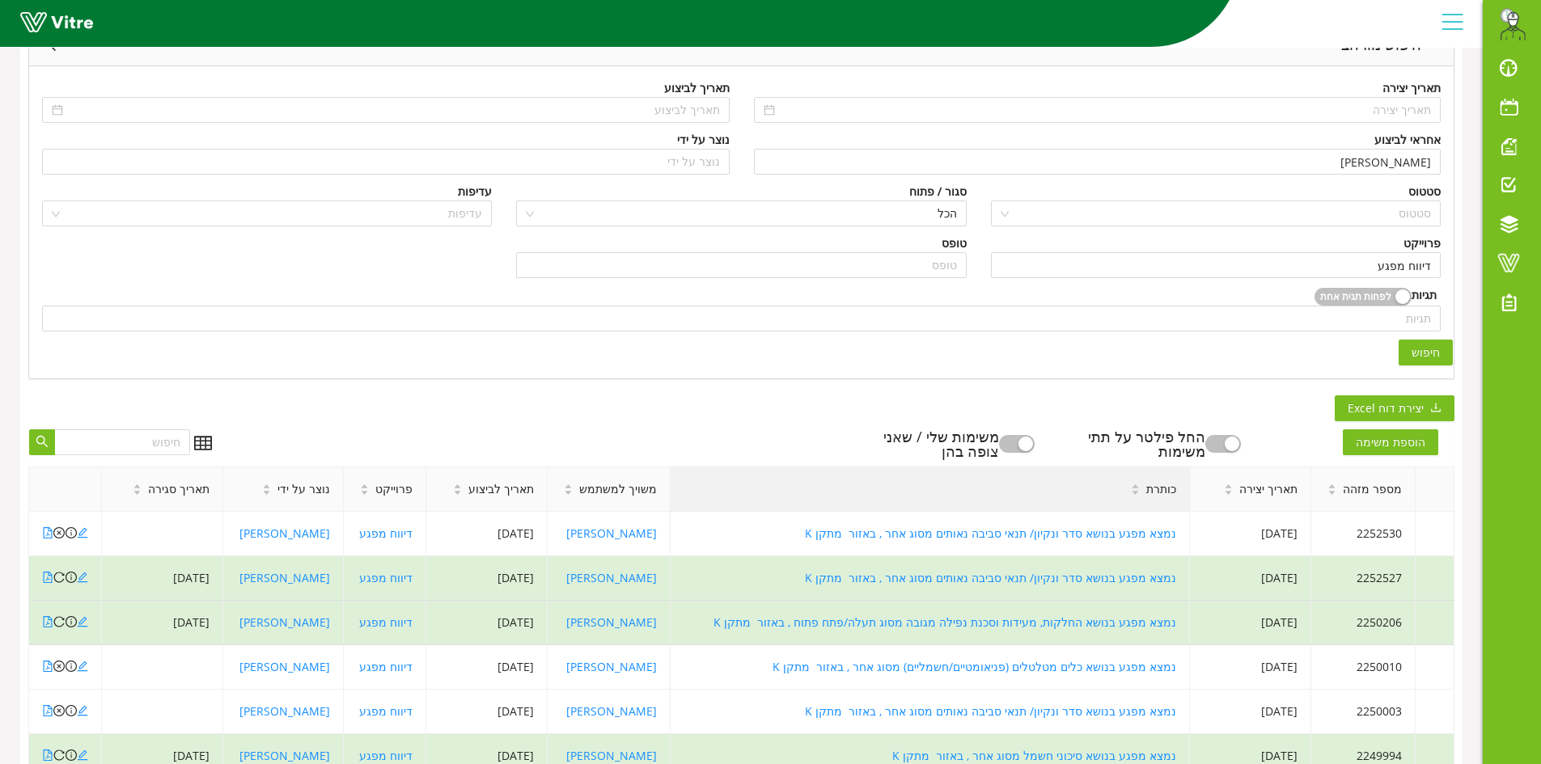
scroll to position [162, 0]
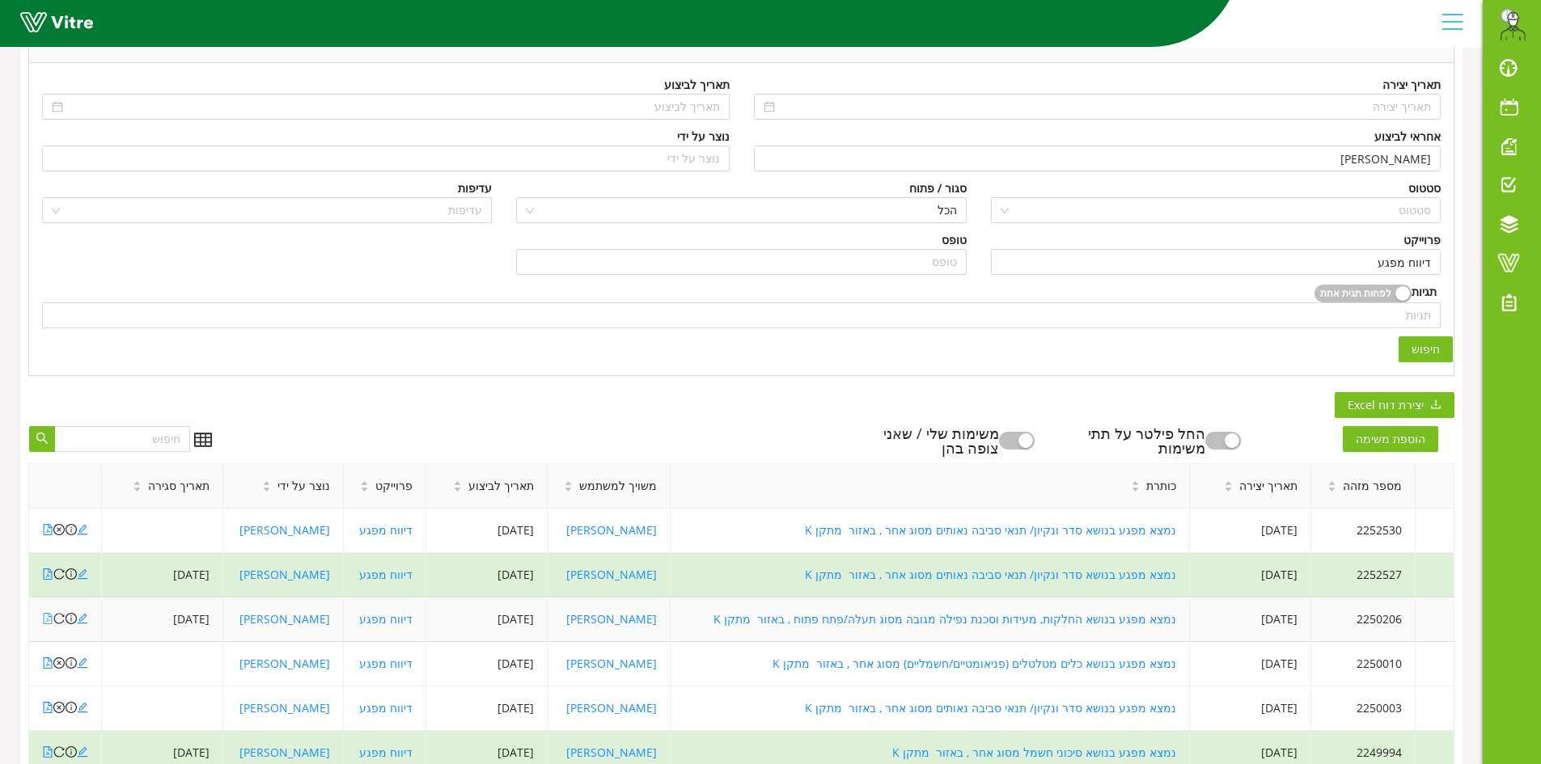
click at [49, 618] on icon "file-pdf" at bounding box center [47, 618] width 11 height 11
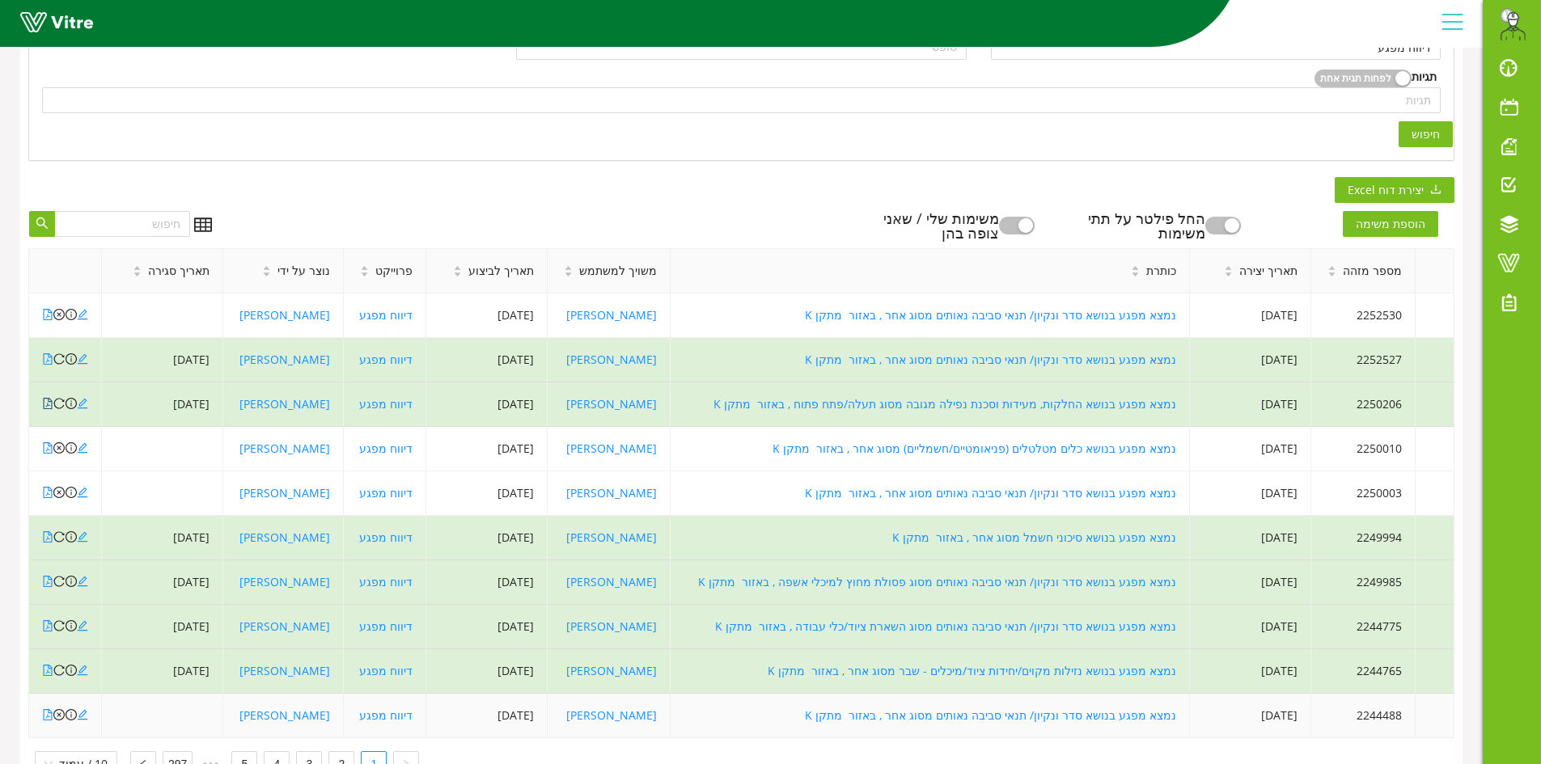
scroll to position [404, 0]
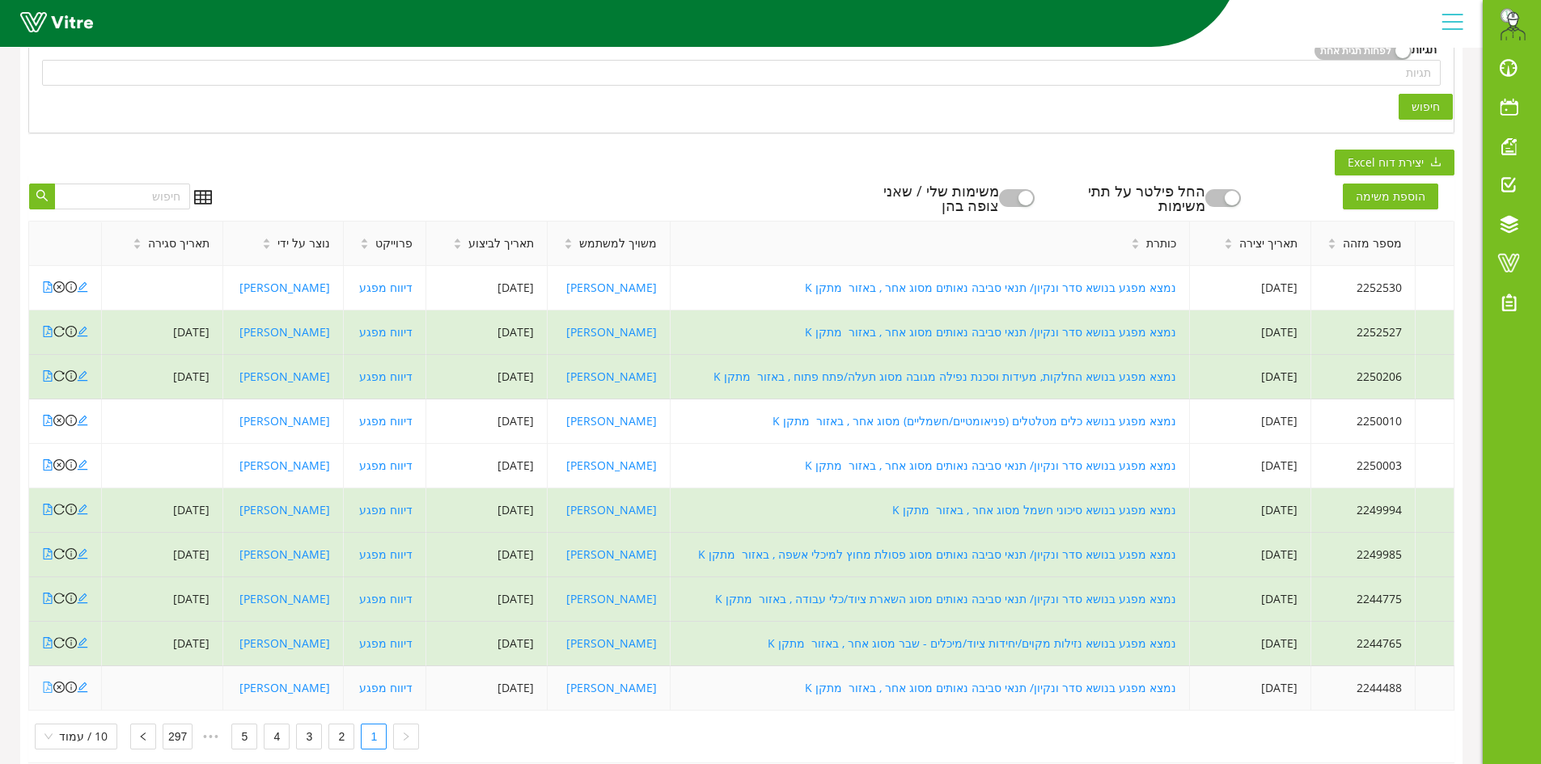
click at [49, 687] on icon "file-pdf" at bounding box center [47, 687] width 11 height 11
click at [730, 146] on div "פתוחות ללא שיבוץ פתוחות ומצוותות פתוחות מעבר לתאריך יעד הכל המשימות שלי חיפוש מ…" at bounding box center [741, 256] width 1442 height 1062
click at [396, 167] on div "פתוחות ללא שיבוץ פתוחות ומצוותות פתוחות מעבר לתאריך יעד הכל המשימות שלי חיפוש מ…" at bounding box center [741, 256] width 1442 height 1062
